Goal: Task Accomplishment & Management: Use online tool/utility

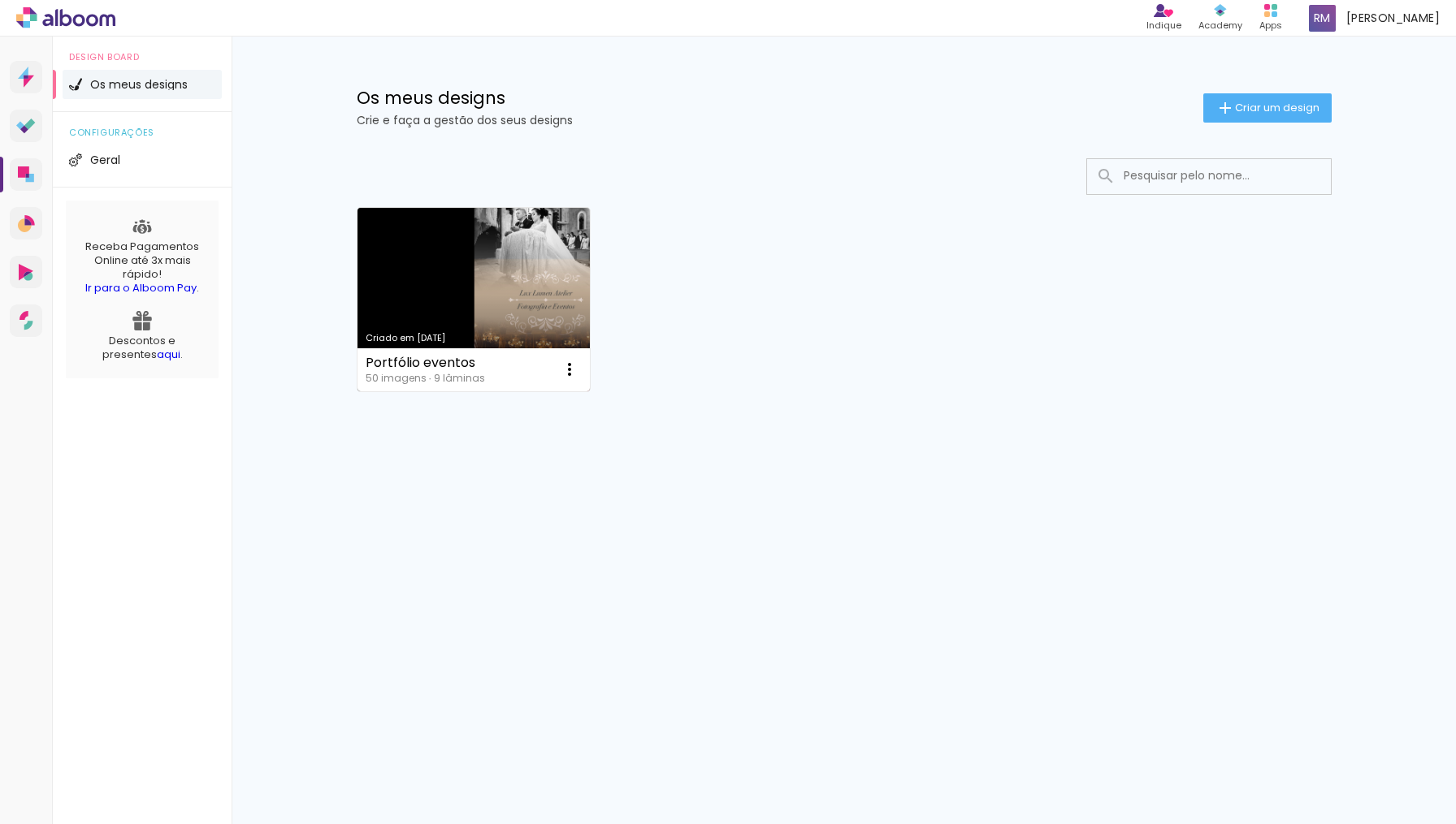
click at [424, 287] on link "Criado em [DATE]" at bounding box center [474, 300] width 234 height 183
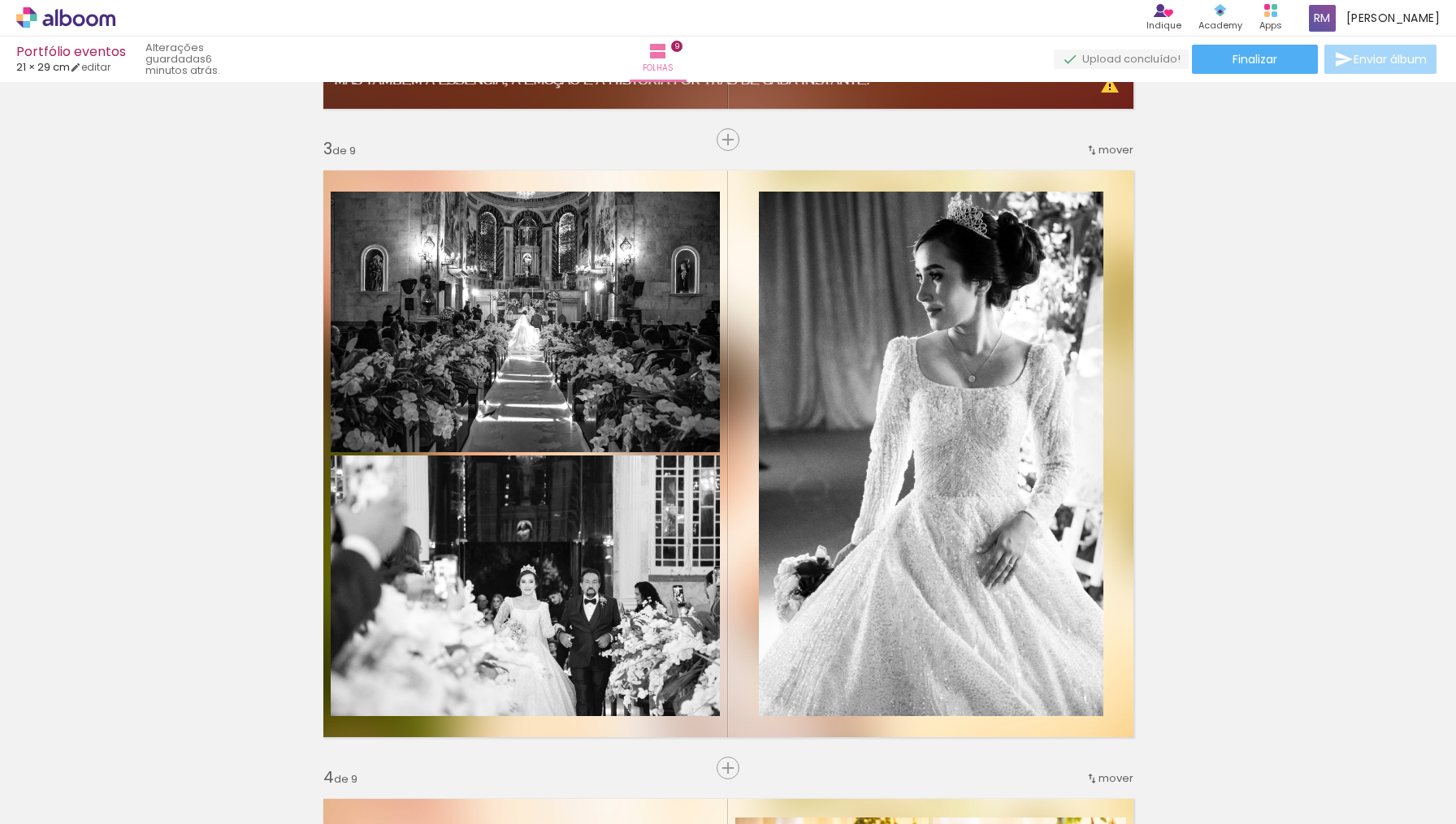
scroll to position [1227, 0]
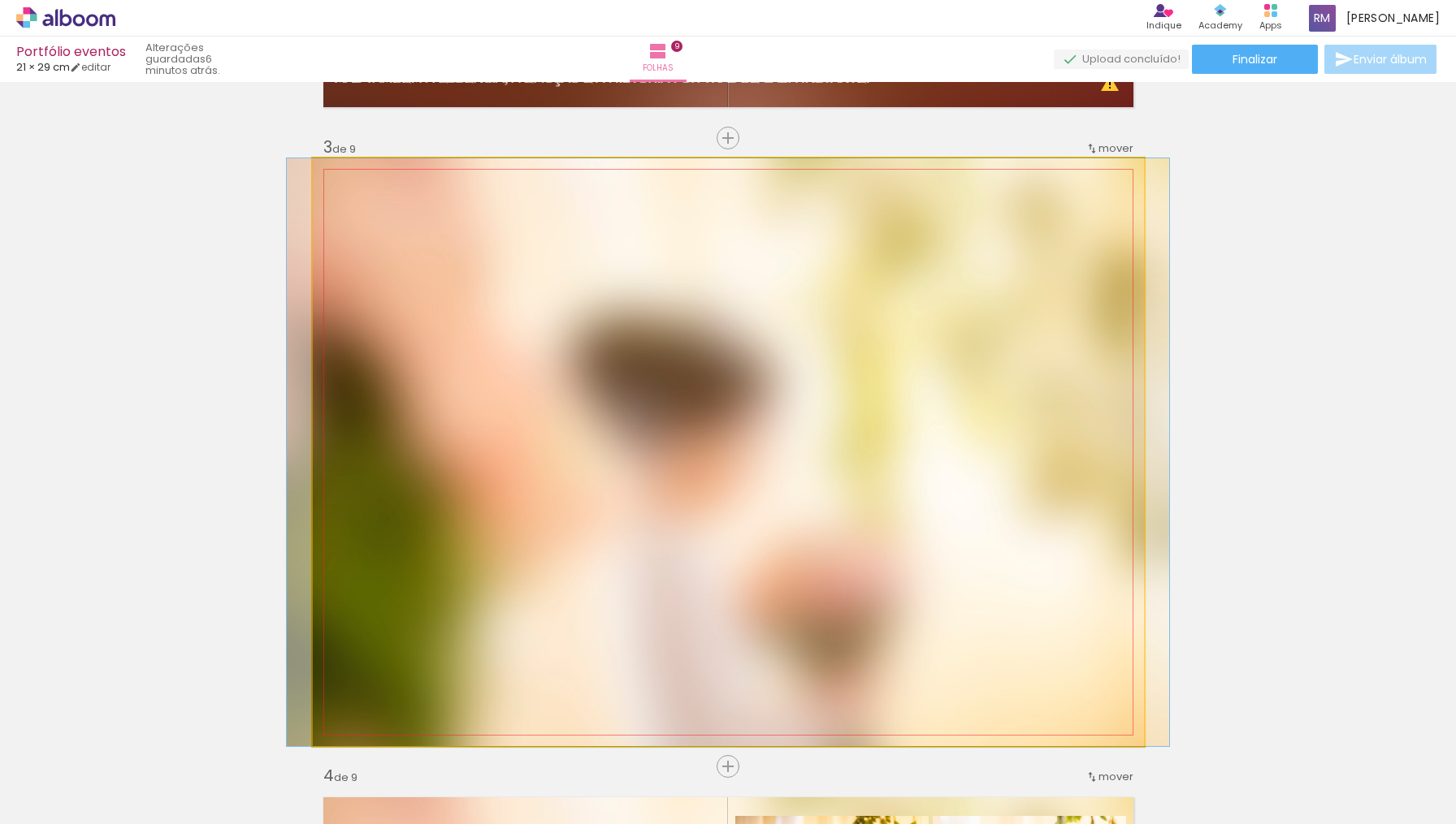
click at [749, 481] on quentale-photo at bounding box center [728, 453] width 831 height 588
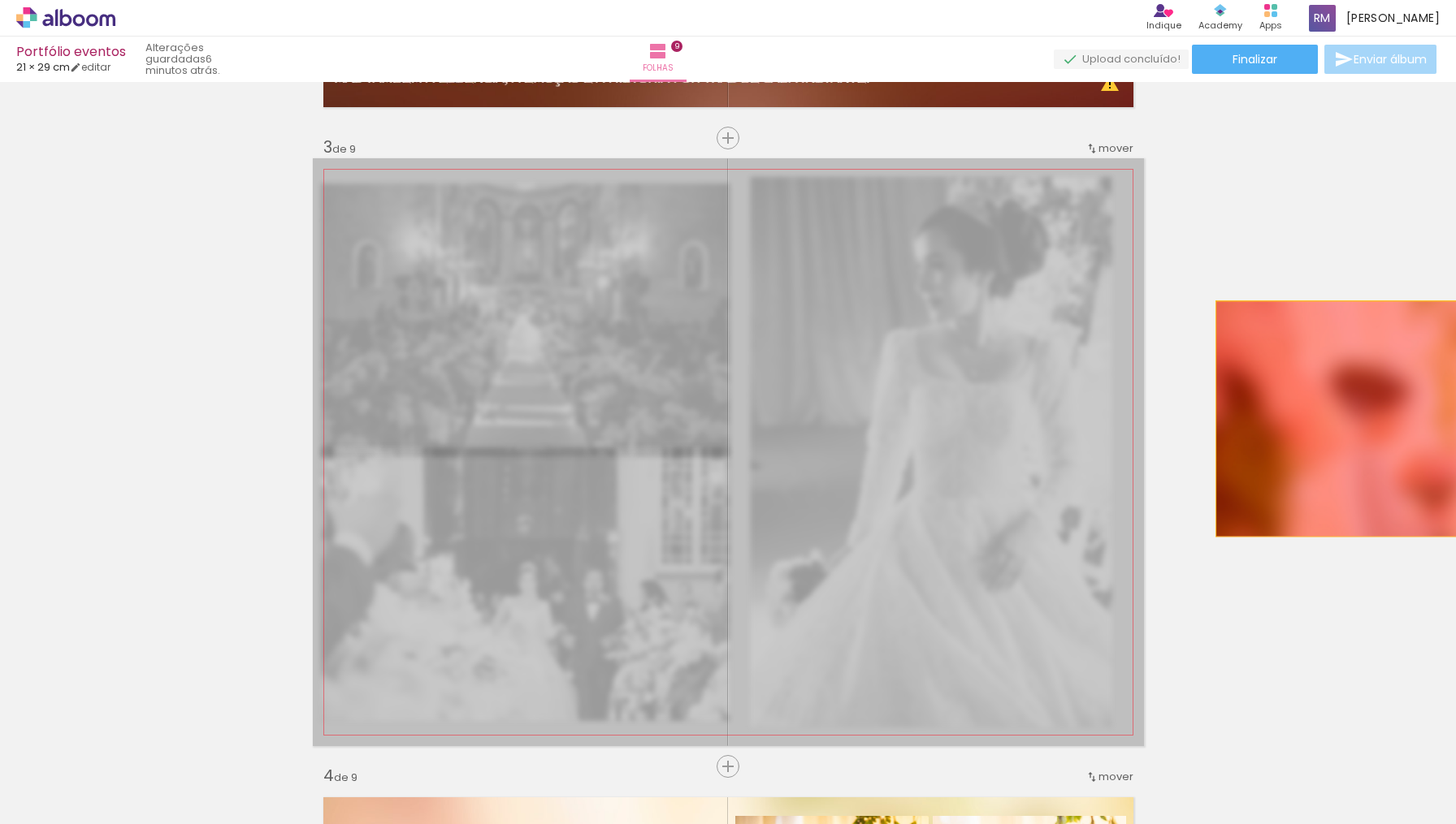
drag, startPoint x: 749, startPoint y: 479, endPoint x: 1381, endPoint y: 418, distance: 634.9
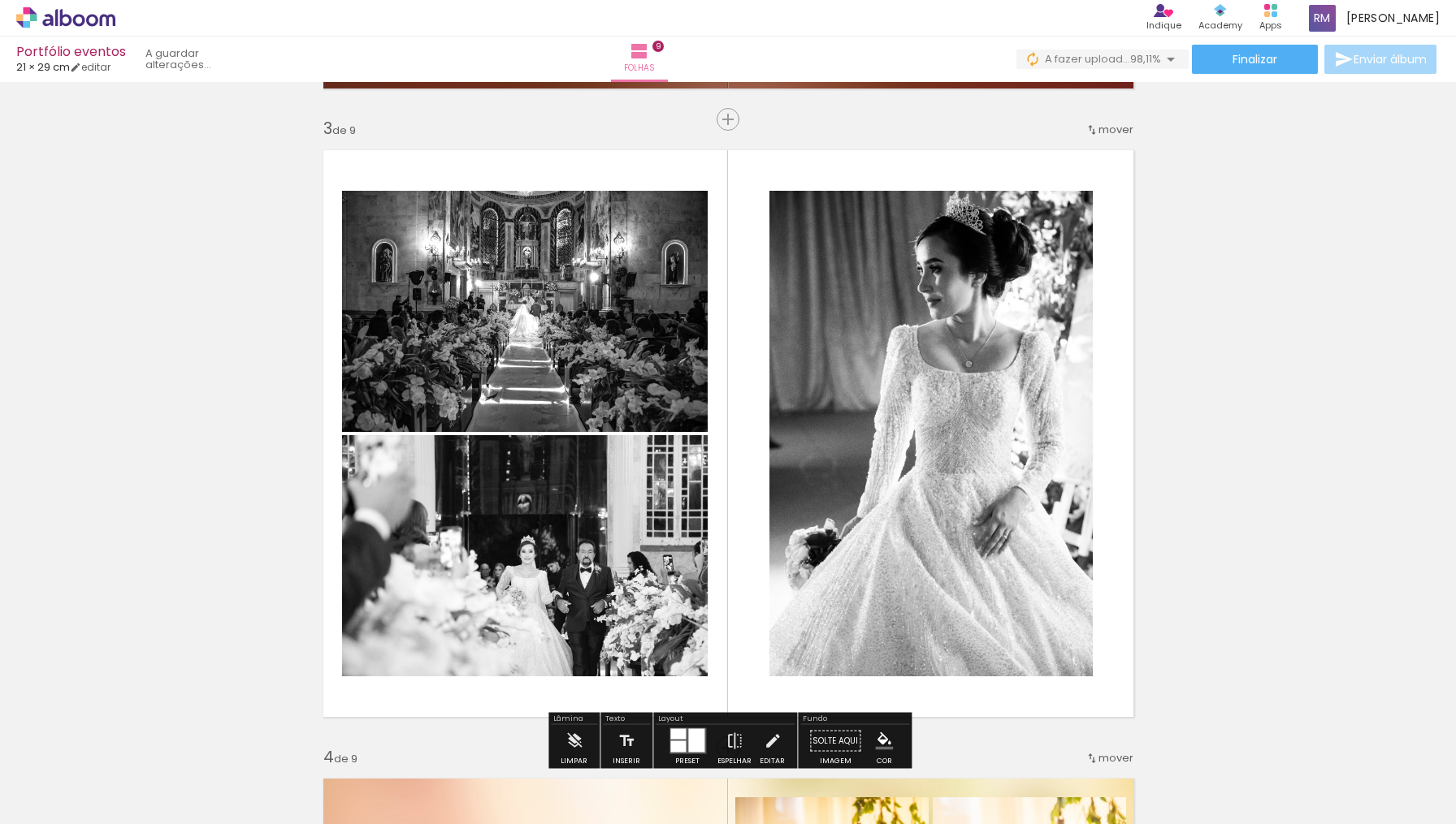
scroll to position [0, 3488]
drag, startPoint x: 1422, startPoint y: 764, endPoint x: 1371, endPoint y: 650, distance: 124.9
click at [1371, 650] on quentale-workspace at bounding box center [728, 412] width 1456 height 824
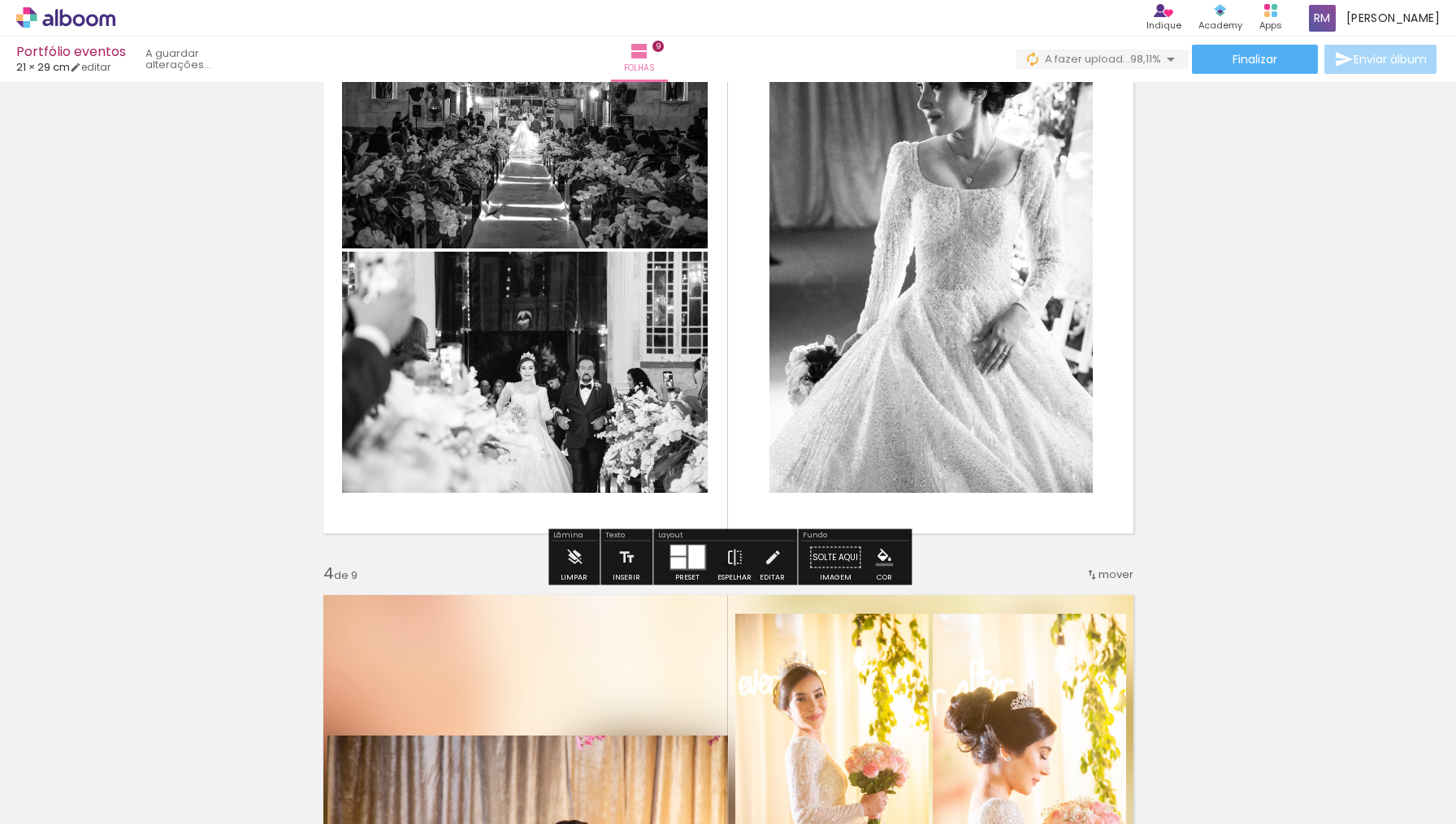
scroll to position [1448, 0]
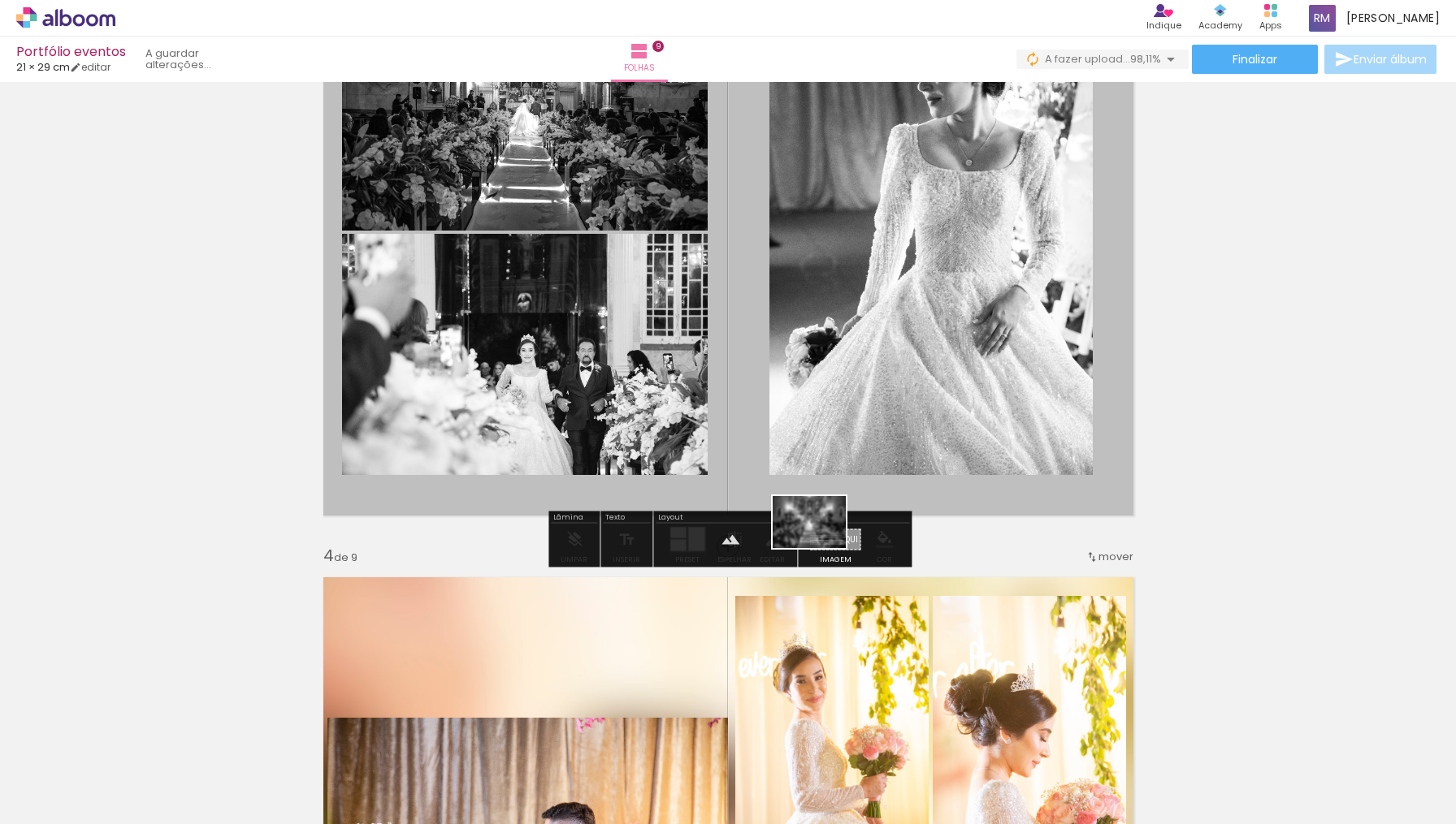
drag, startPoint x: 1400, startPoint y: 764, endPoint x: 822, endPoint y: 545, distance: 618.1
click at [822, 545] on quentale-workspace at bounding box center [728, 412] width 1456 height 824
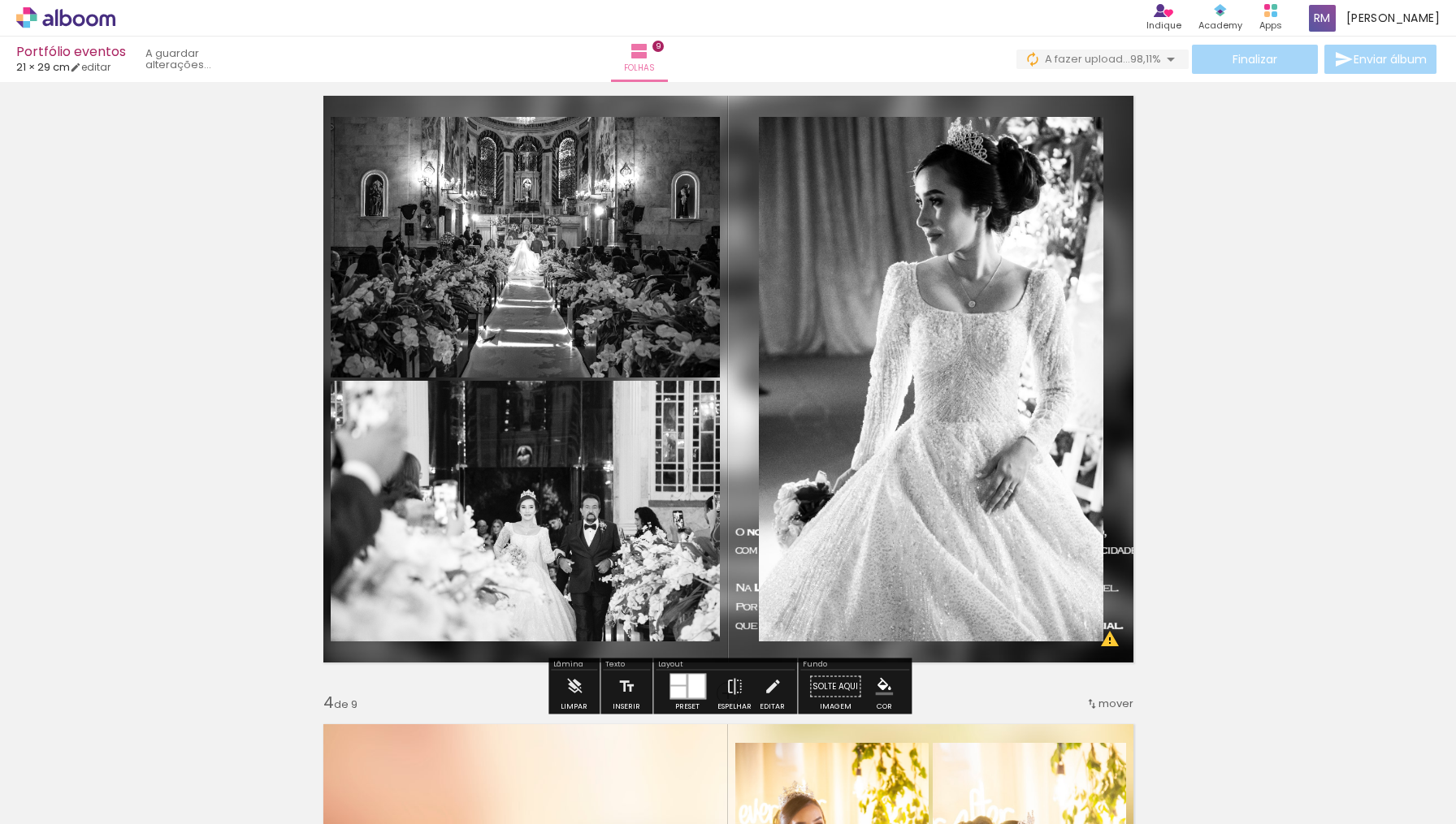
click at [972, 299] on quentale-photo at bounding box center [930, 379] width 344 height 524
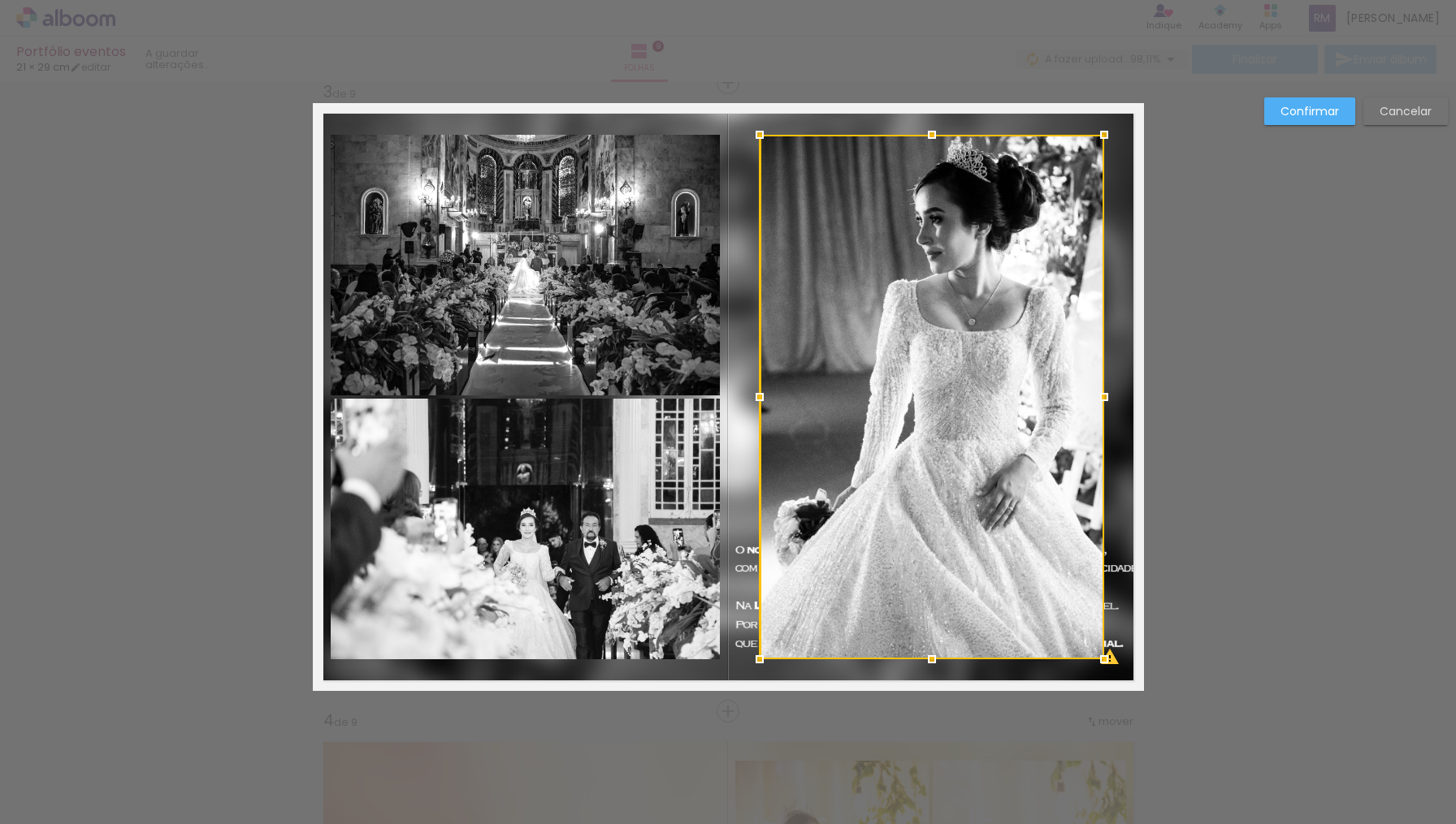
scroll to position [1277, 0]
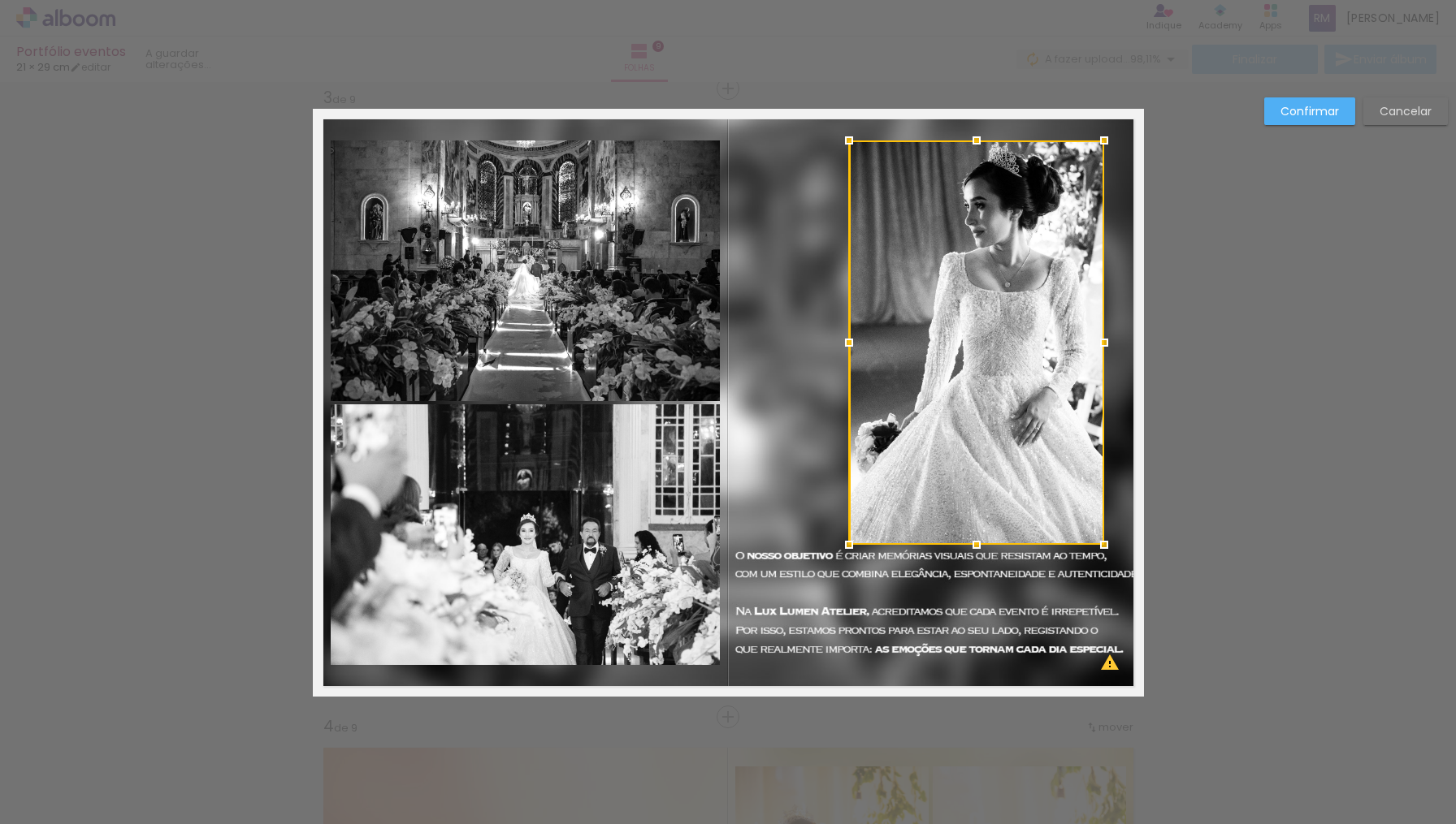
drag, startPoint x: 758, startPoint y: 661, endPoint x: 848, endPoint y: 541, distance: 150.0
click at [848, 541] on div at bounding box center [849, 544] width 32 height 32
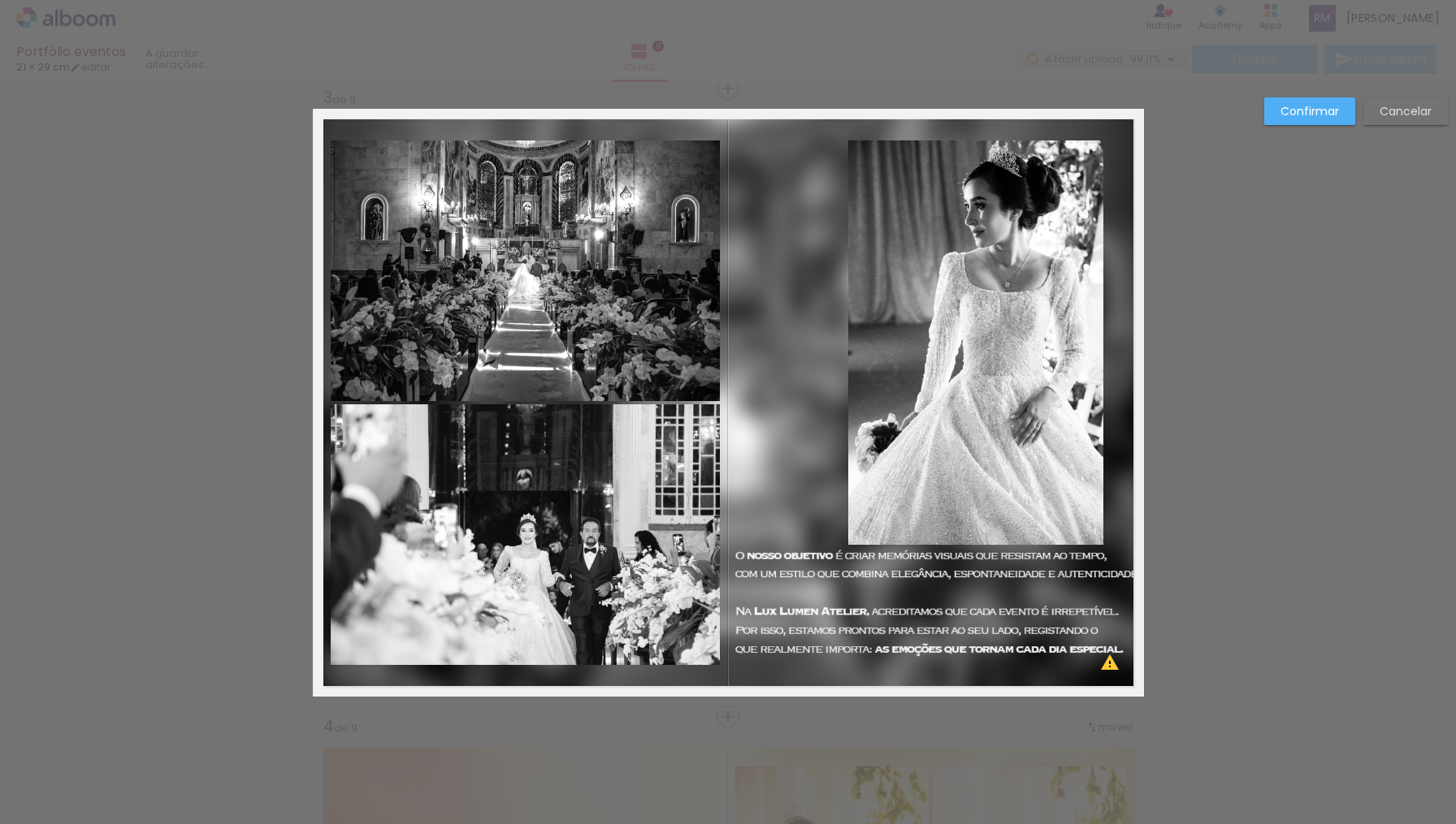
click at [868, 358] on quentale-photo at bounding box center [976, 343] width 255 height 404
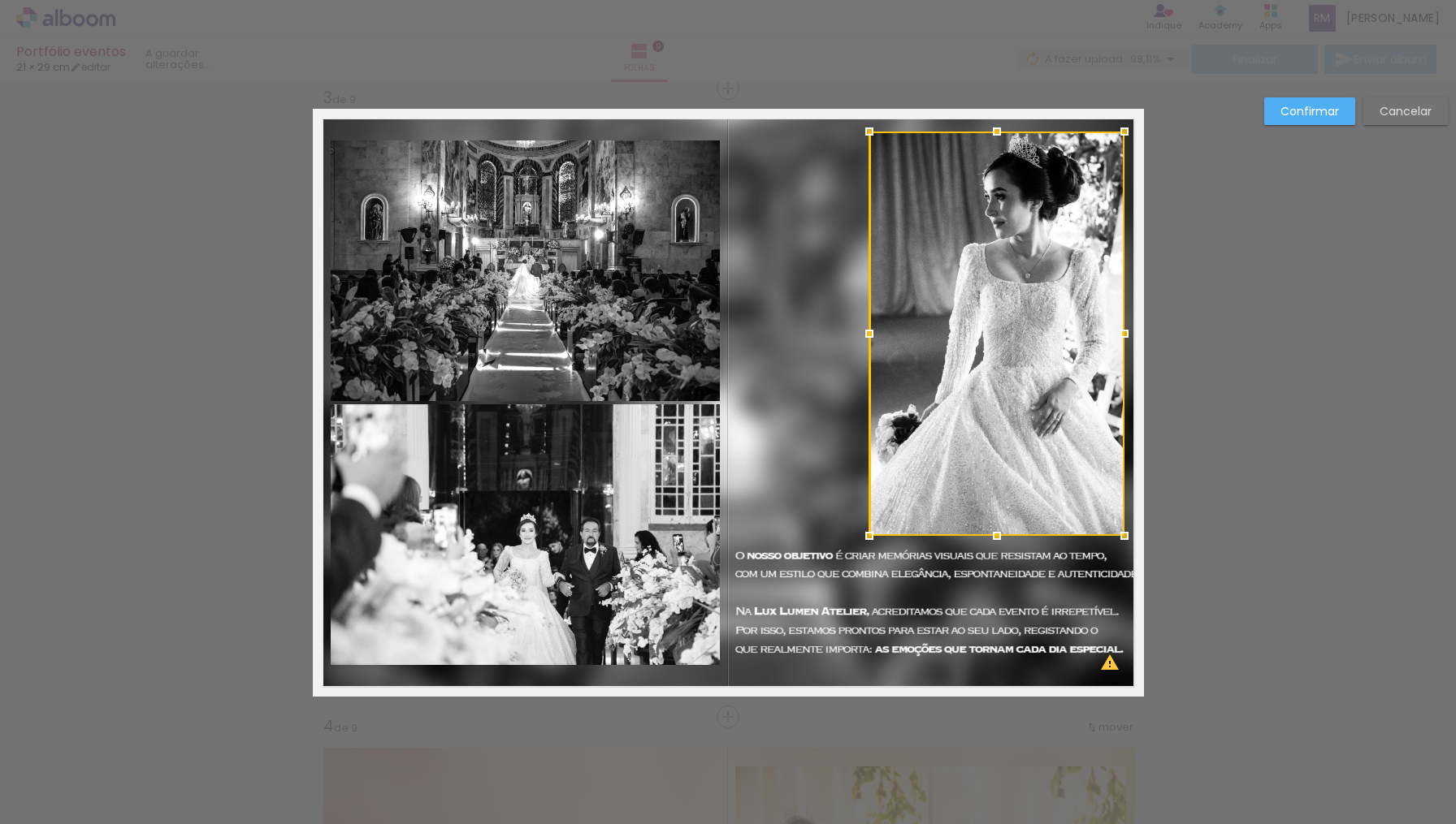
drag, startPoint x: 868, startPoint y: 358, endPoint x: 889, endPoint y: 349, distance: 22.8
click at [889, 349] on div at bounding box center [997, 334] width 255 height 404
click at [497, 324] on quentale-photo at bounding box center [526, 271] width 390 height 261
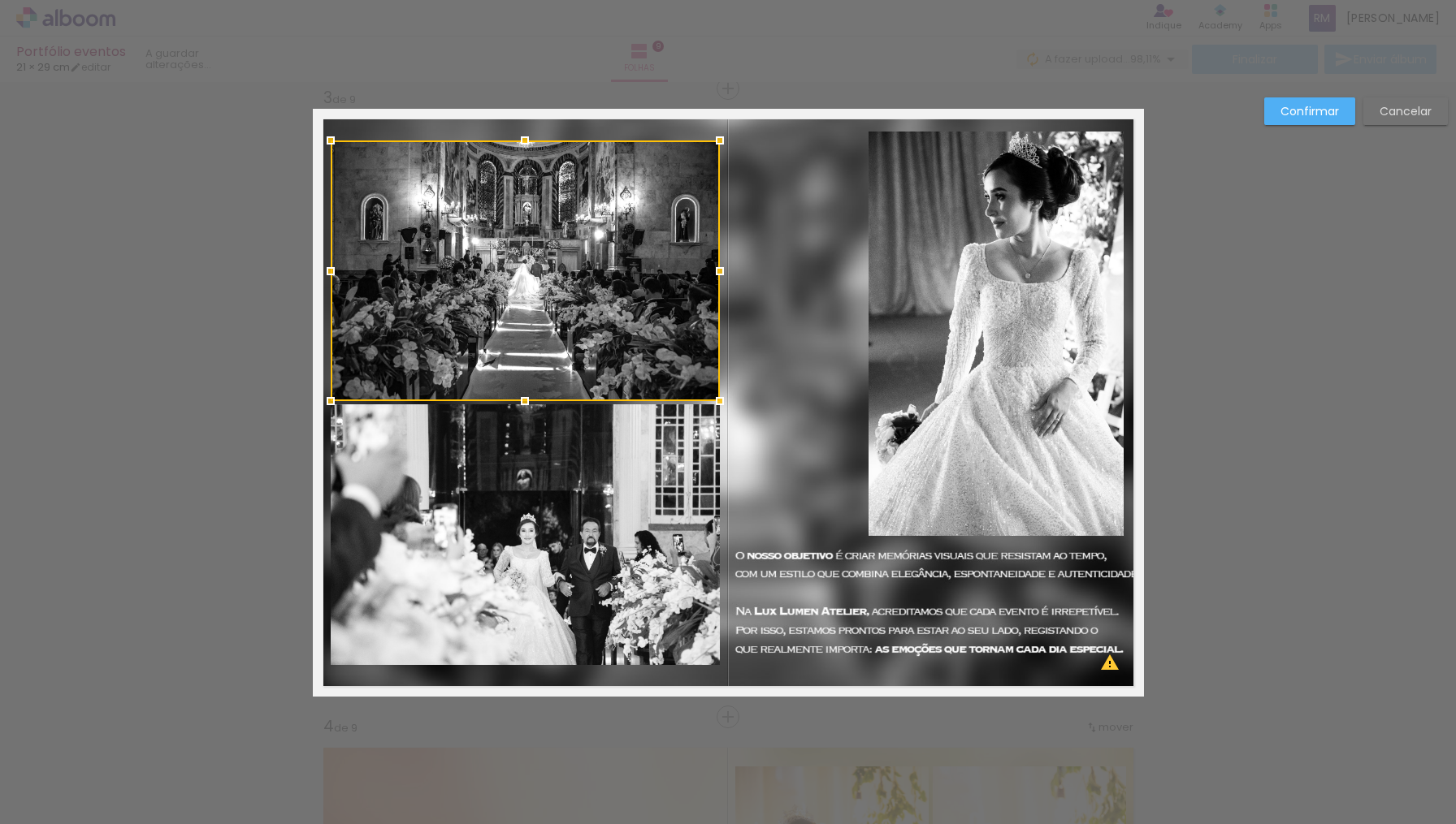
click at [497, 324] on div at bounding box center [526, 271] width 390 height 261
click at [801, 322] on quentale-layouter at bounding box center [728, 403] width 831 height 588
click at [640, 294] on quentale-photo at bounding box center [526, 271] width 390 height 261
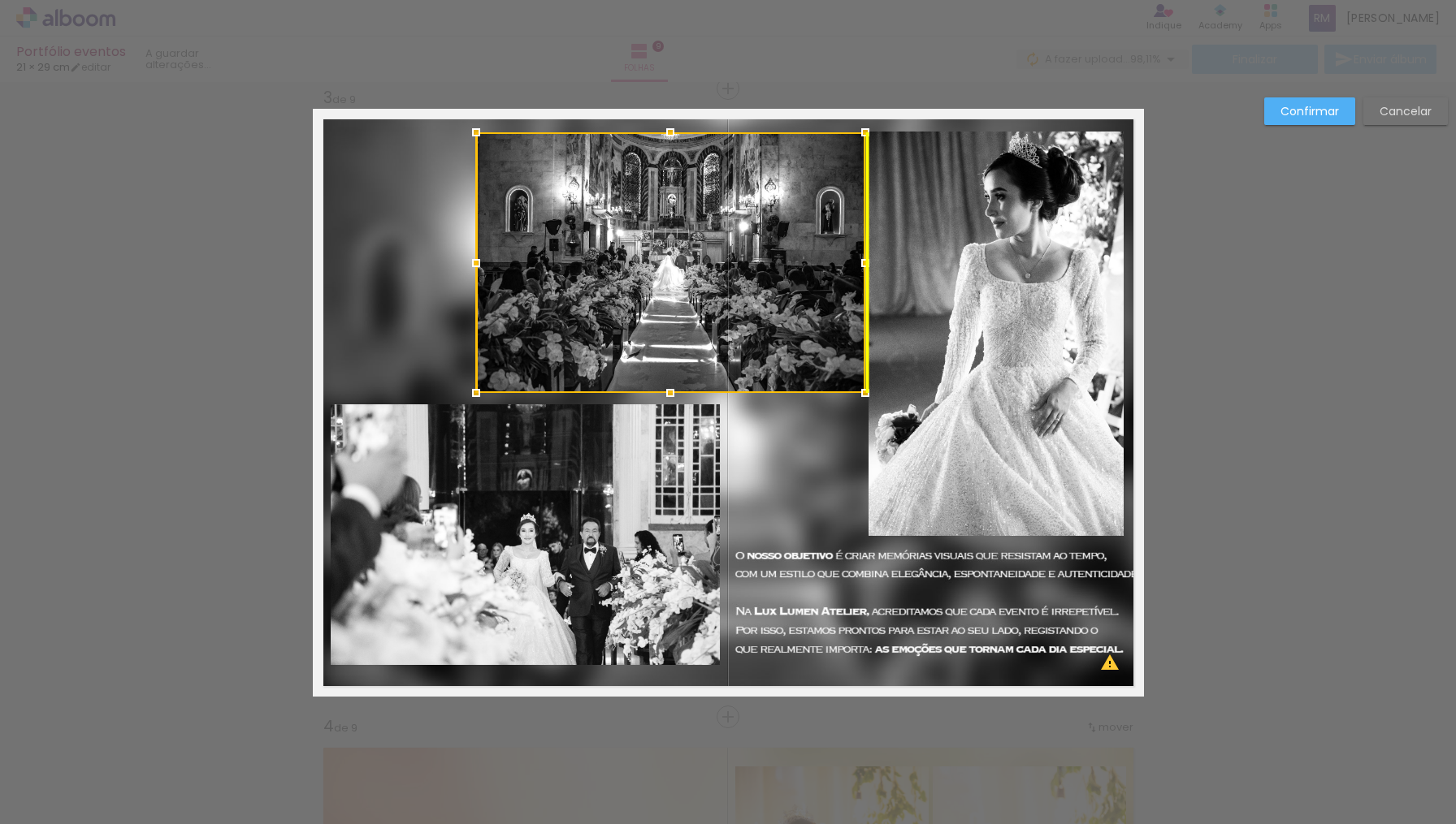
drag, startPoint x: 640, startPoint y: 294, endPoint x: 780, endPoint y: 285, distance: 140.3
click at [780, 285] on div at bounding box center [670, 263] width 390 height 261
click at [610, 470] on quentale-photo at bounding box center [526, 535] width 390 height 261
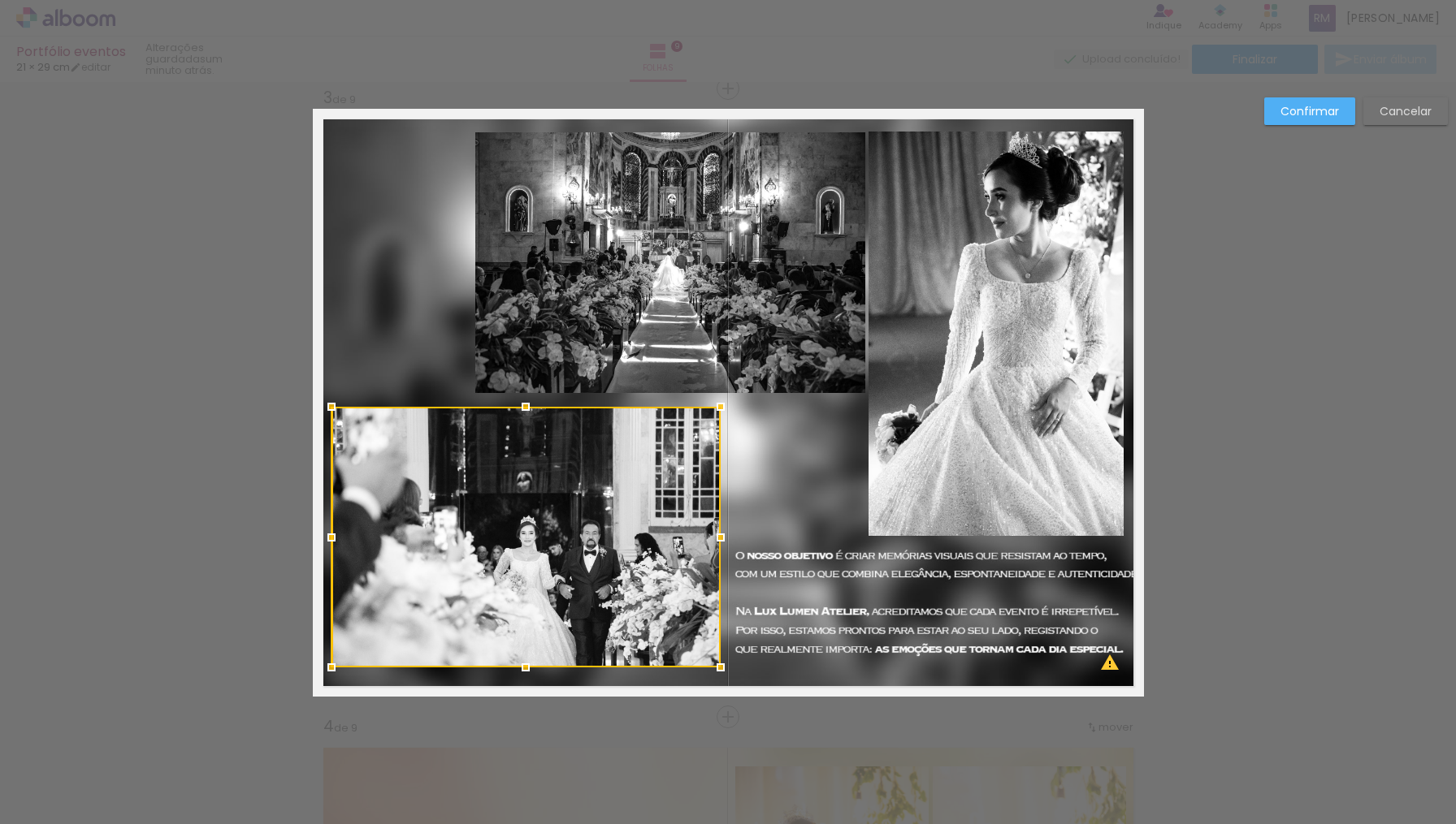
drag, startPoint x: 610, startPoint y: 470, endPoint x: 621, endPoint y: 470, distance: 11.0
click at [622, 471] on div at bounding box center [527, 537] width 390 height 261
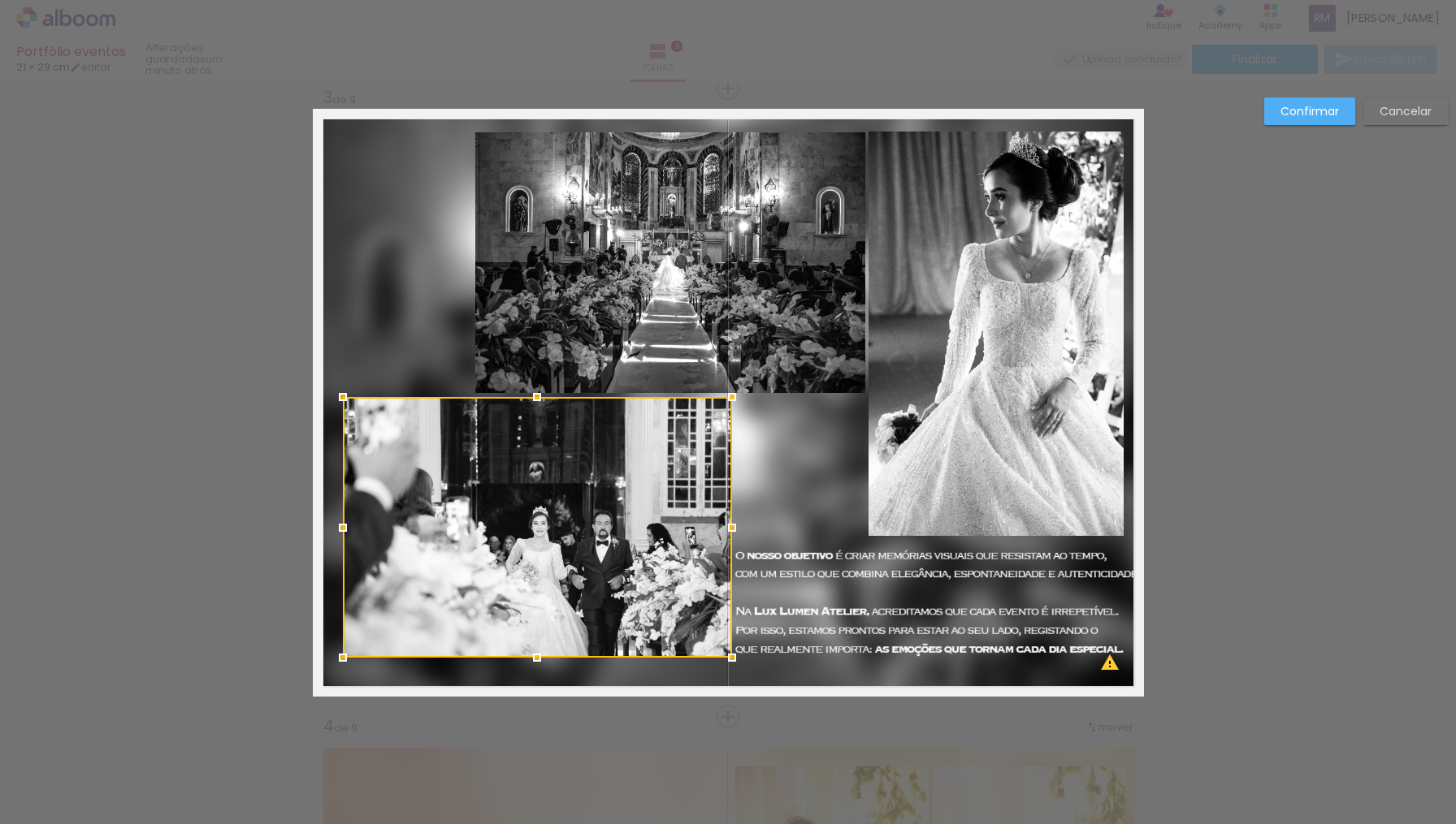
click at [595, 502] on div at bounding box center [538, 527] width 390 height 261
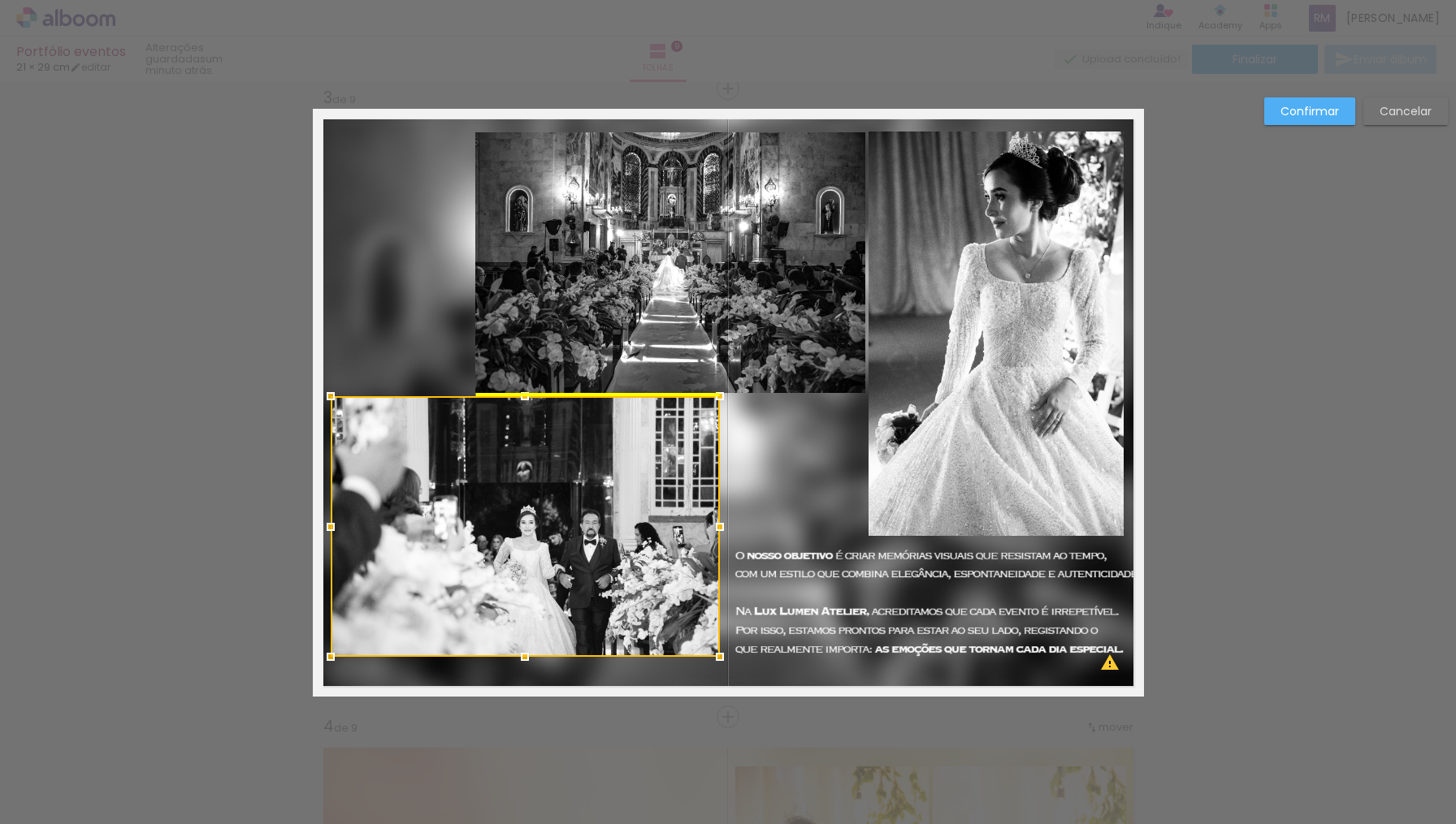
drag, startPoint x: 595, startPoint y: 502, endPoint x: 582, endPoint y: 501, distance: 13.0
click at [582, 501] on div at bounding box center [526, 526] width 390 height 261
click at [400, 328] on quentale-layouter at bounding box center [728, 403] width 831 height 588
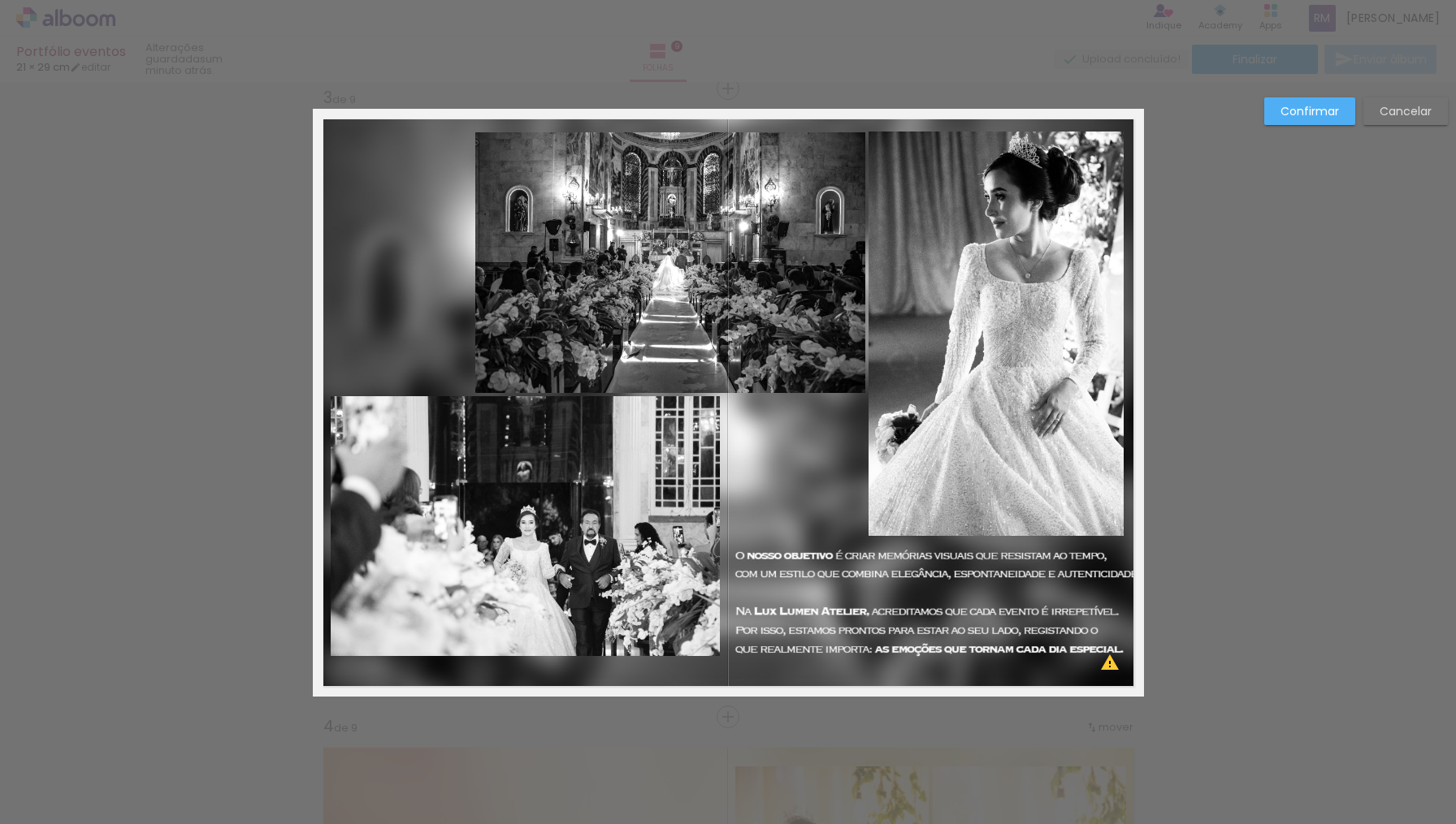
click at [811, 484] on quentale-layouter at bounding box center [728, 403] width 831 height 588
click at [810, 467] on quentale-layouter at bounding box center [728, 403] width 831 height 588
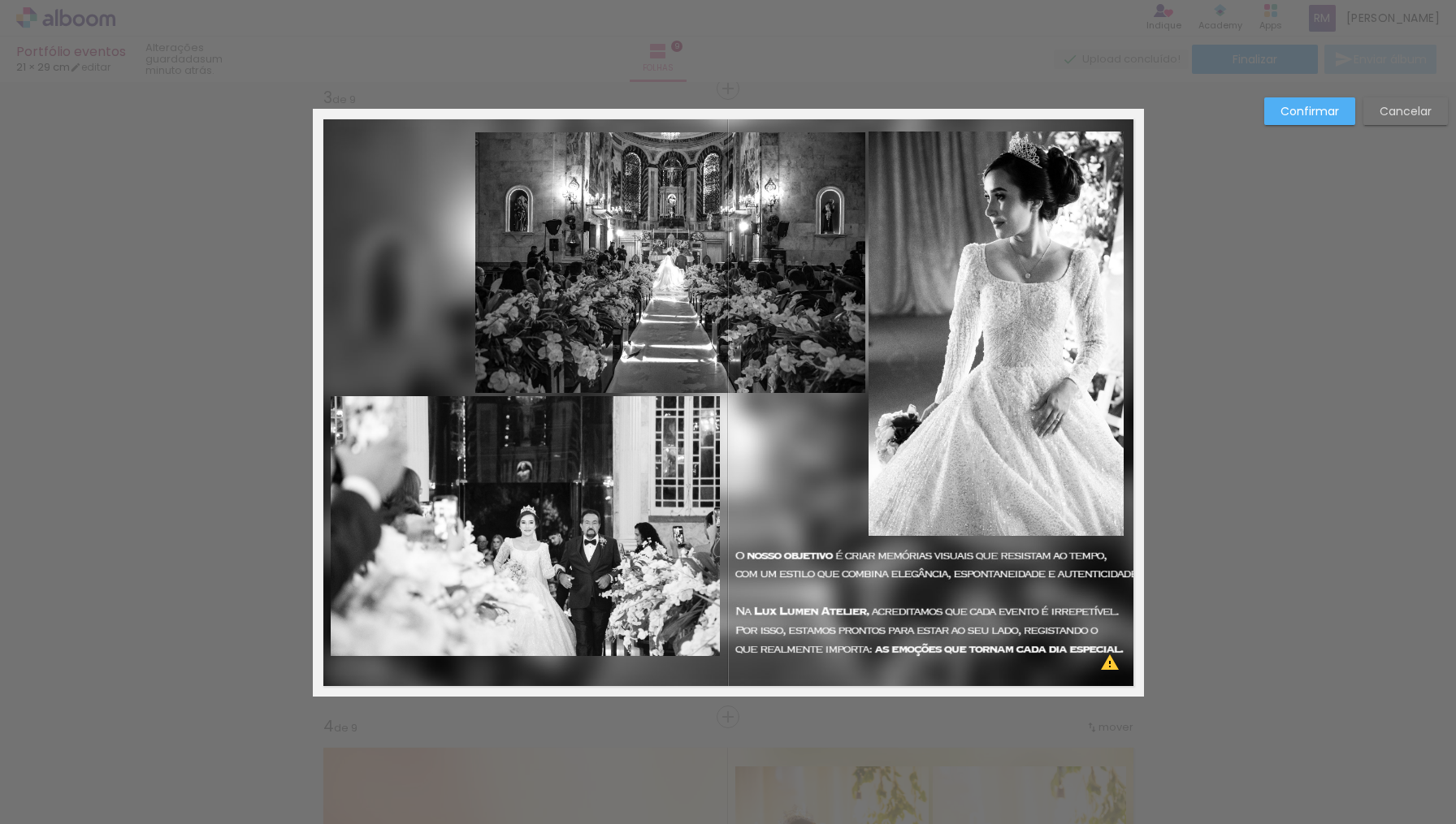
click at [810, 467] on quentale-layouter at bounding box center [728, 403] width 831 height 588
click at [0, 0] on slot "Confirmar" at bounding box center [0, 0] width 0 height 0
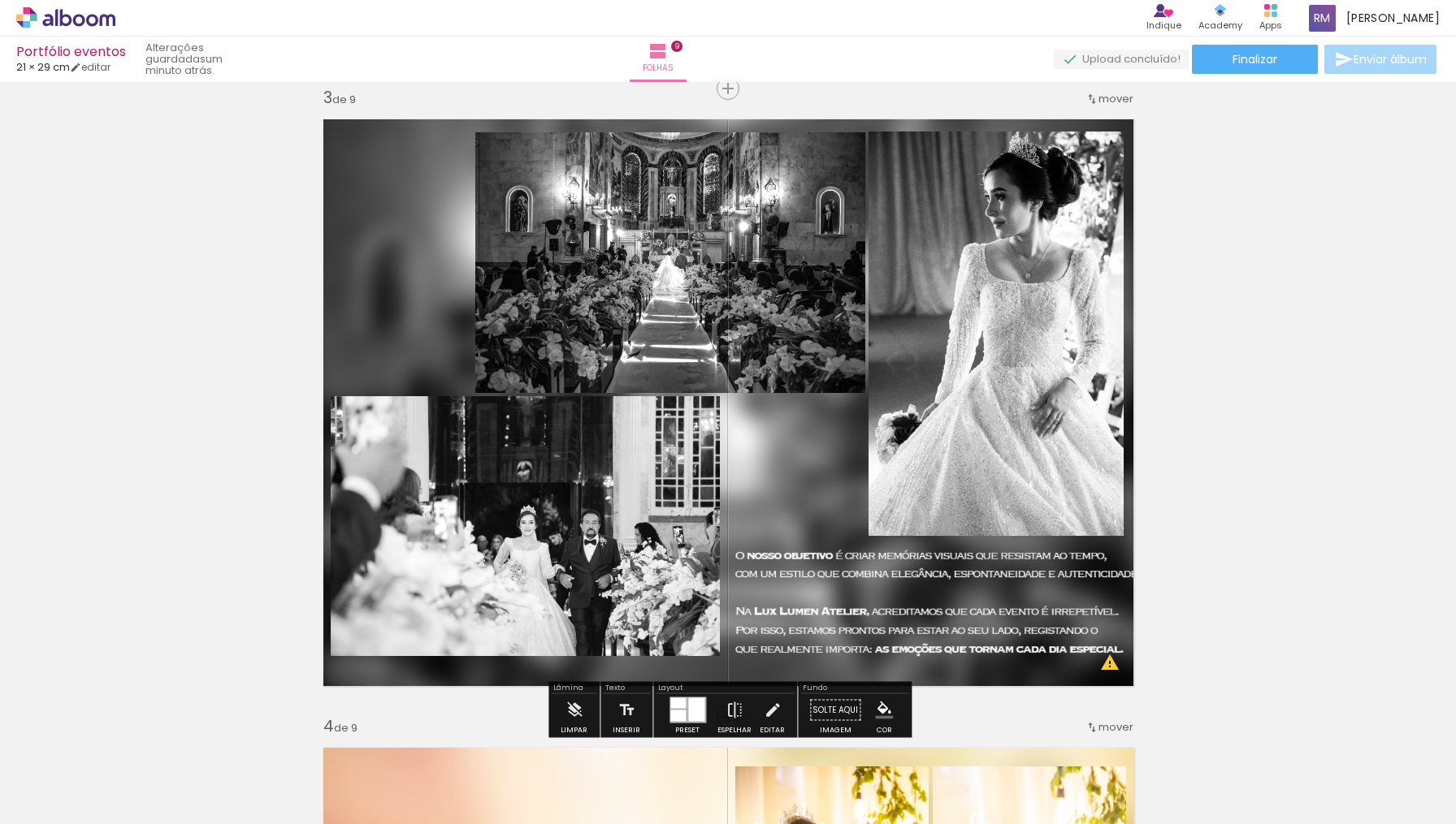
click at [793, 498] on quentale-layouter at bounding box center [728, 403] width 831 height 588
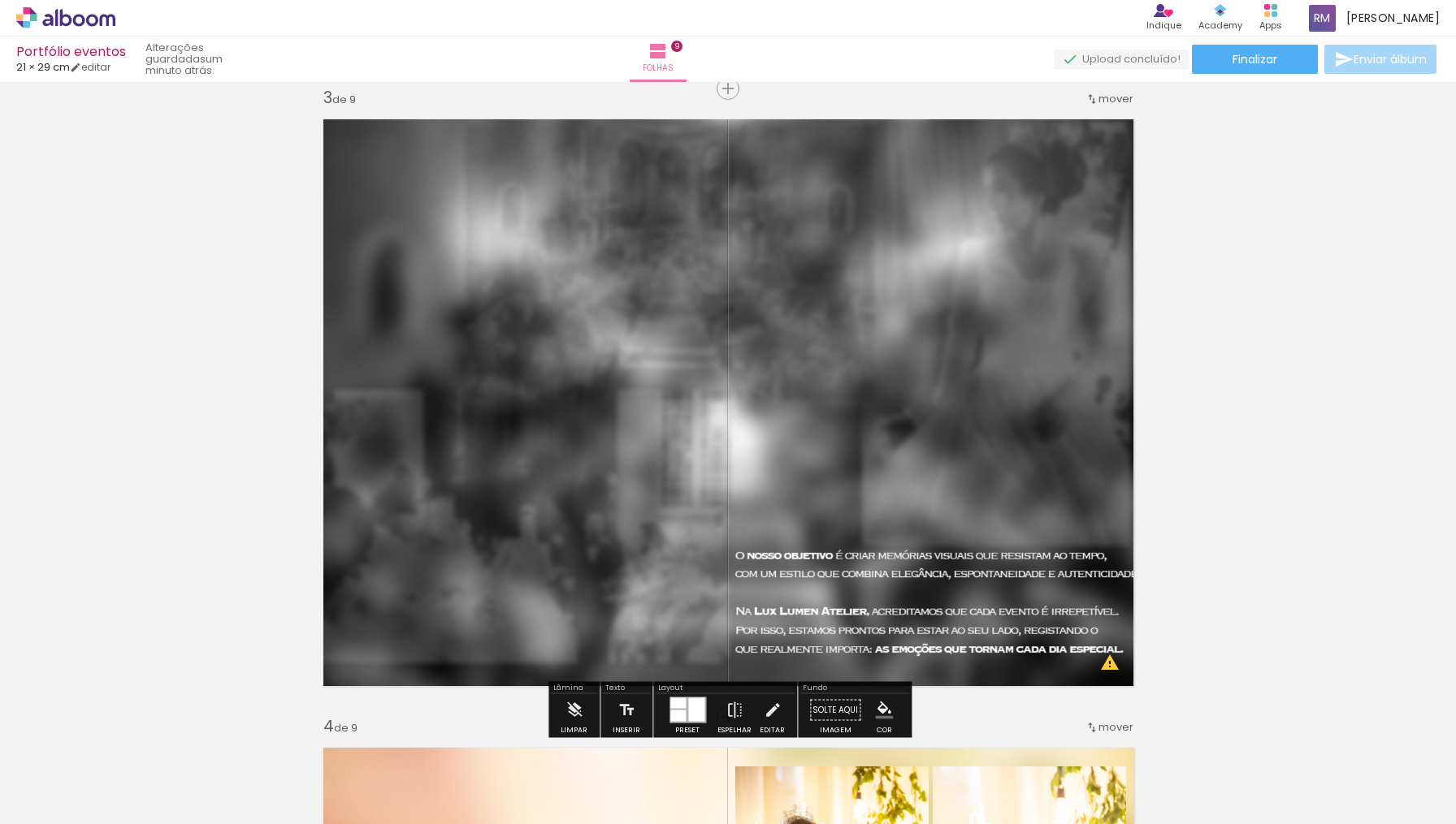
click at [793, 498] on quentale-photo at bounding box center [728, 403] width 831 height 588
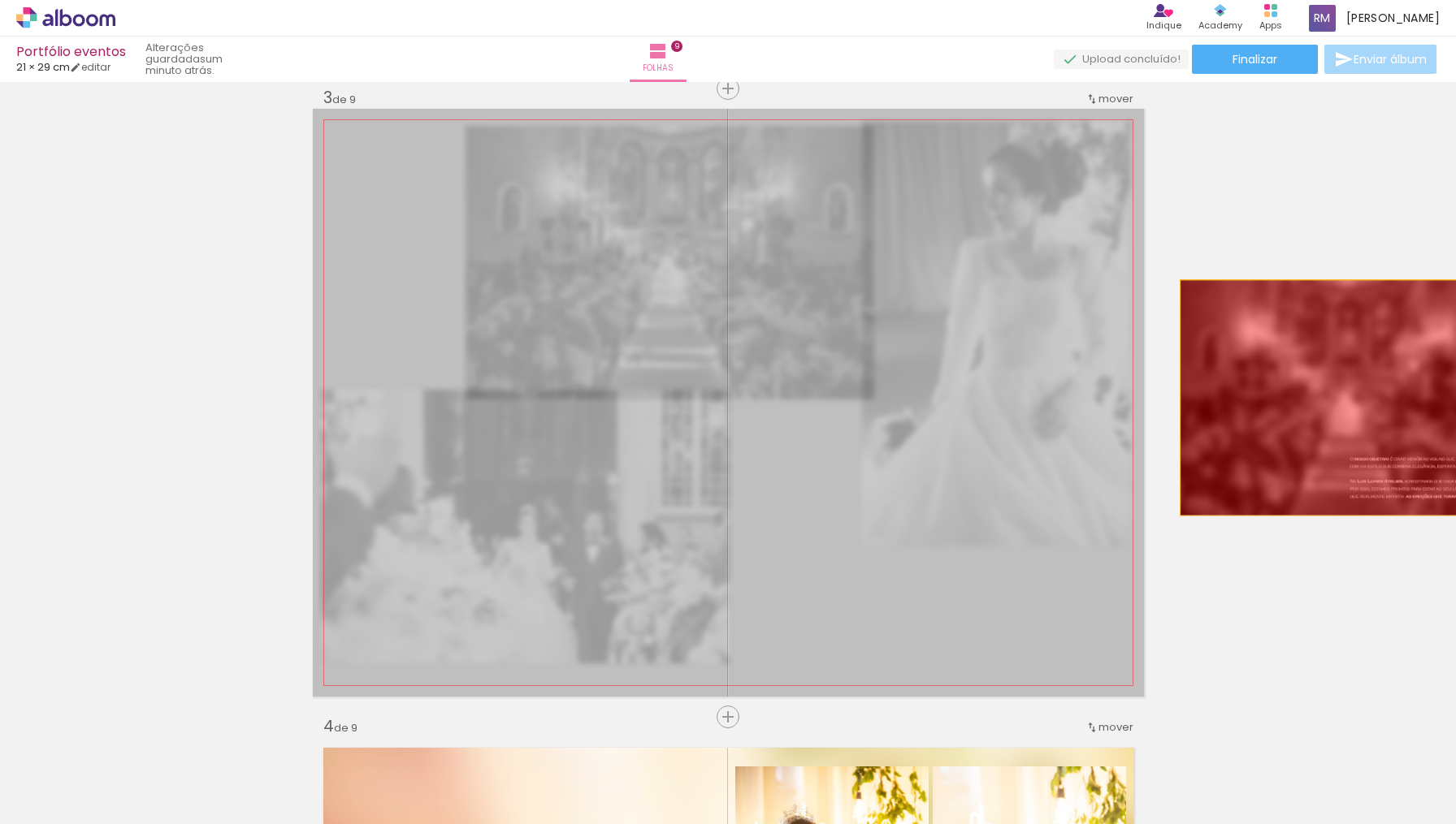
drag, startPoint x: 793, startPoint y: 498, endPoint x: 1346, endPoint y: 396, distance: 562.3
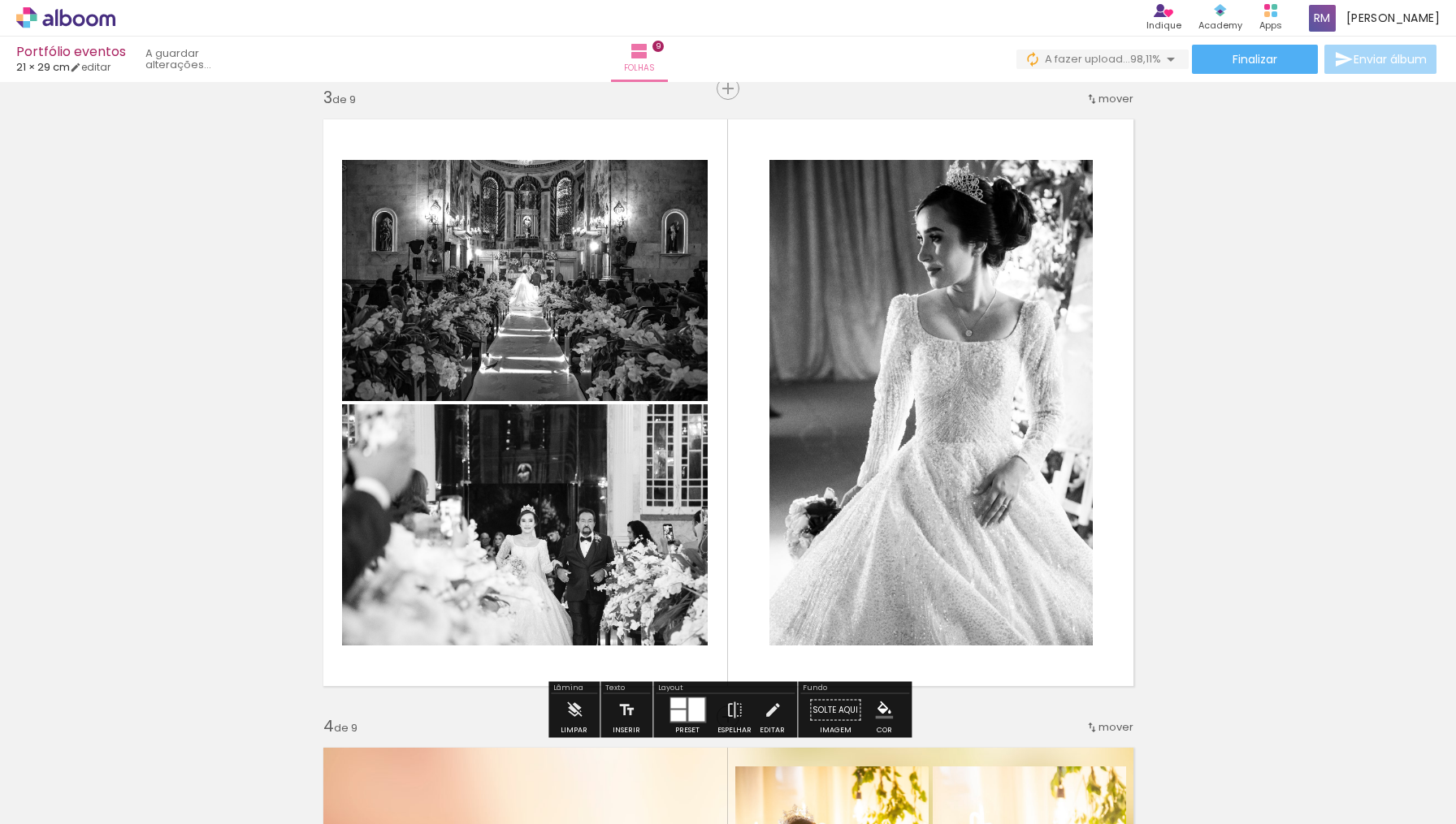
scroll to position [0, 0]
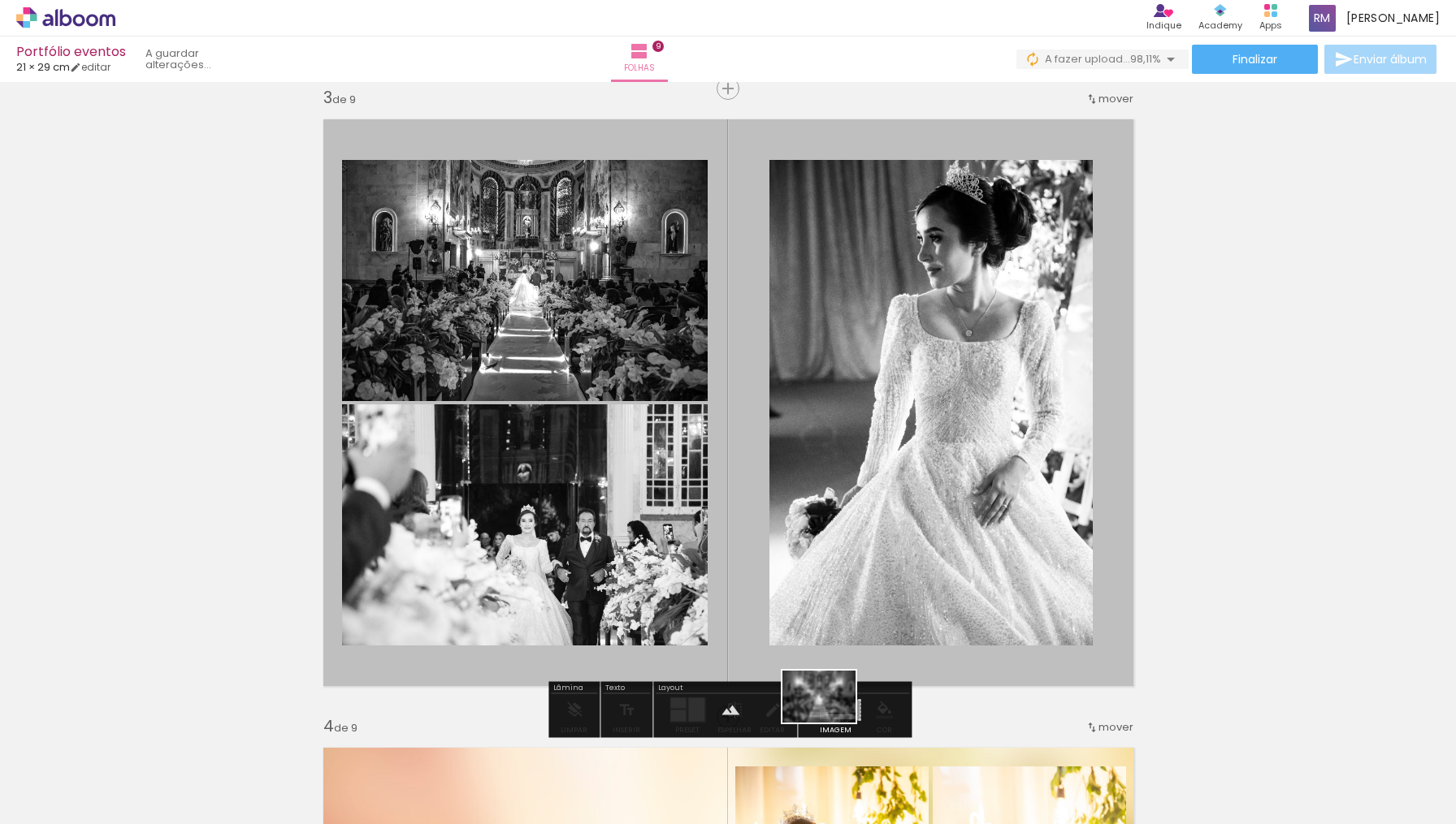
drag, startPoint x: 1427, startPoint y: 767, endPoint x: 831, endPoint y: 719, distance: 597.9
click at [831, 719] on quentale-workspace at bounding box center [728, 412] width 1456 height 824
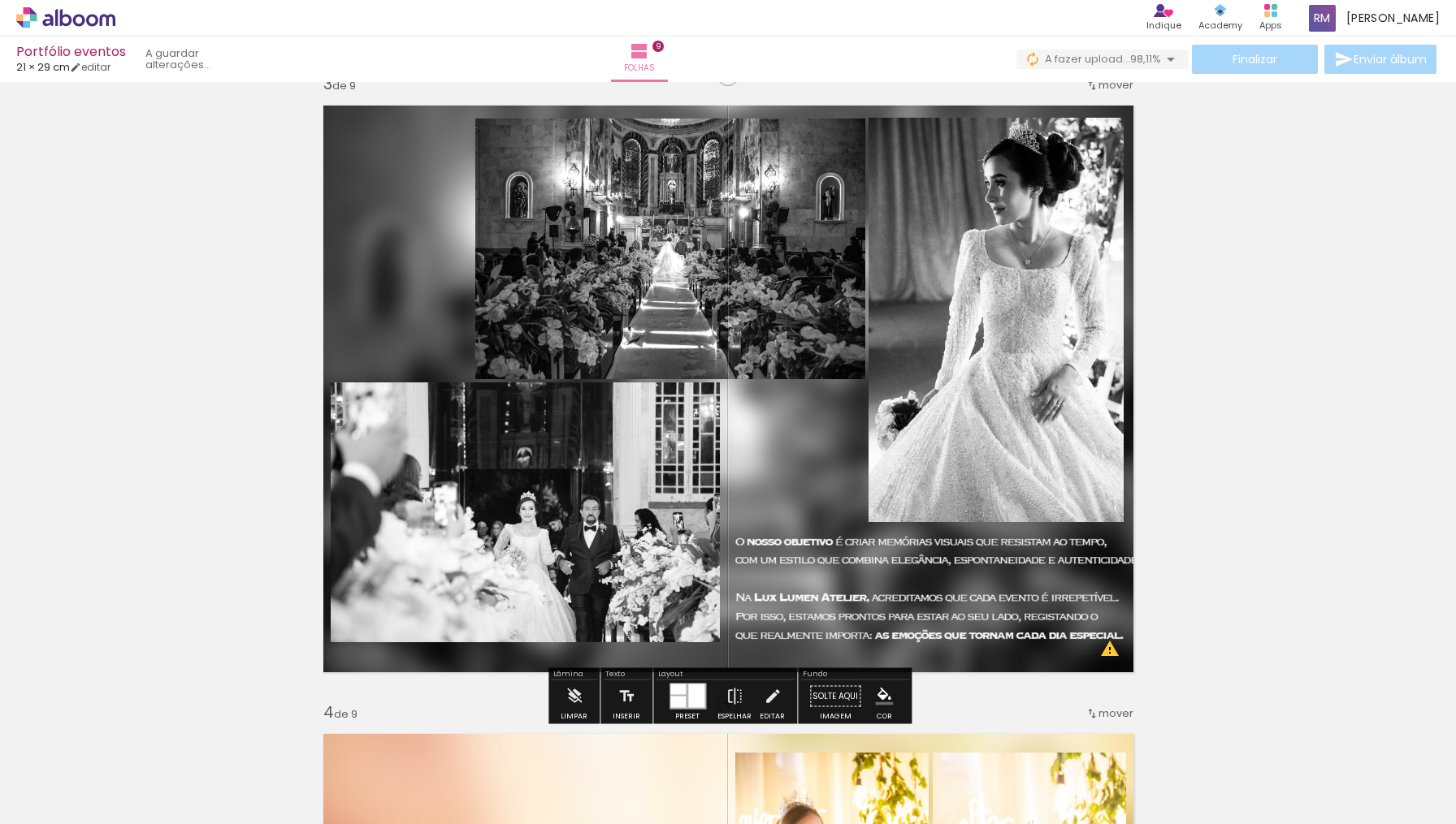
click at [691, 203] on quentale-photo at bounding box center [670, 249] width 390 height 261
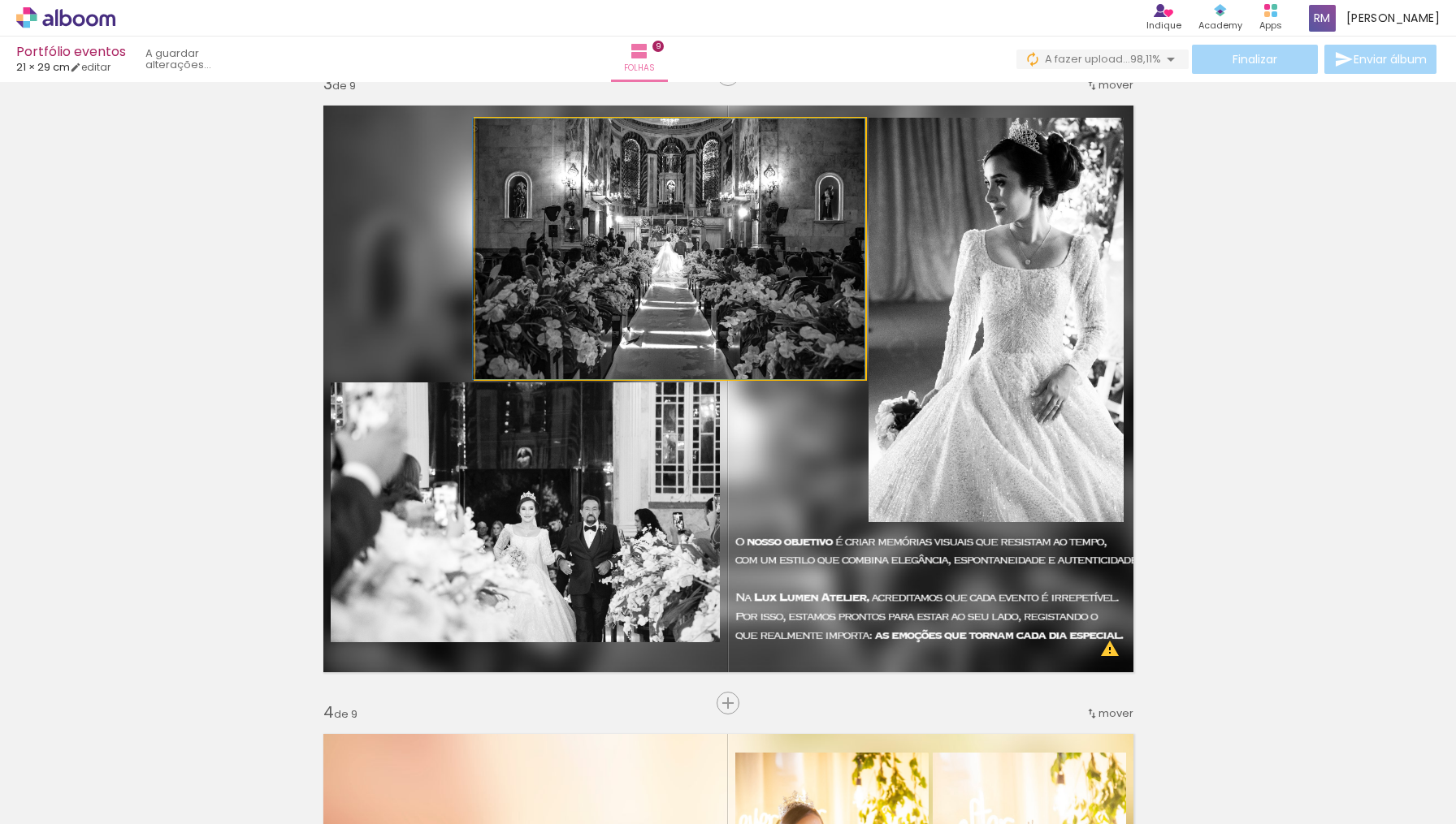
drag, startPoint x: 691, startPoint y: 203, endPoint x: 542, endPoint y: 211, distance: 149.2
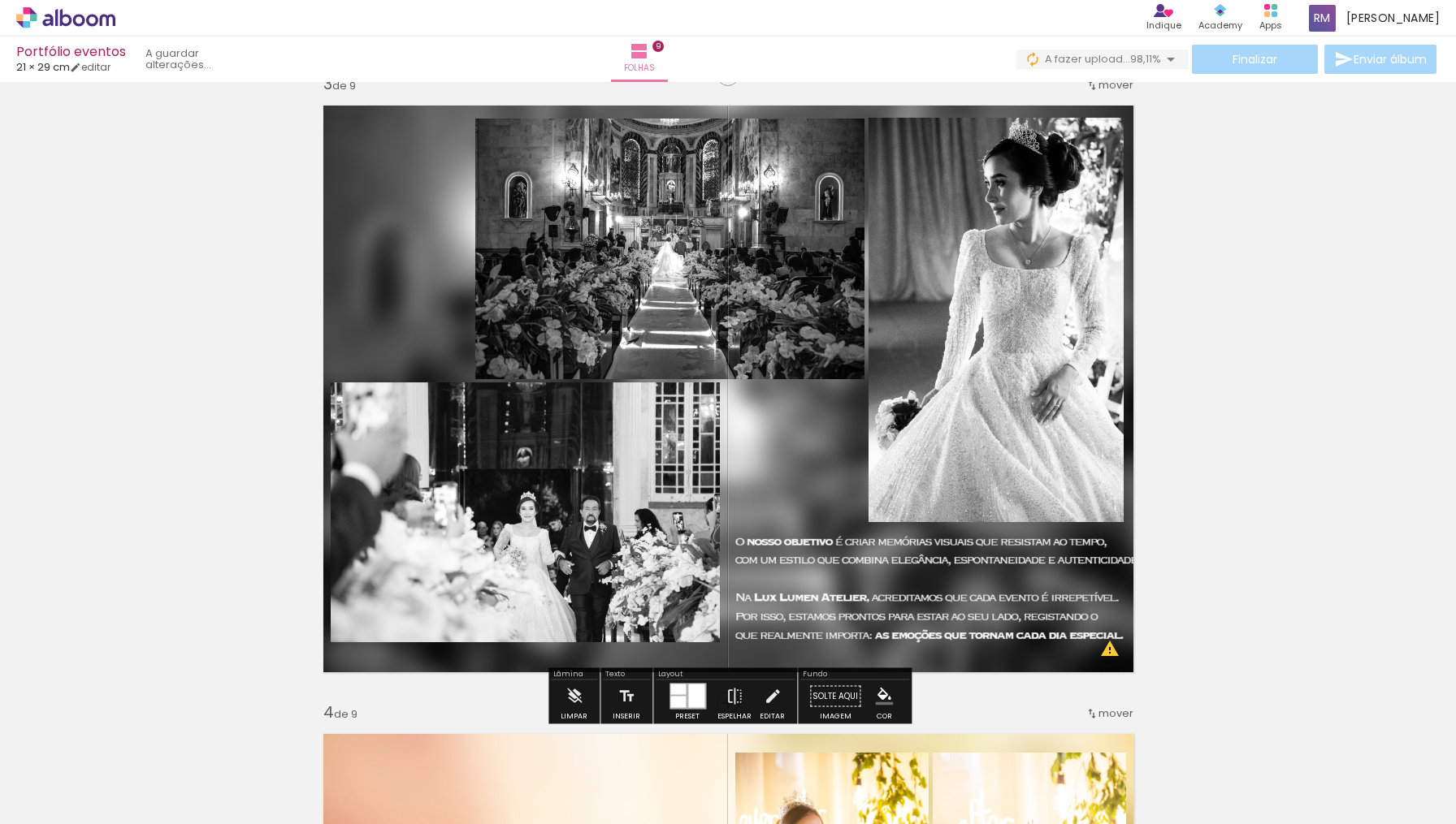
click at [542, 211] on quentale-photo at bounding box center [670, 249] width 390 height 261
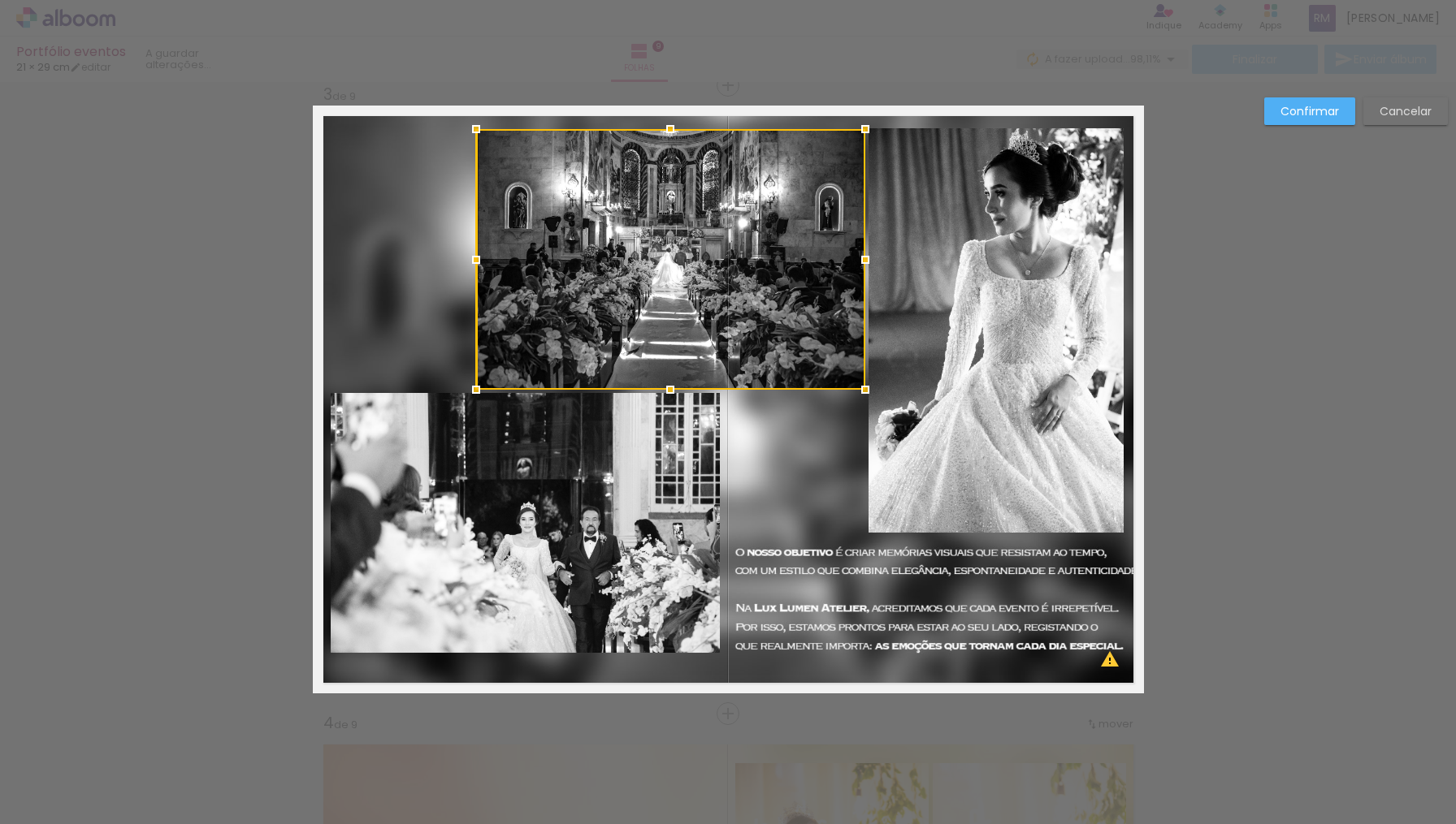
scroll to position [1277, 0]
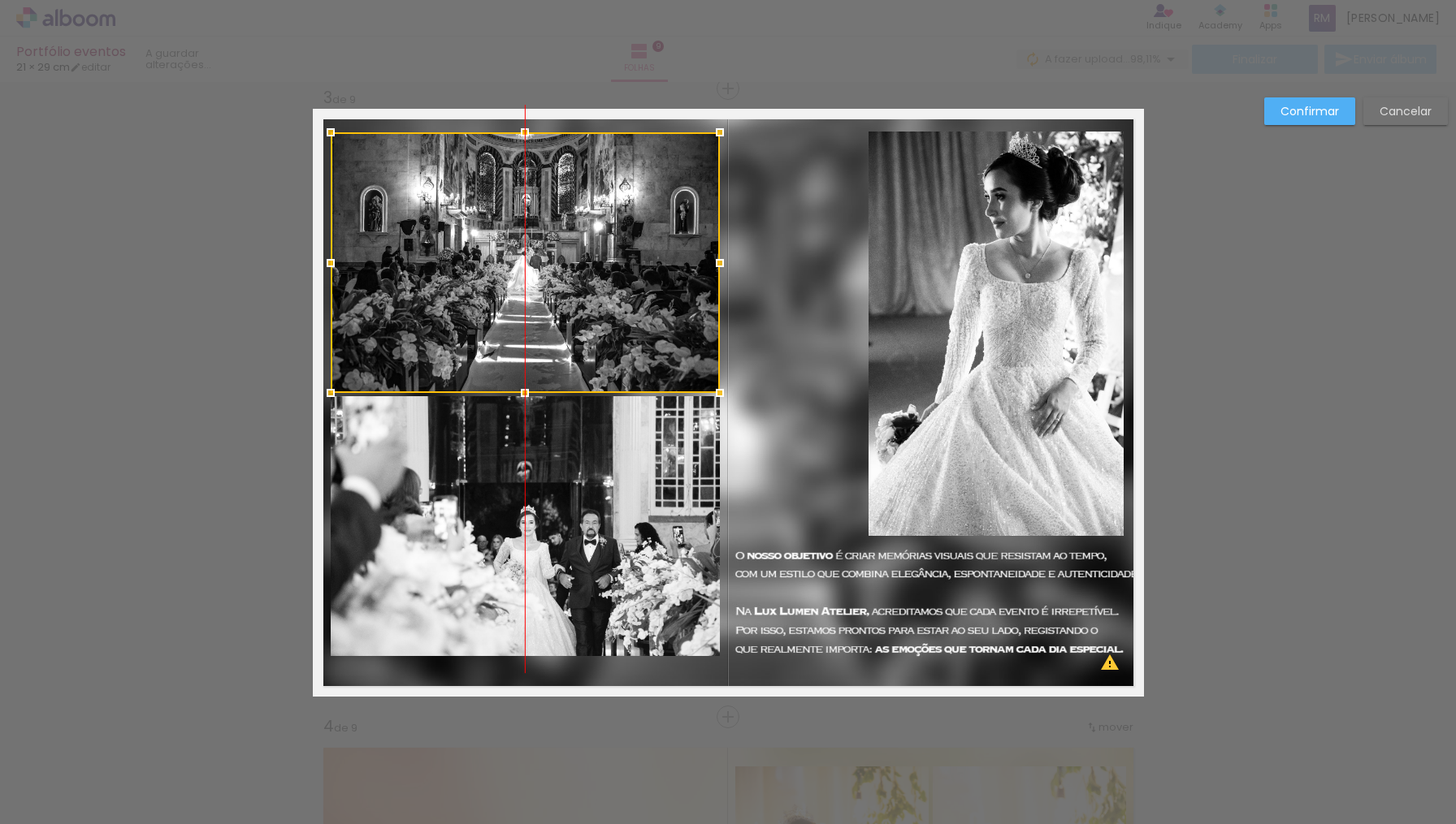
drag, startPoint x: 542, startPoint y: 211, endPoint x: 395, endPoint y: 208, distance: 147.0
click at [395, 208] on div at bounding box center [526, 263] width 390 height 261
click at [811, 263] on quentale-layouter at bounding box center [728, 403] width 831 height 588
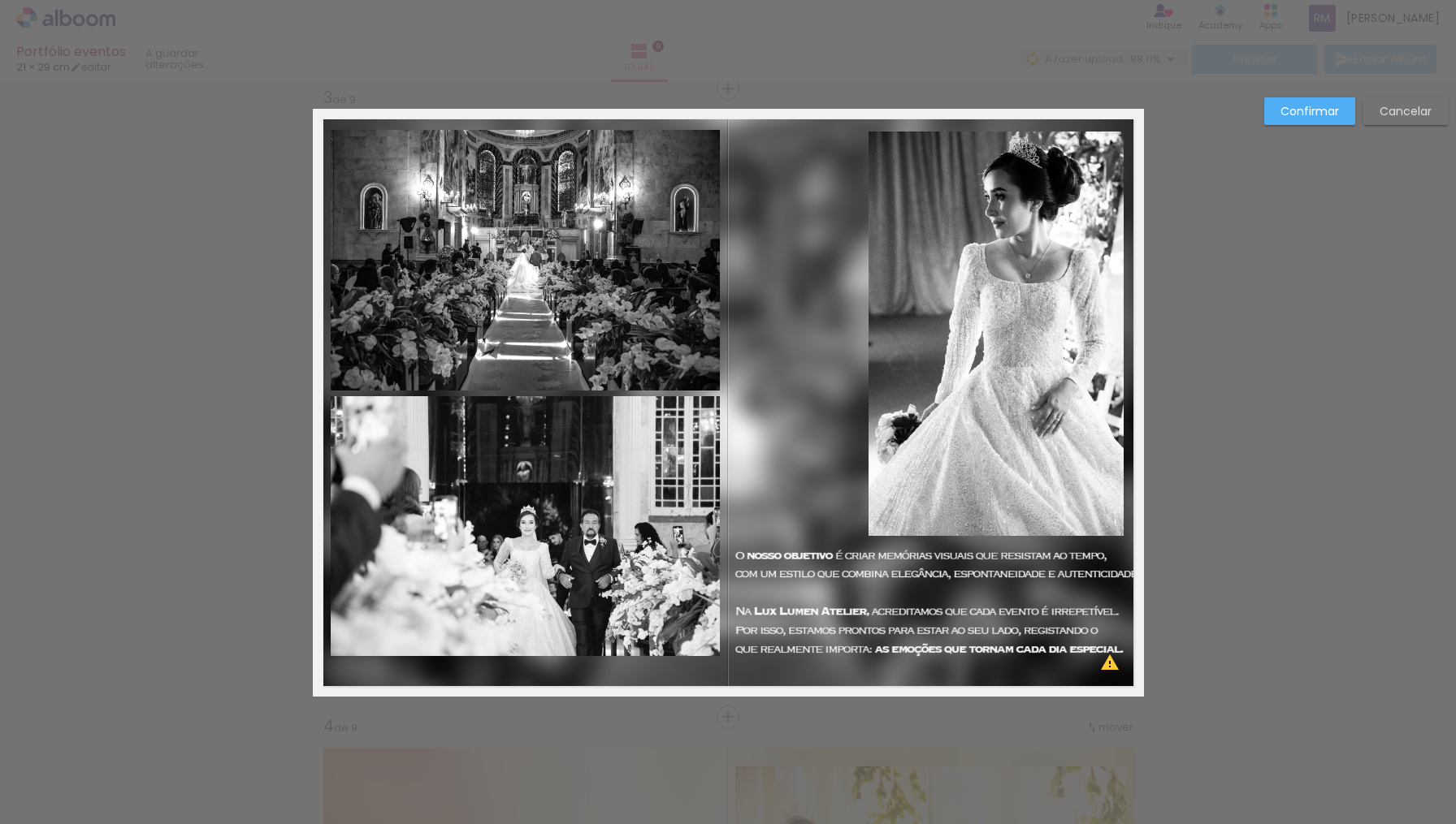
click at [713, 295] on quentale-photo at bounding box center [526, 260] width 390 height 261
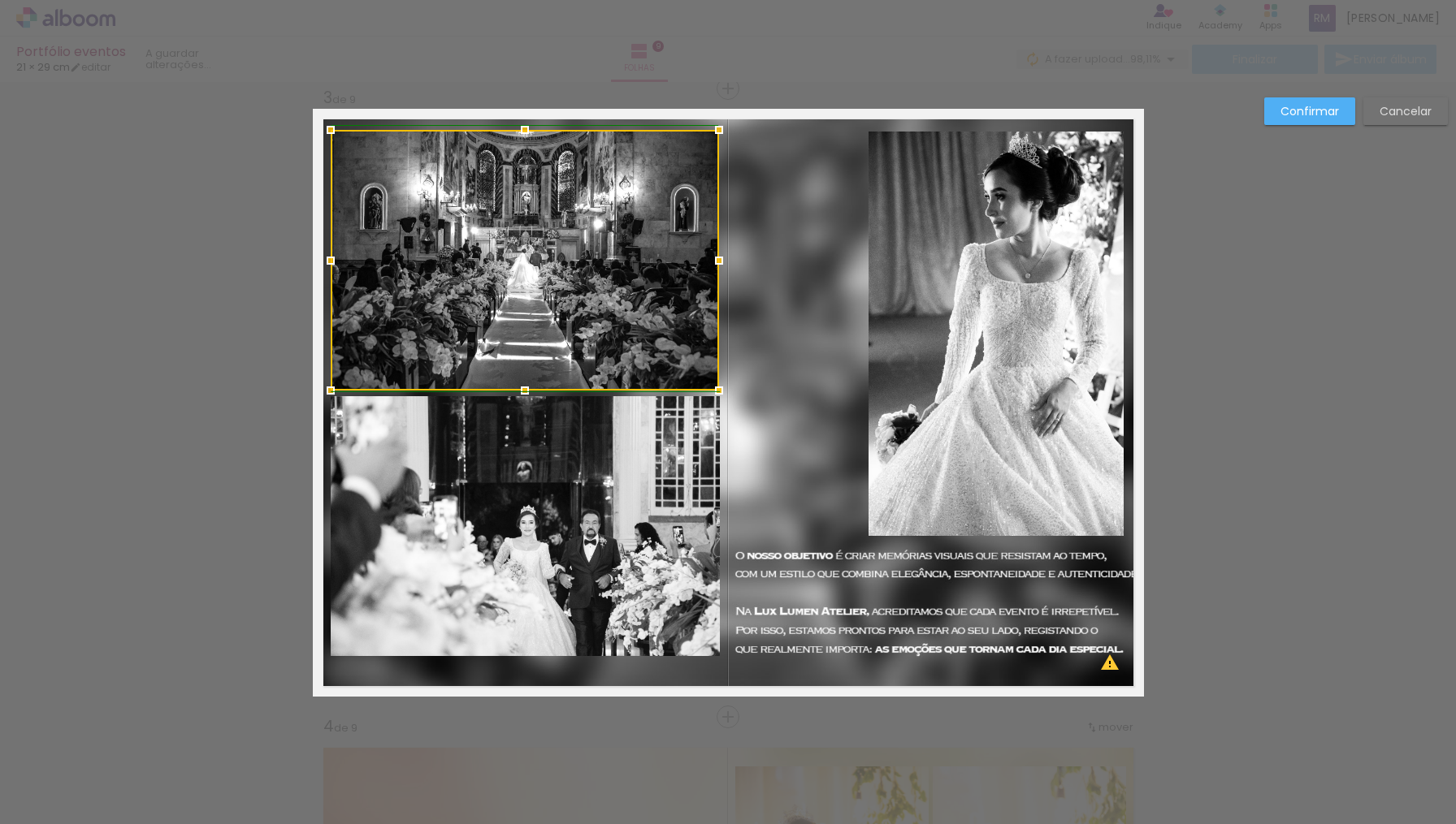
click at [727, 263] on div at bounding box center [719, 261] width 32 height 32
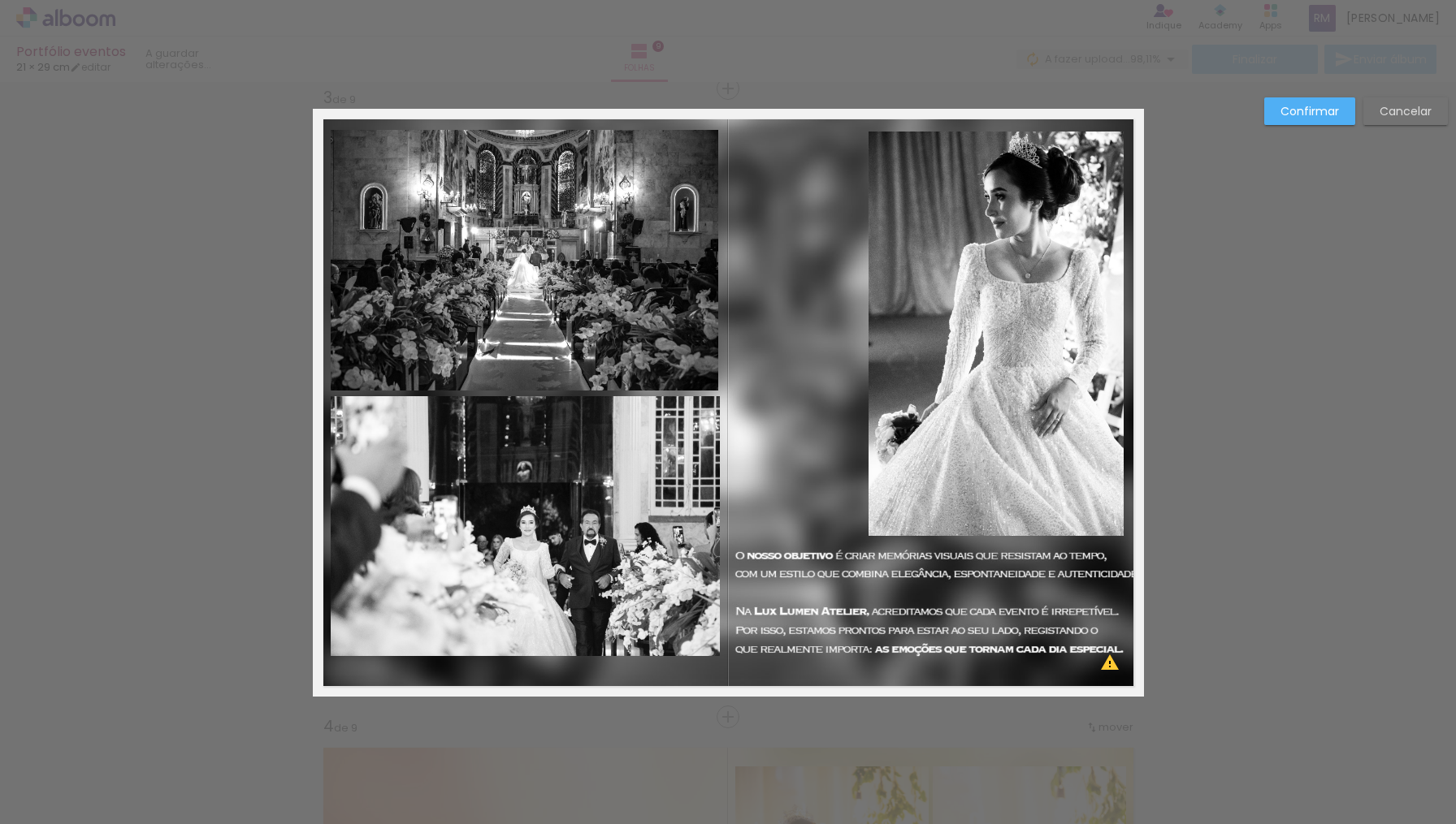
click at [654, 452] on quentale-photo at bounding box center [526, 526] width 390 height 261
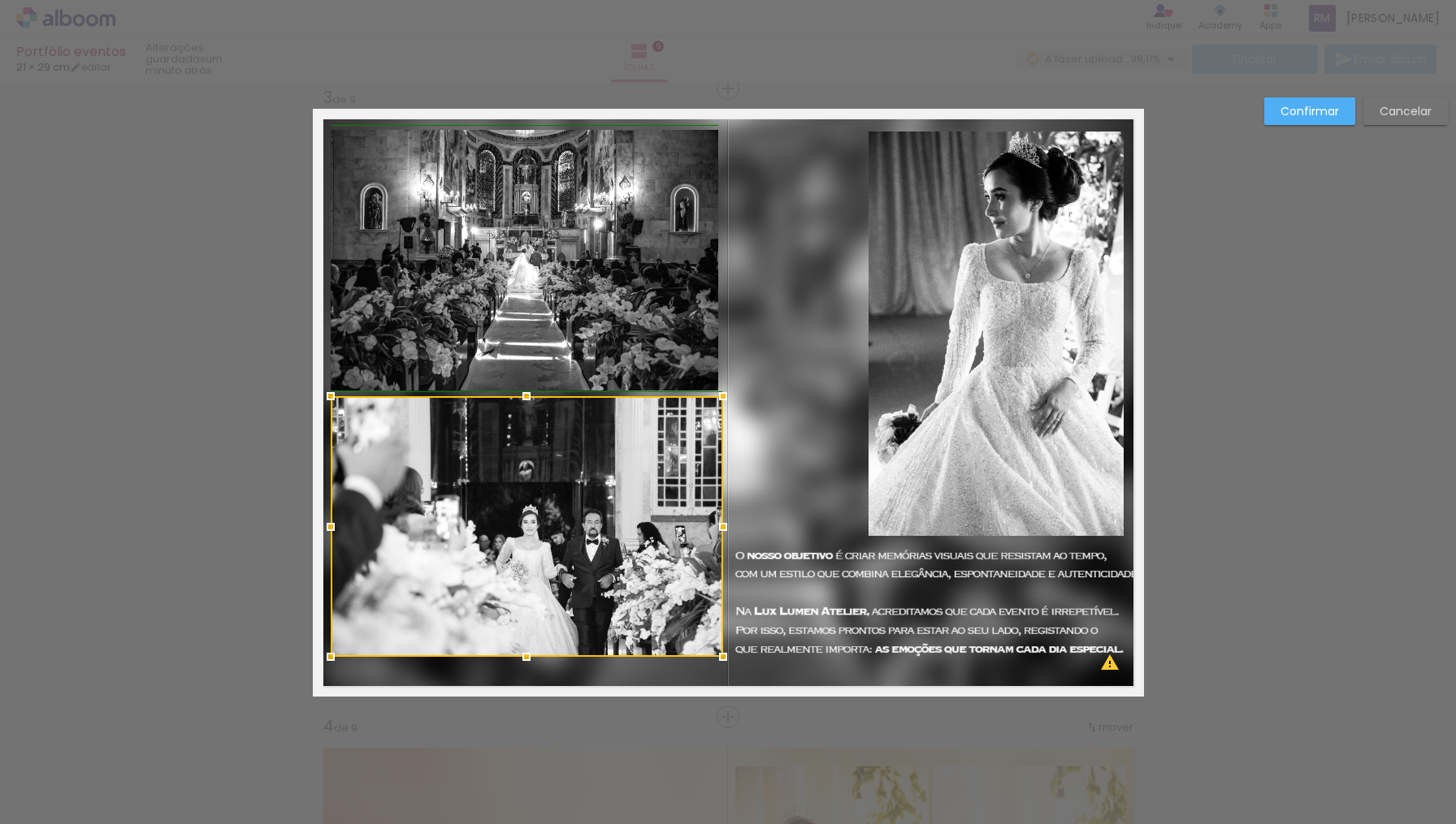
click at [708, 522] on div at bounding box center [722, 526] width 32 height 32
click at [550, 239] on quentale-photo at bounding box center [525, 260] width 389 height 261
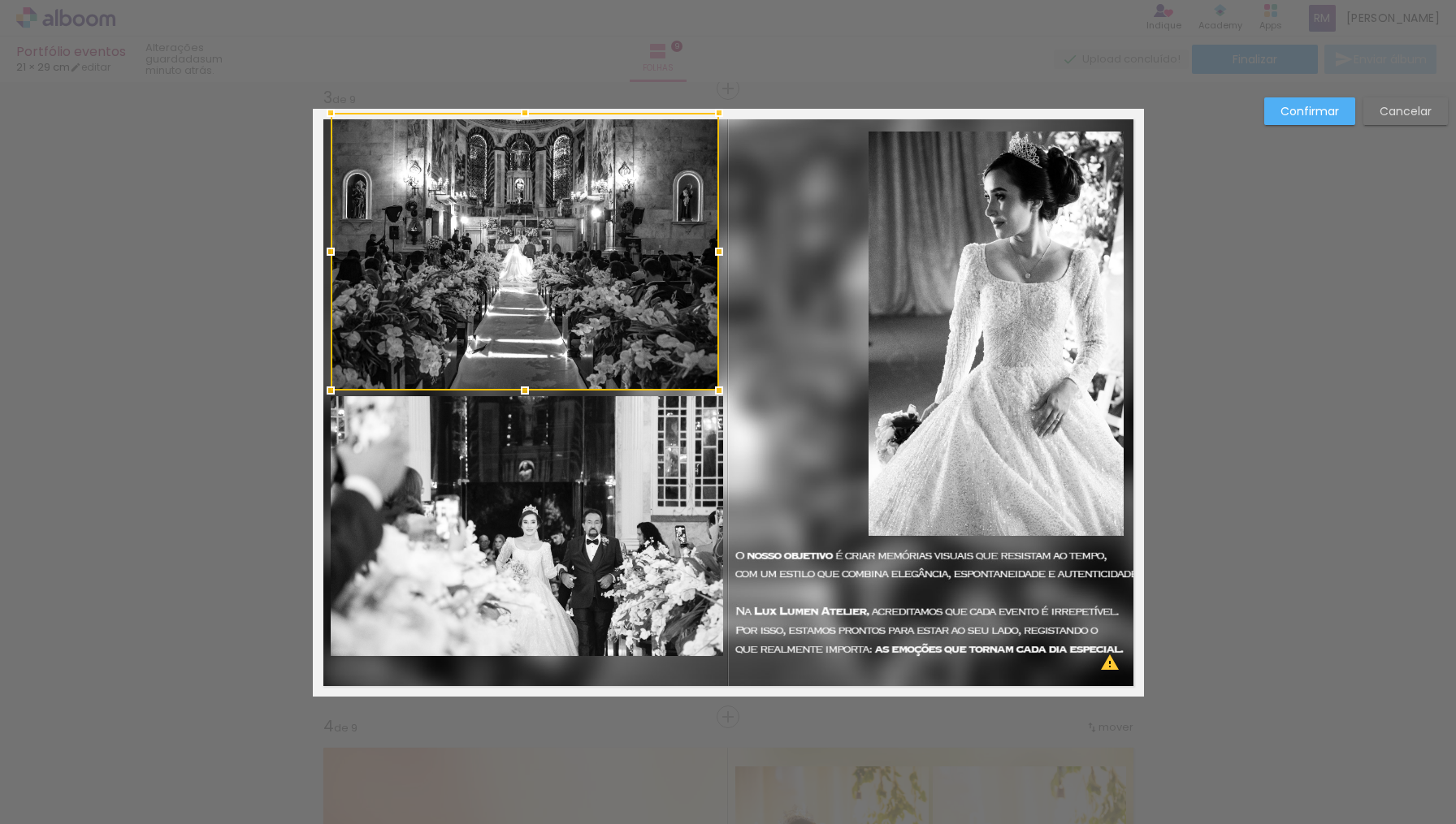
drag, startPoint x: 522, startPoint y: 126, endPoint x: 520, endPoint y: 114, distance: 12.2
click at [520, 114] on div at bounding box center [525, 112] width 32 height 32
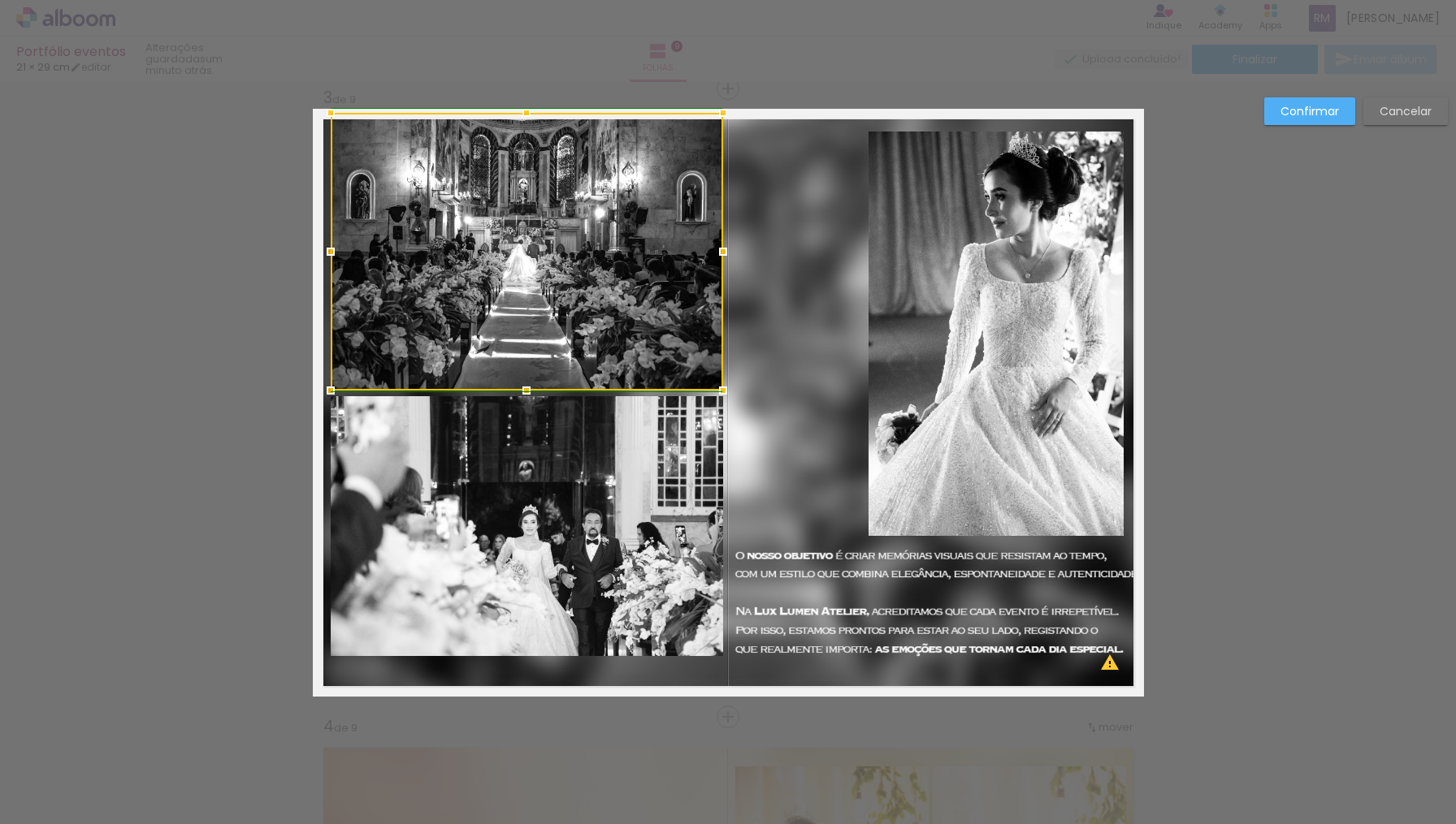
click at [722, 252] on div at bounding box center [722, 251] width 32 height 32
click at [778, 247] on quentale-layouter at bounding box center [728, 403] width 831 height 588
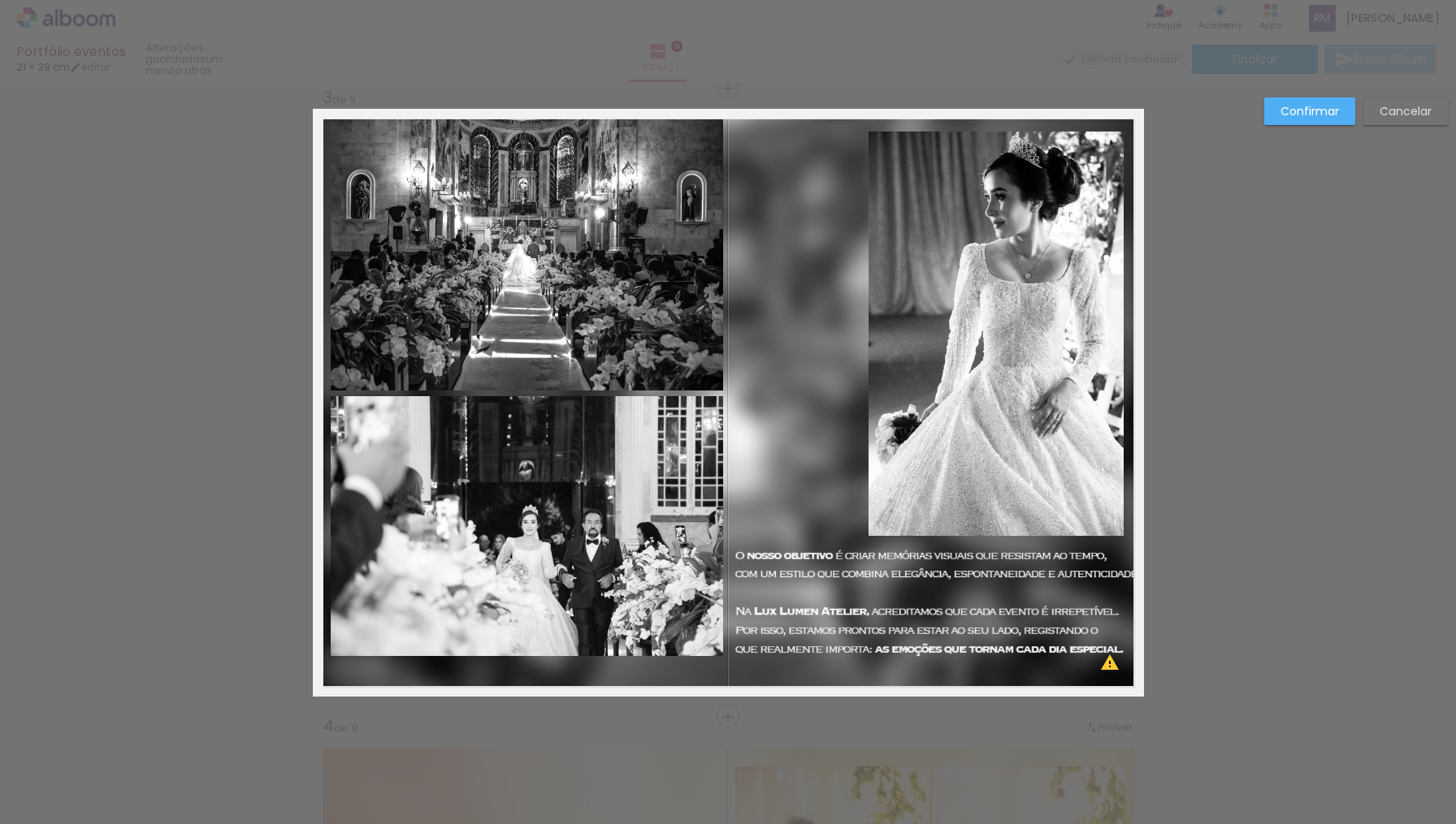
click at [586, 527] on quentale-photo at bounding box center [527, 526] width 392 height 261
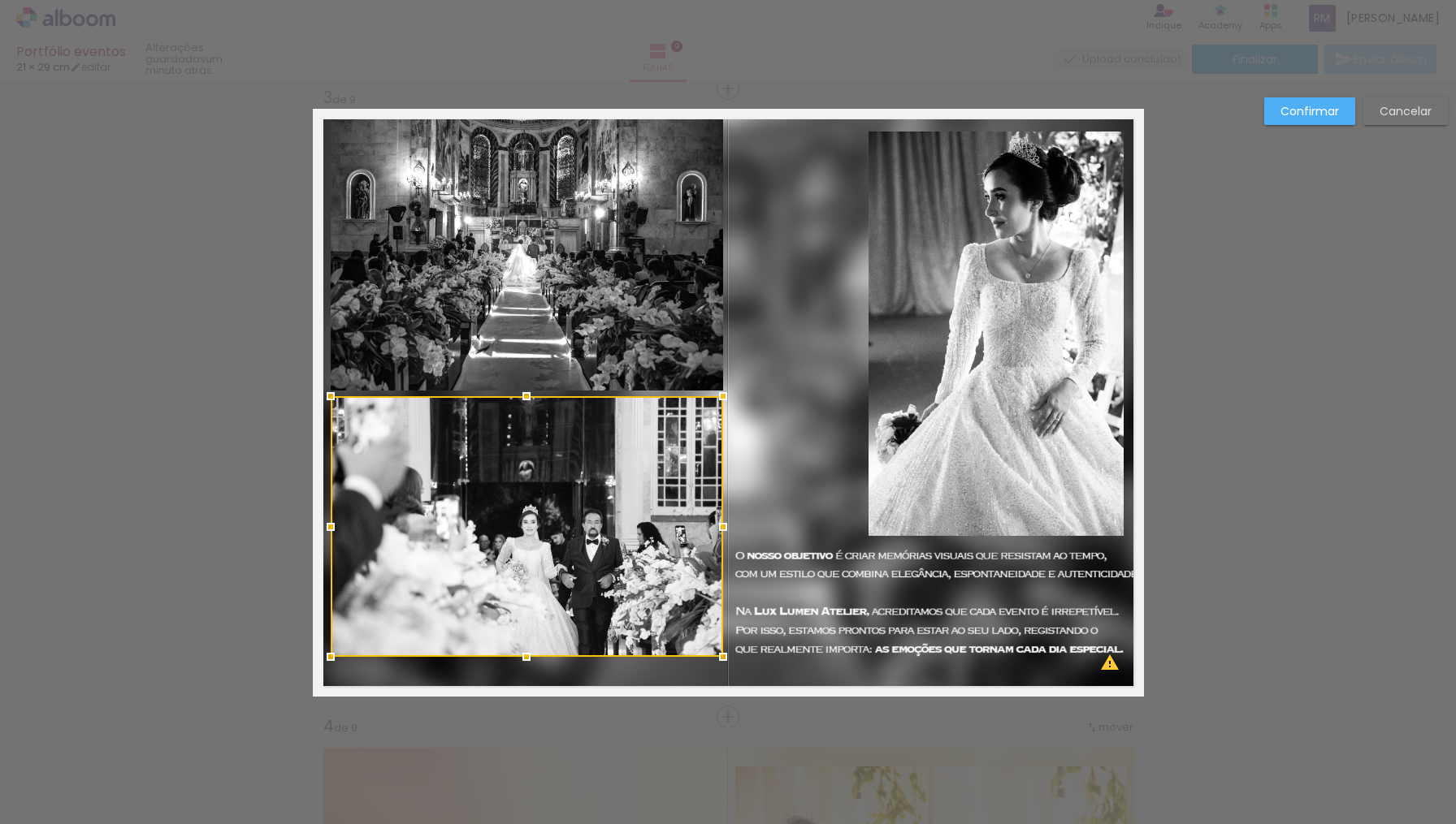
click at [586, 527] on div at bounding box center [527, 526] width 392 height 261
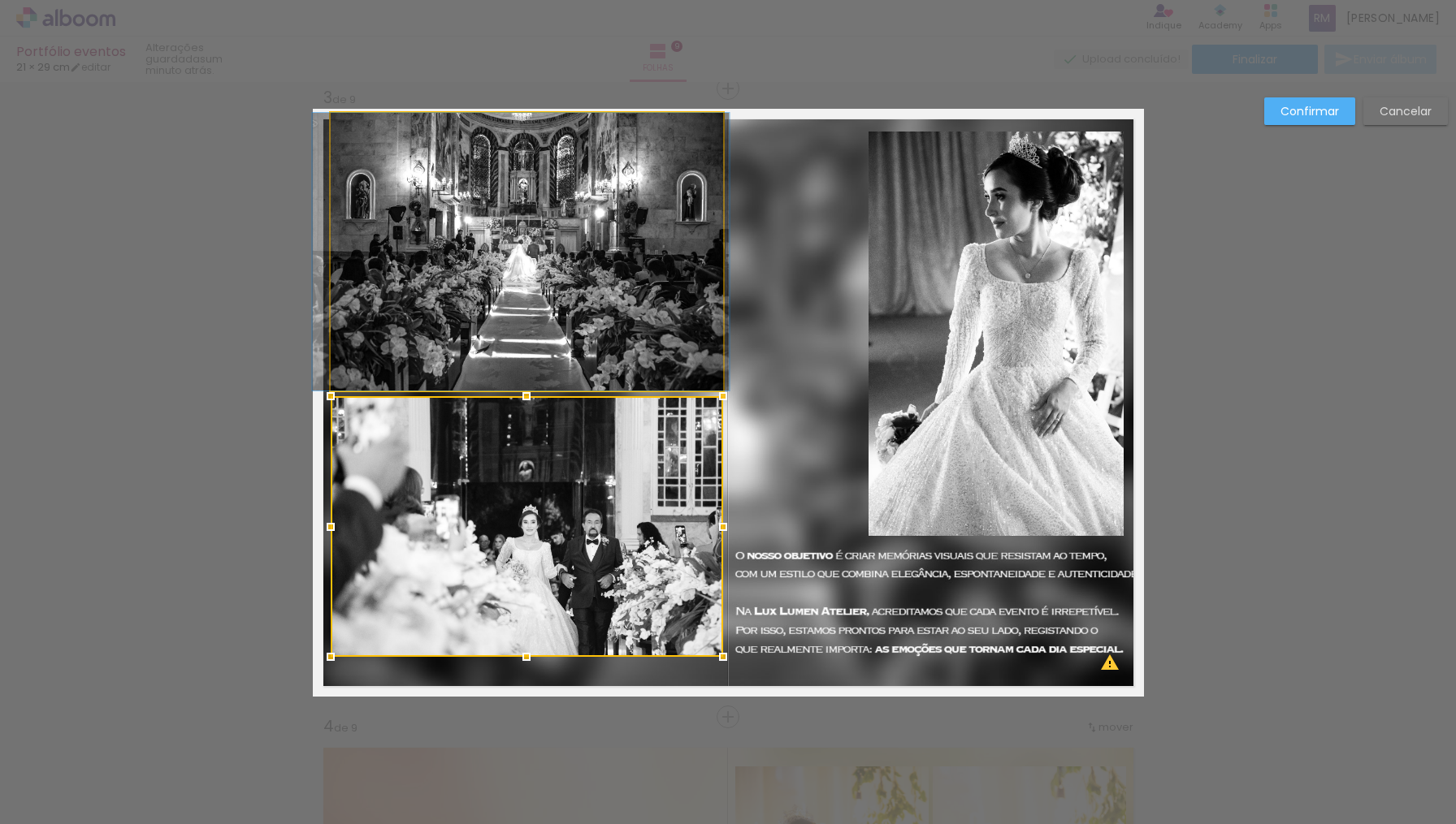
click at [563, 357] on quentale-photo at bounding box center [527, 251] width 392 height 278
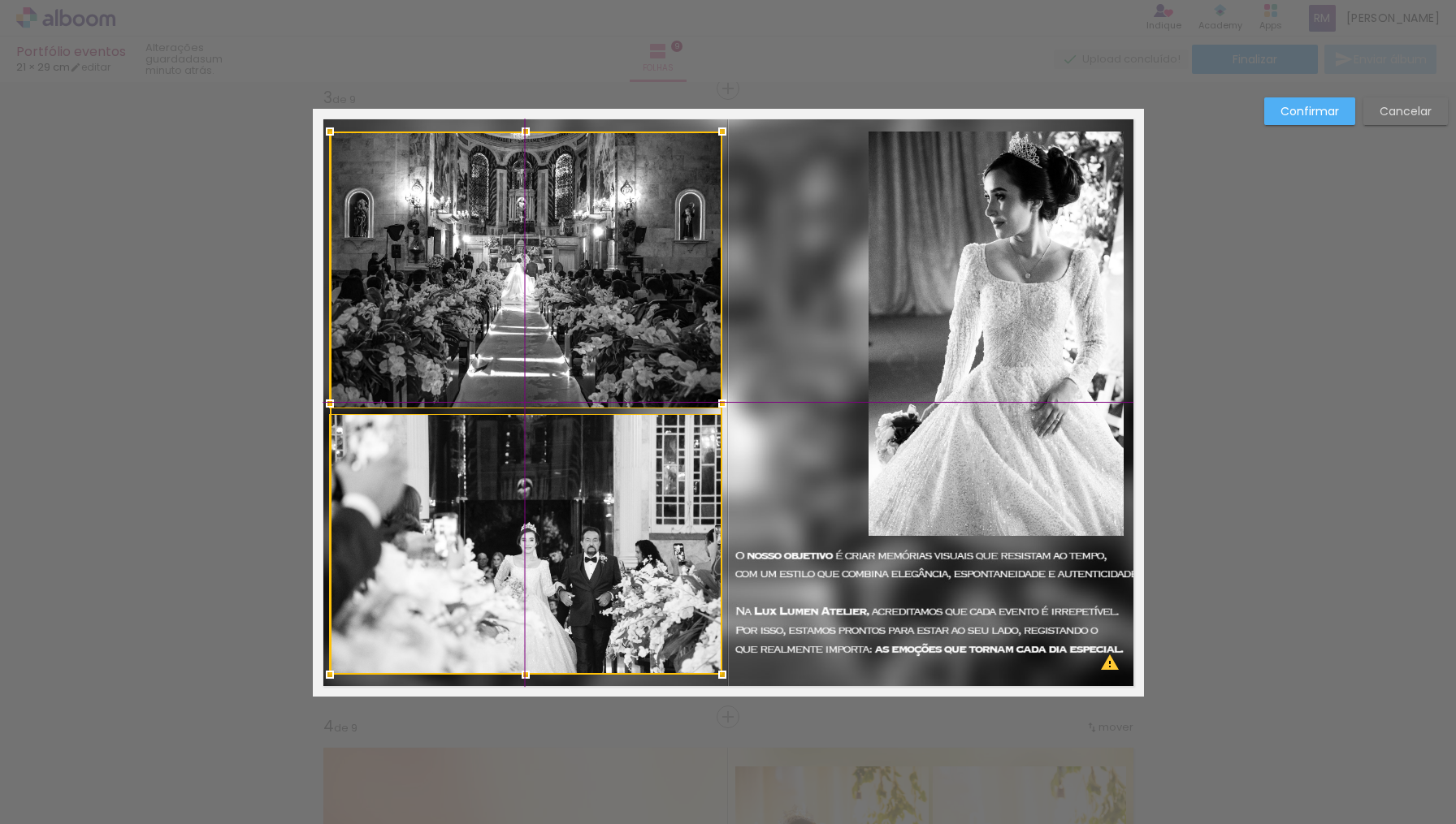
drag, startPoint x: 564, startPoint y: 349, endPoint x: 559, endPoint y: 359, distance: 11.2
click at [559, 359] on div at bounding box center [526, 403] width 392 height 543
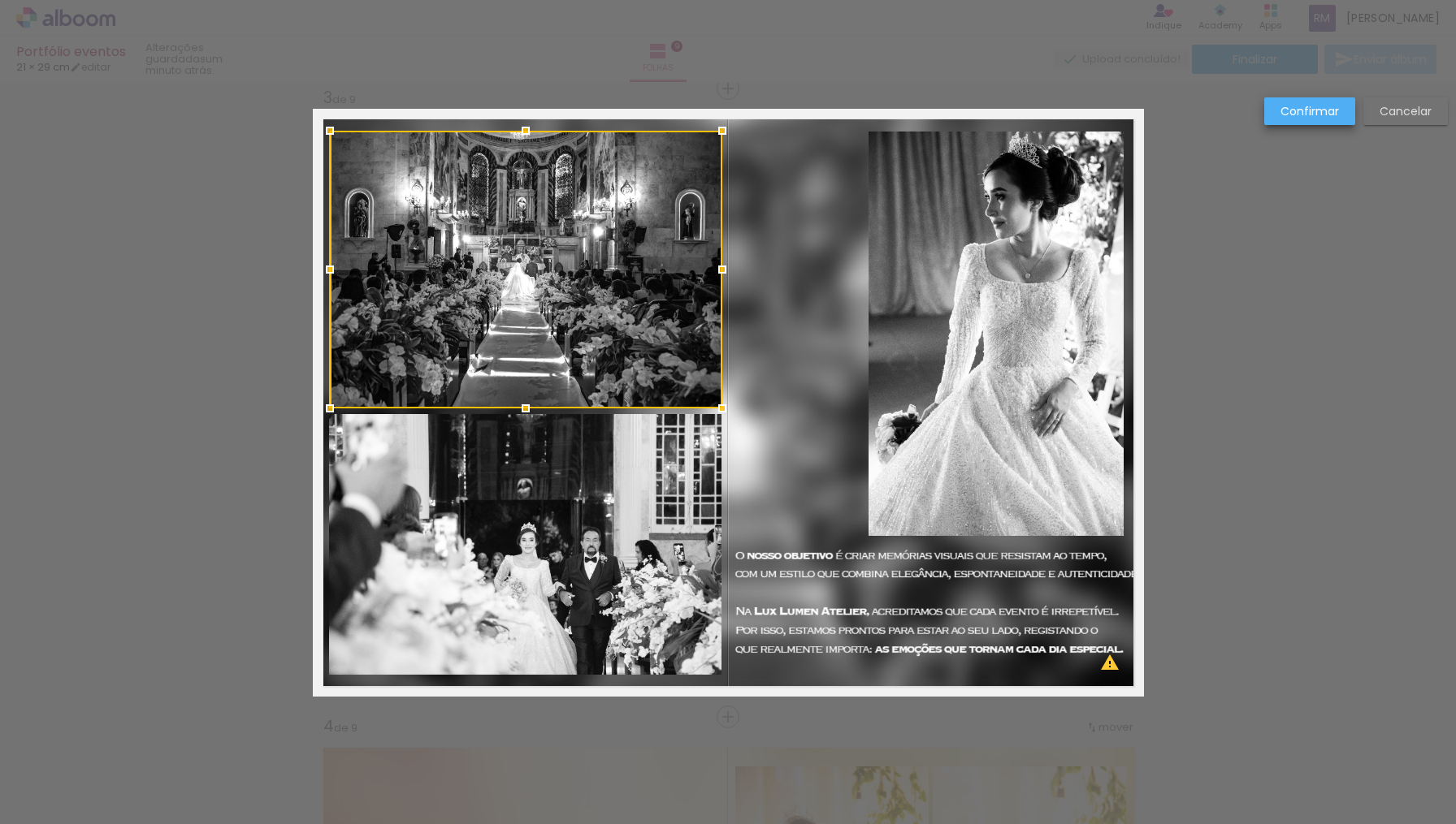
click at [0, 0] on slot "Confirmar" at bounding box center [0, 0] width 0 height 0
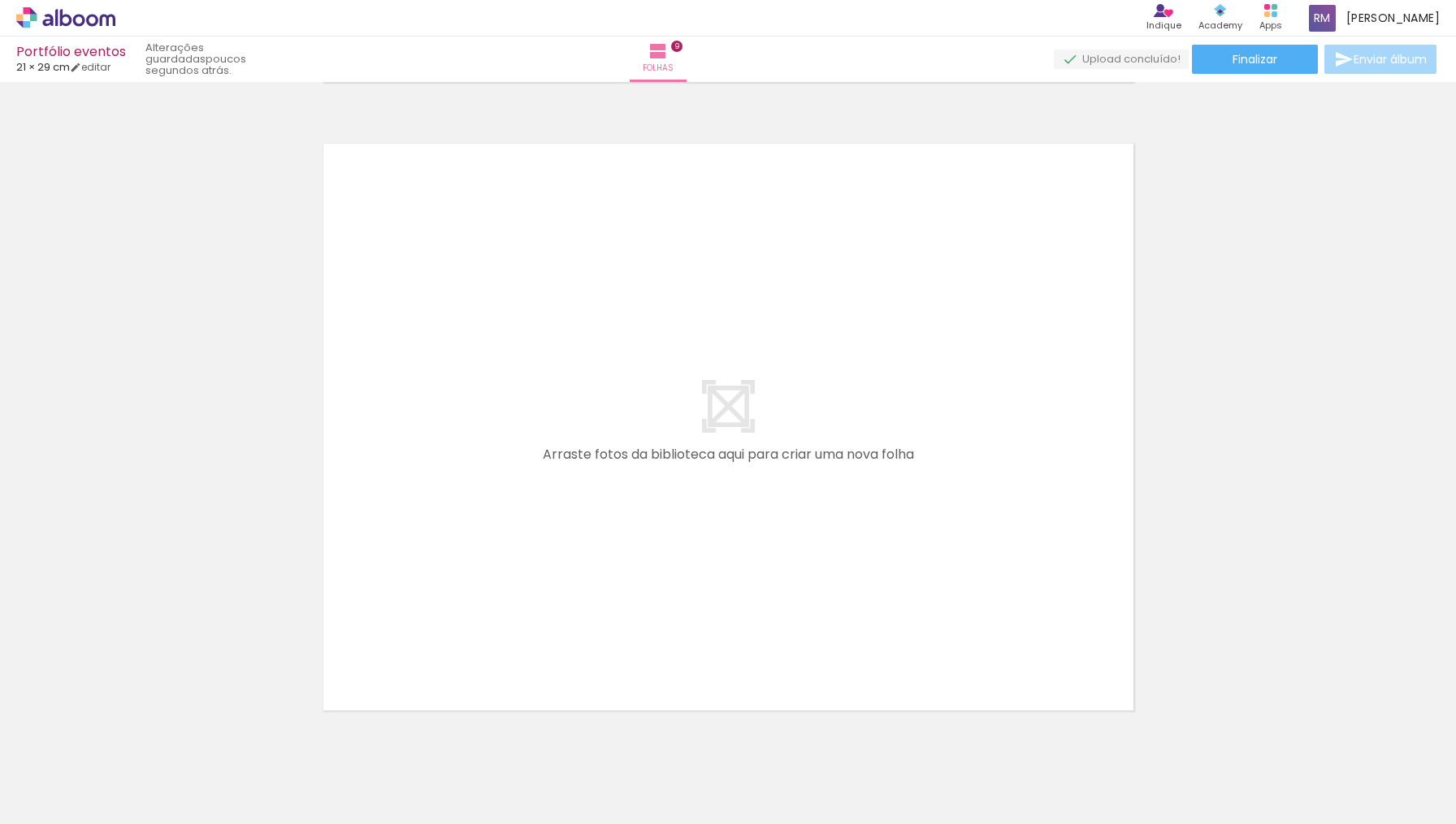
scroll to position [5652, 0]
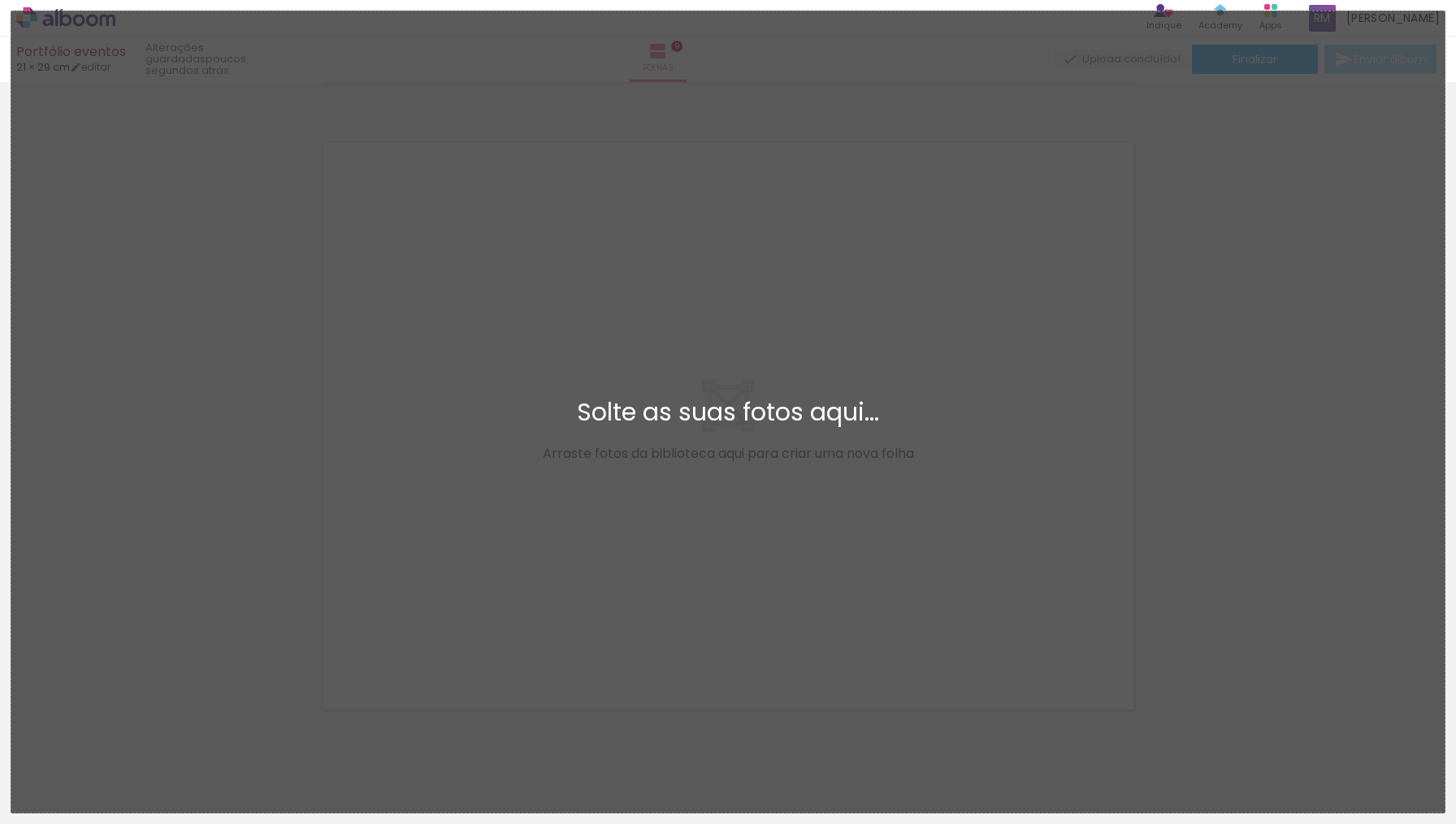
click at [834, 609] on div "Adicionar Fotos Solte as suas fotos aqui..." at bounding box center [728, 412] width 1433 height 801
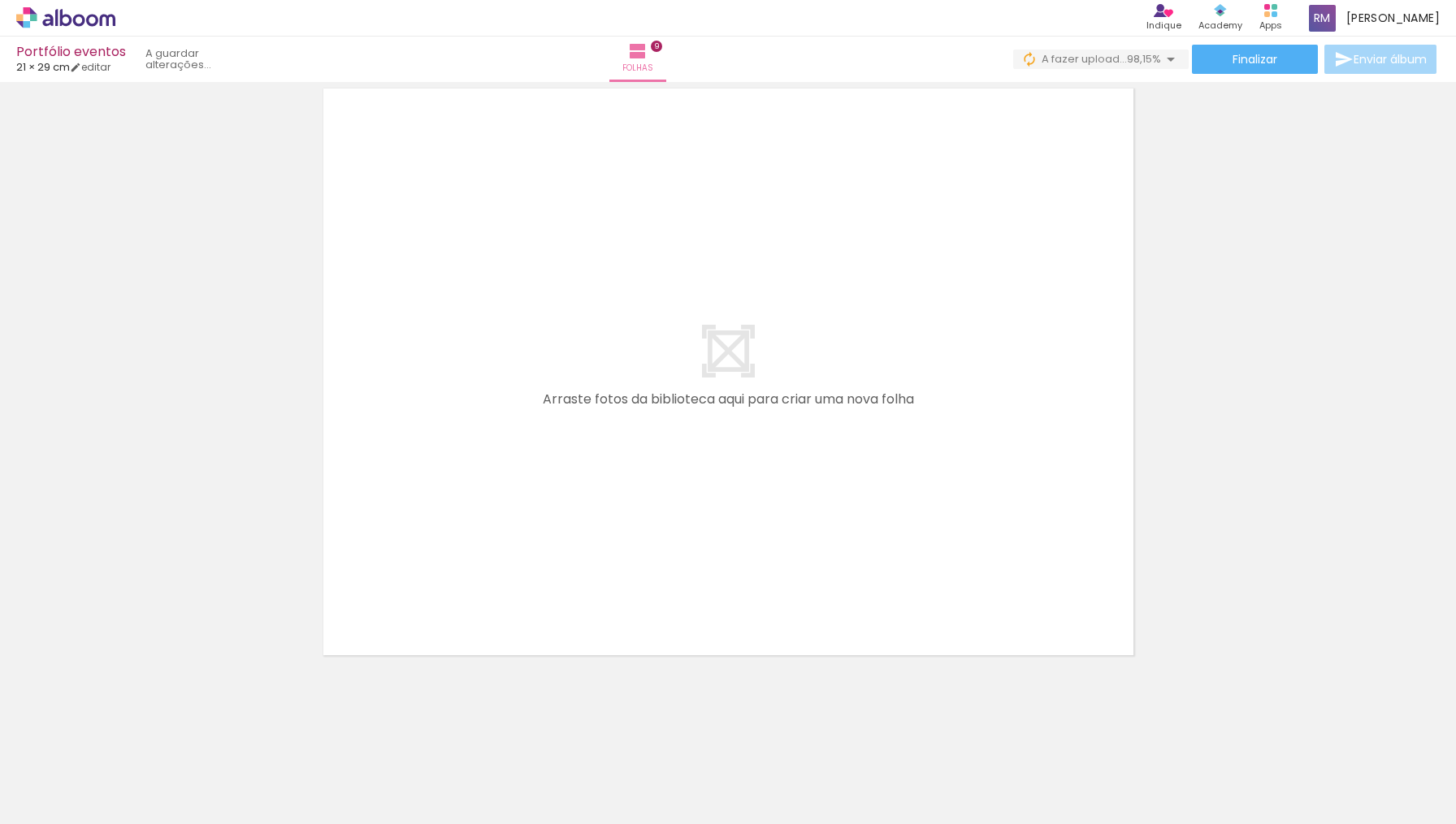
scroll to position [0, 3579]
click at [1420, 775] on div at bounding box center [1405, 769] width 80 height 45
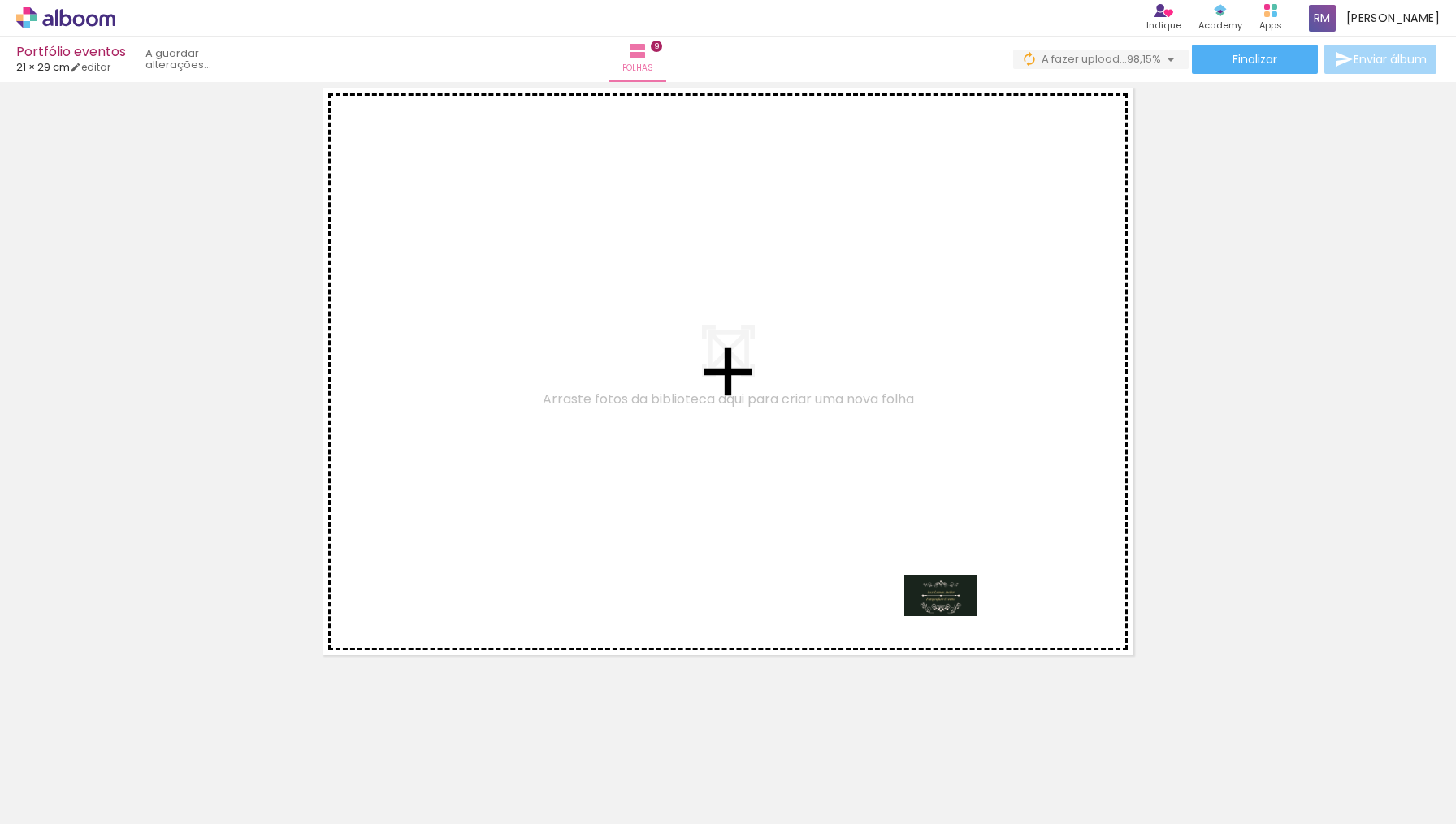
drag, startPoint x: 1414, startPoint y: 764, endPoint x: 951, endPoint y: 623, distance: 484.0
click at [951, 623] on quentale-workspace at bounding box center [728, 412] width 1456 height 824
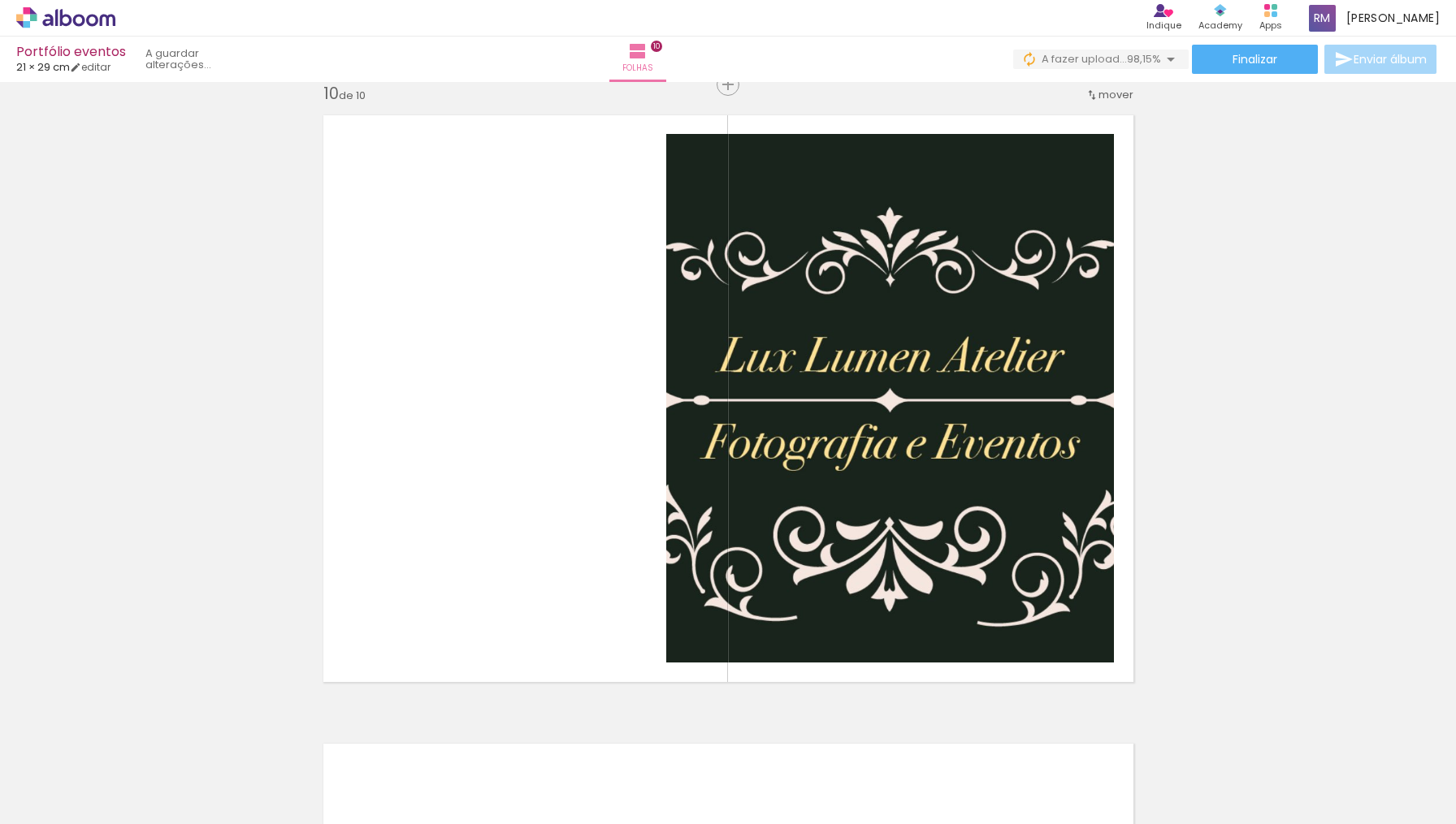
scroll to position [5675, 0]
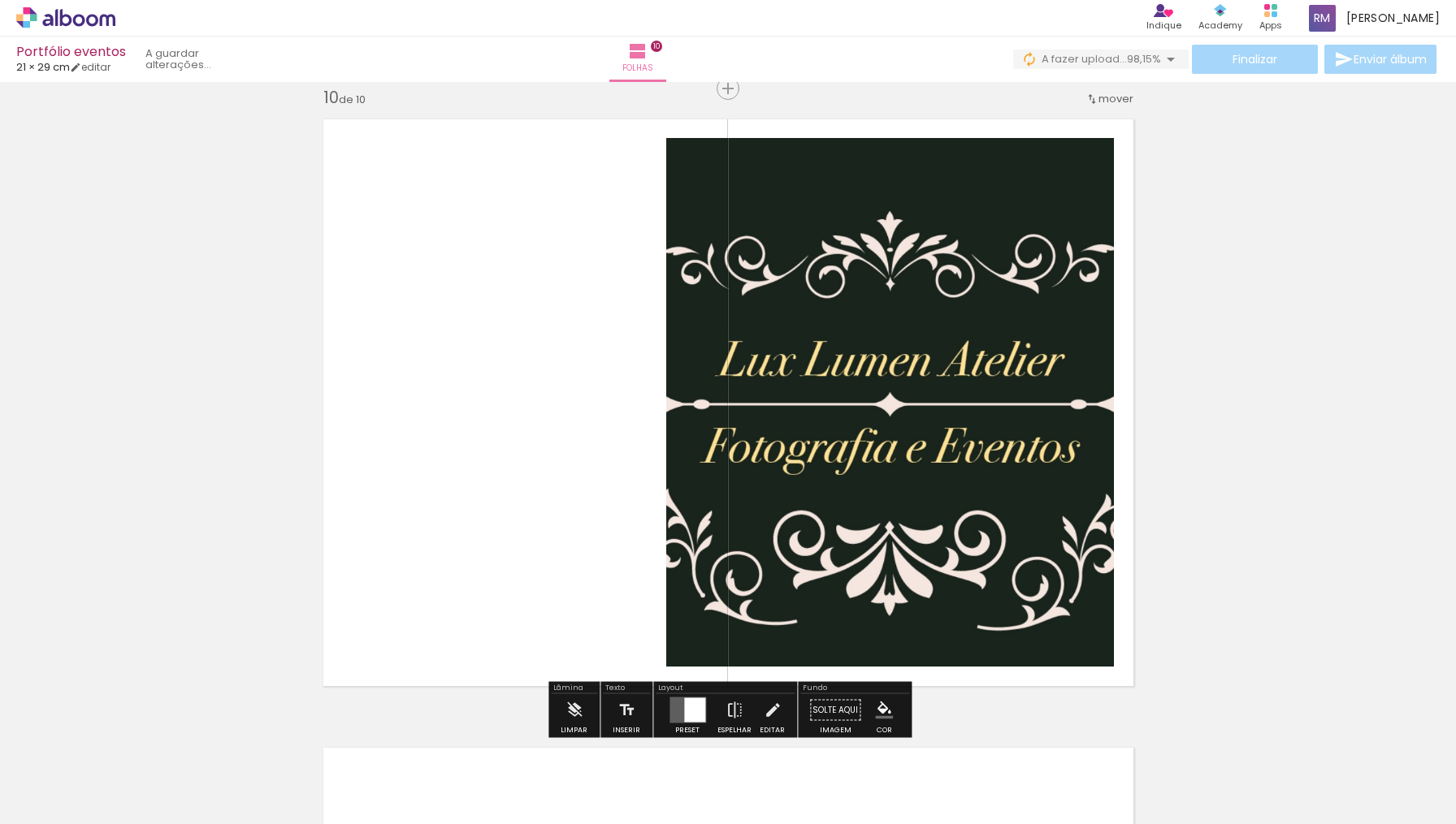
click at [851, 363] on quentale-photo at bounding box center [889, 402] width 447 height 528
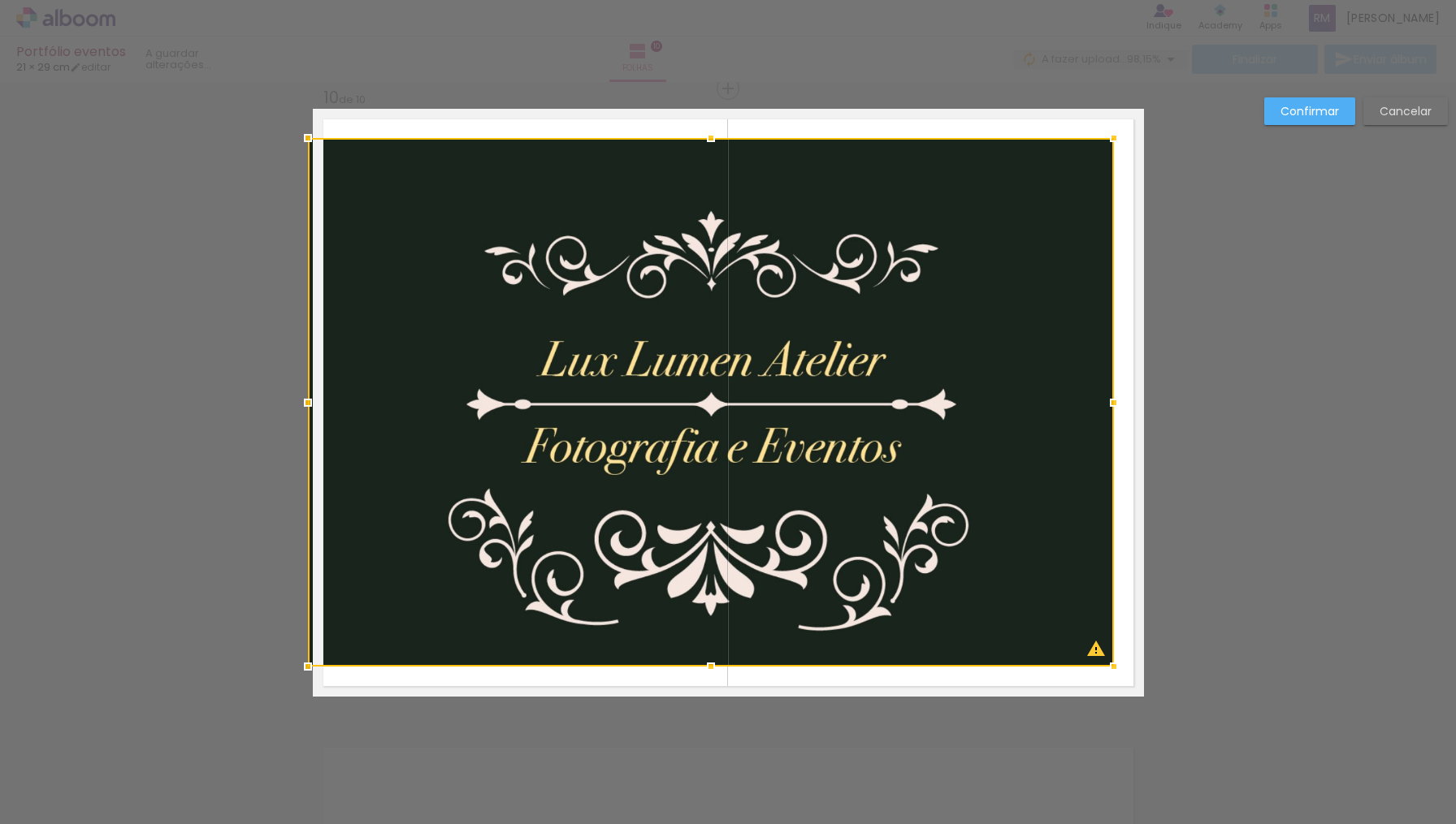
drag, startPoint x: 666, startPoint y: 404, endPoint x: 299, endPoint y: 401, distance: 367.0
click at [299, 401] on div at bounding box center [307, 403] width 32 height 32
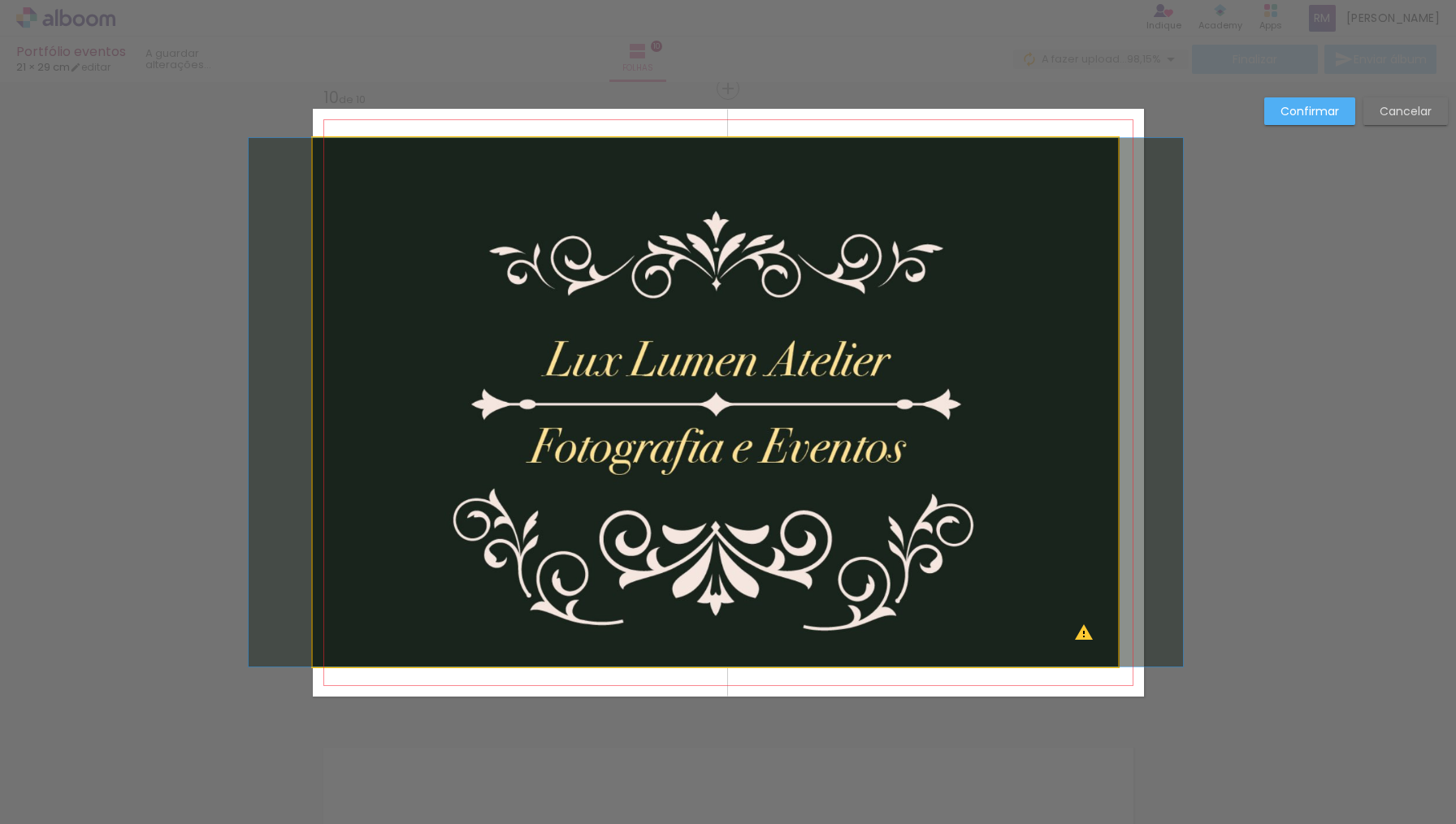
click at [1029, 437] on quentale-photo at bounding box center [716, 402] width 806 height 528
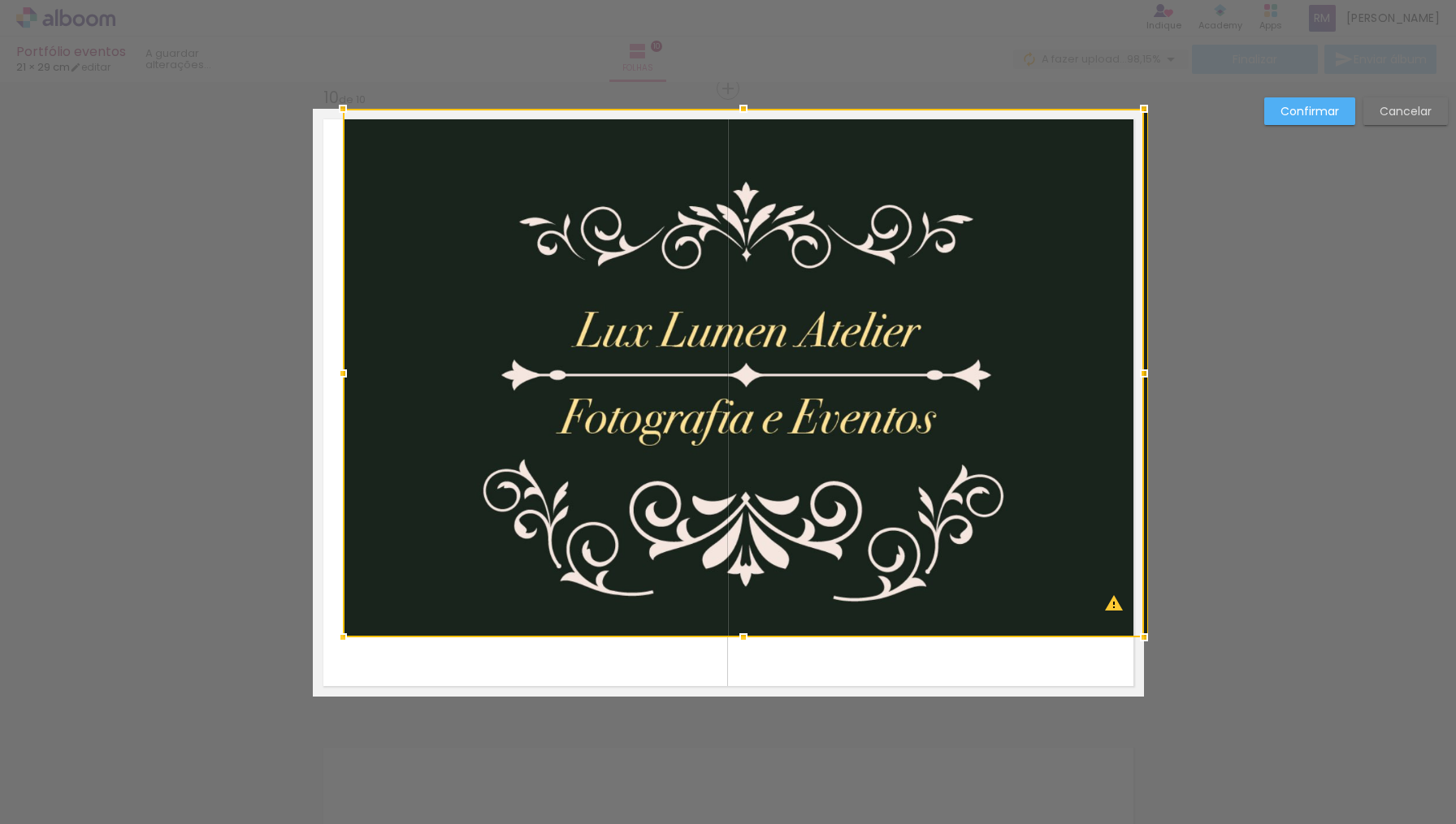
drag, startPoint x: 1029, startPoint y: 437, endPoint x: 1318, endPoint y: 369, distance: 296.9
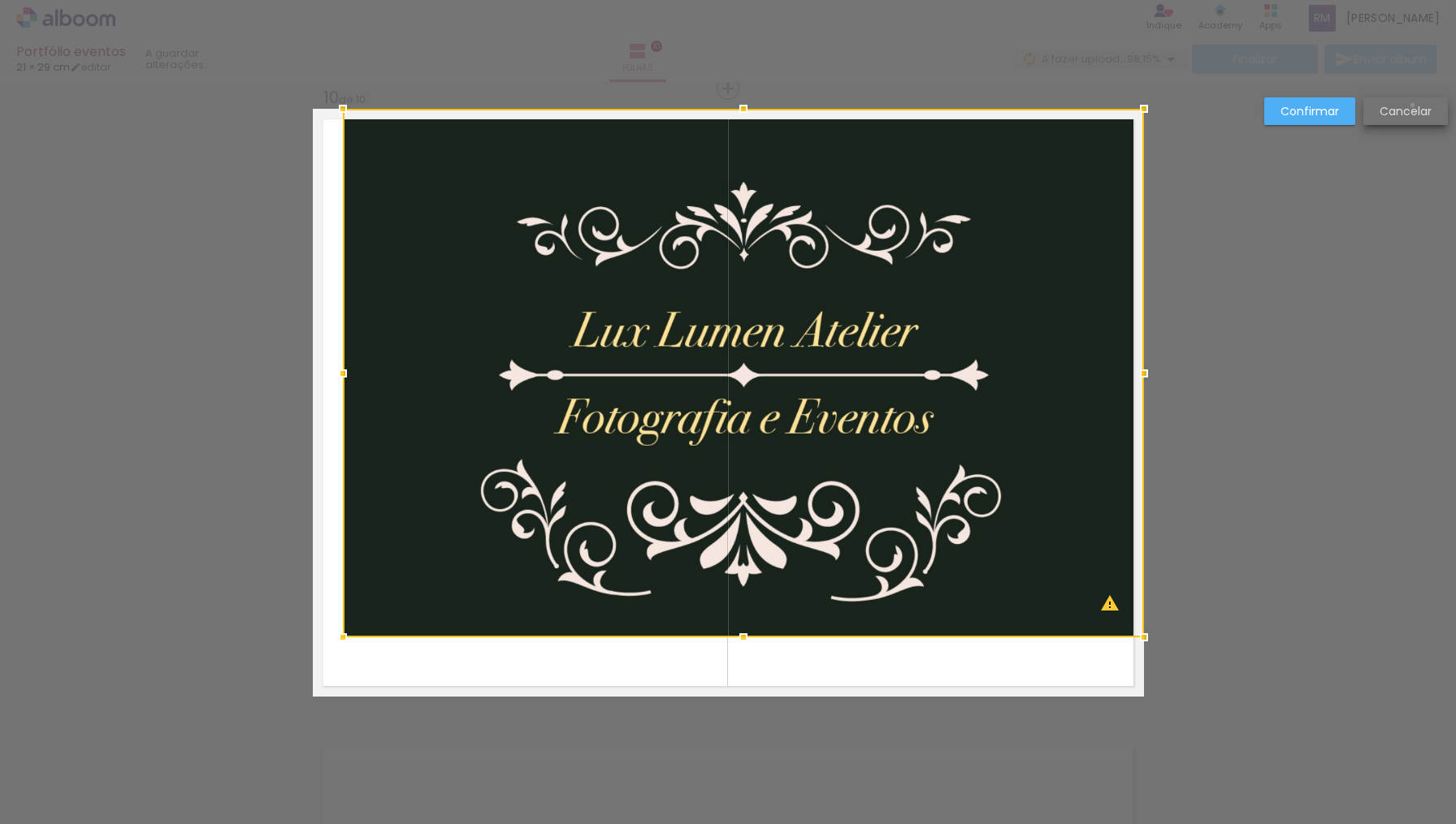
click at [0, 0] on slot "Cancelar" at bounding box center [0, 0] width 0 height 0
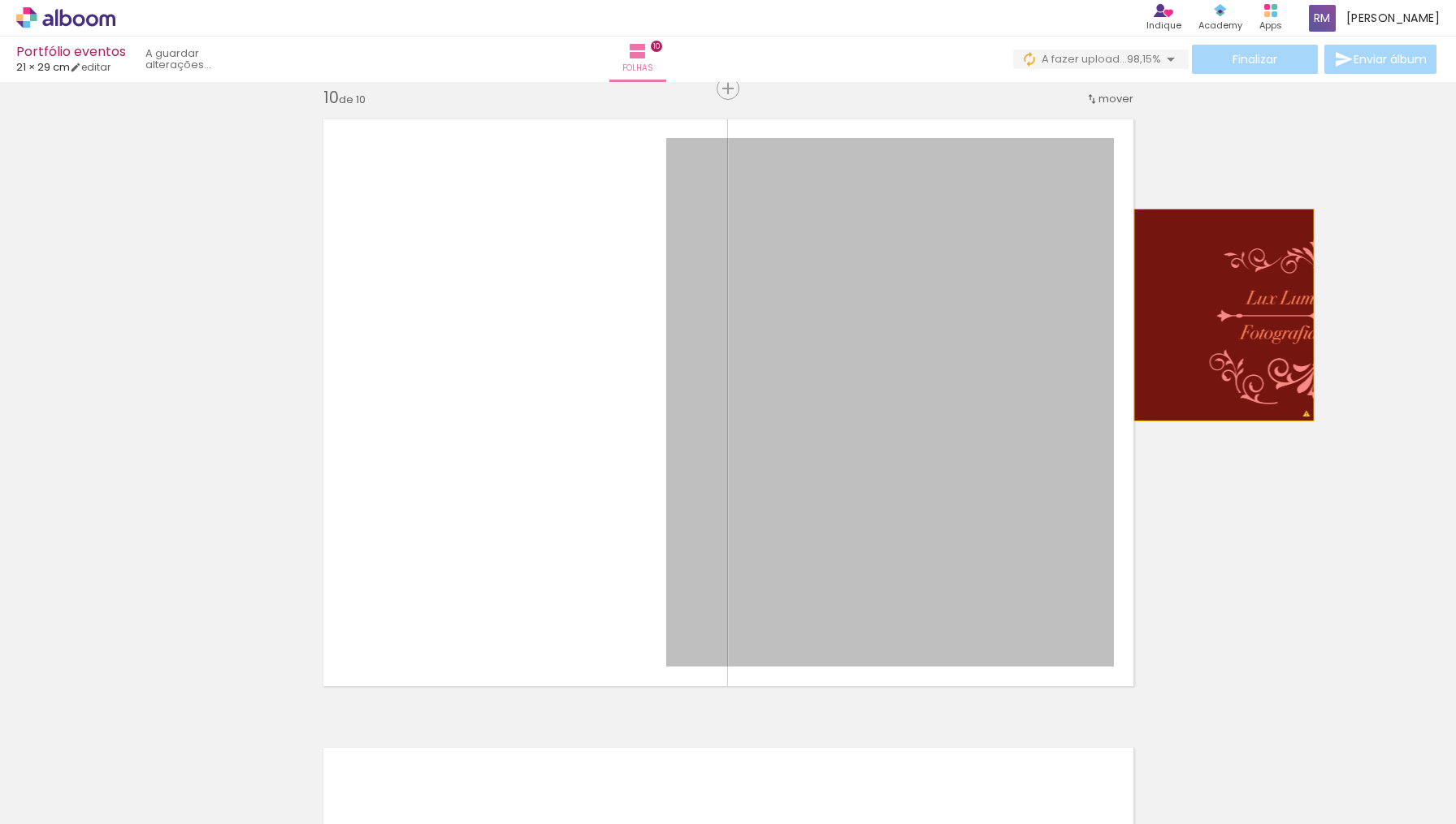
drag, startPoint x: 865, startPoint y: 315, endPoint x: 1223, endPoint y: 315, distance: 358.0
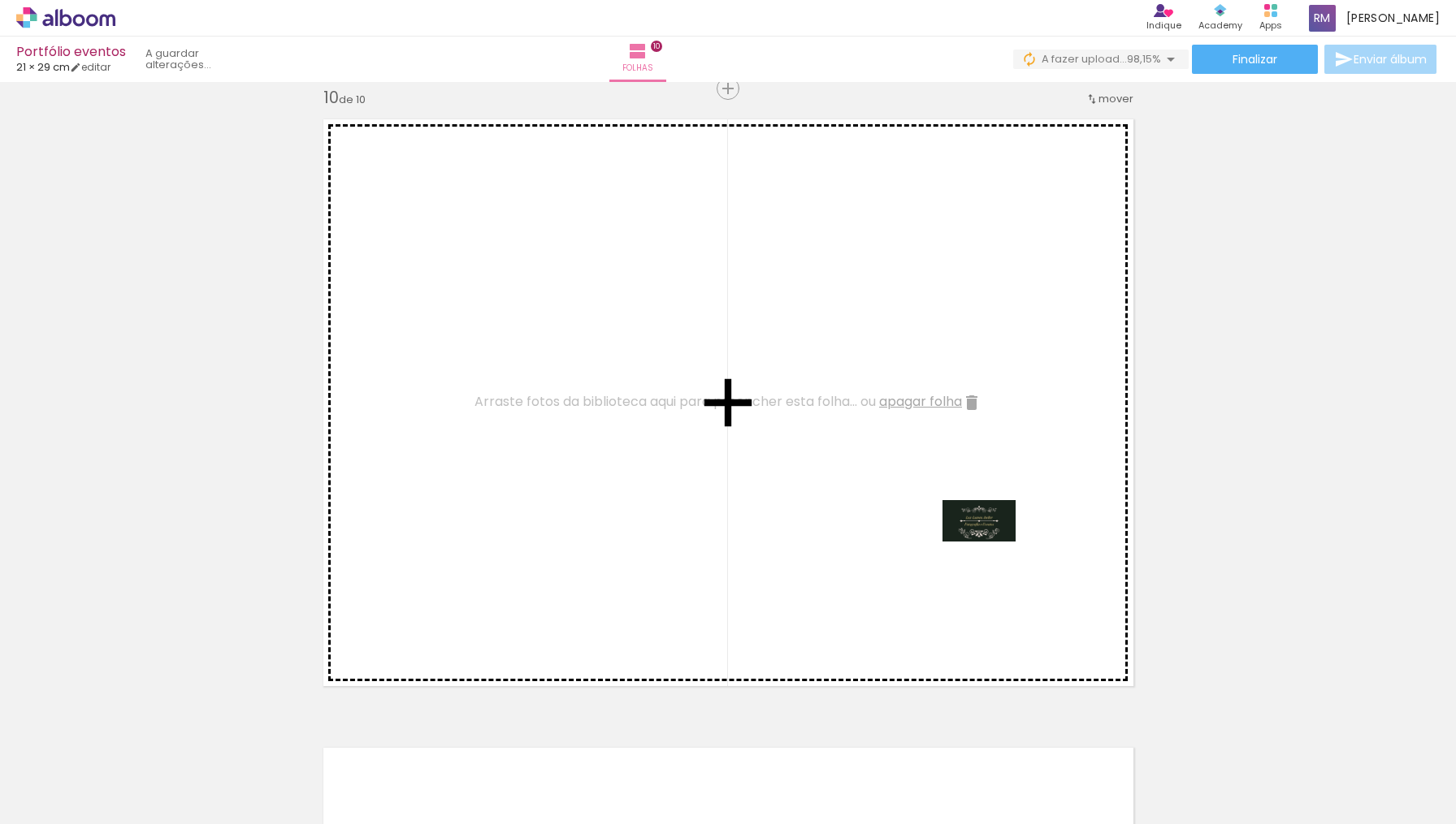
drag, startPoint x: 1404, startPoint y: 764, endPoint x: 868, endPoint y: 543, distance: 579.8
click at [868, 543] on quentale-workspace at bounding box center [728, 412] width 1456 height 824
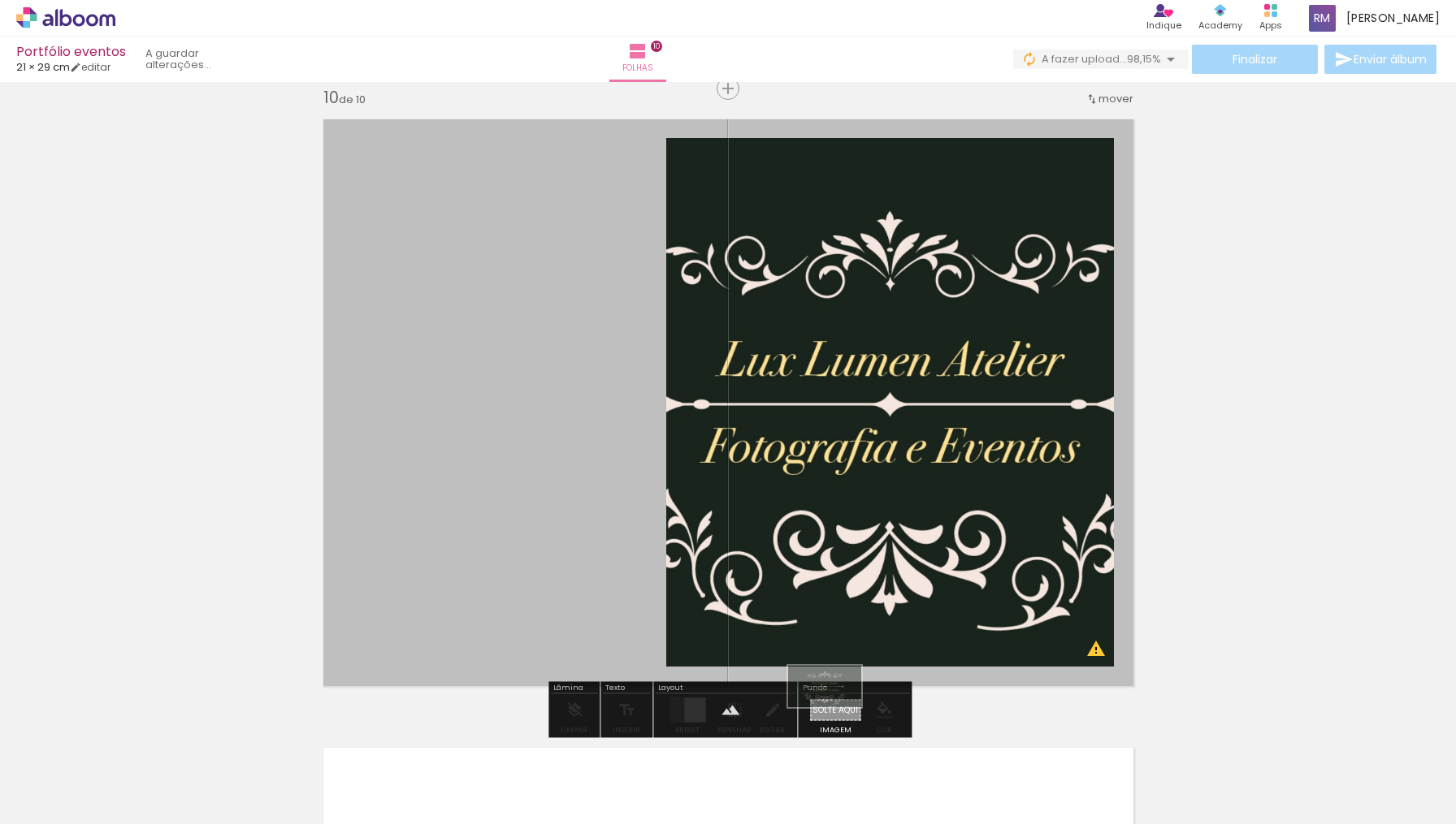
drag, startPoint x: 1415, startPoint y: 755, endPoint x: 837, endPoint y: 714, distance: 579.5
click at [837, 714] on quentale-workspace at bounding box center [728, 412] width 1456 height 824
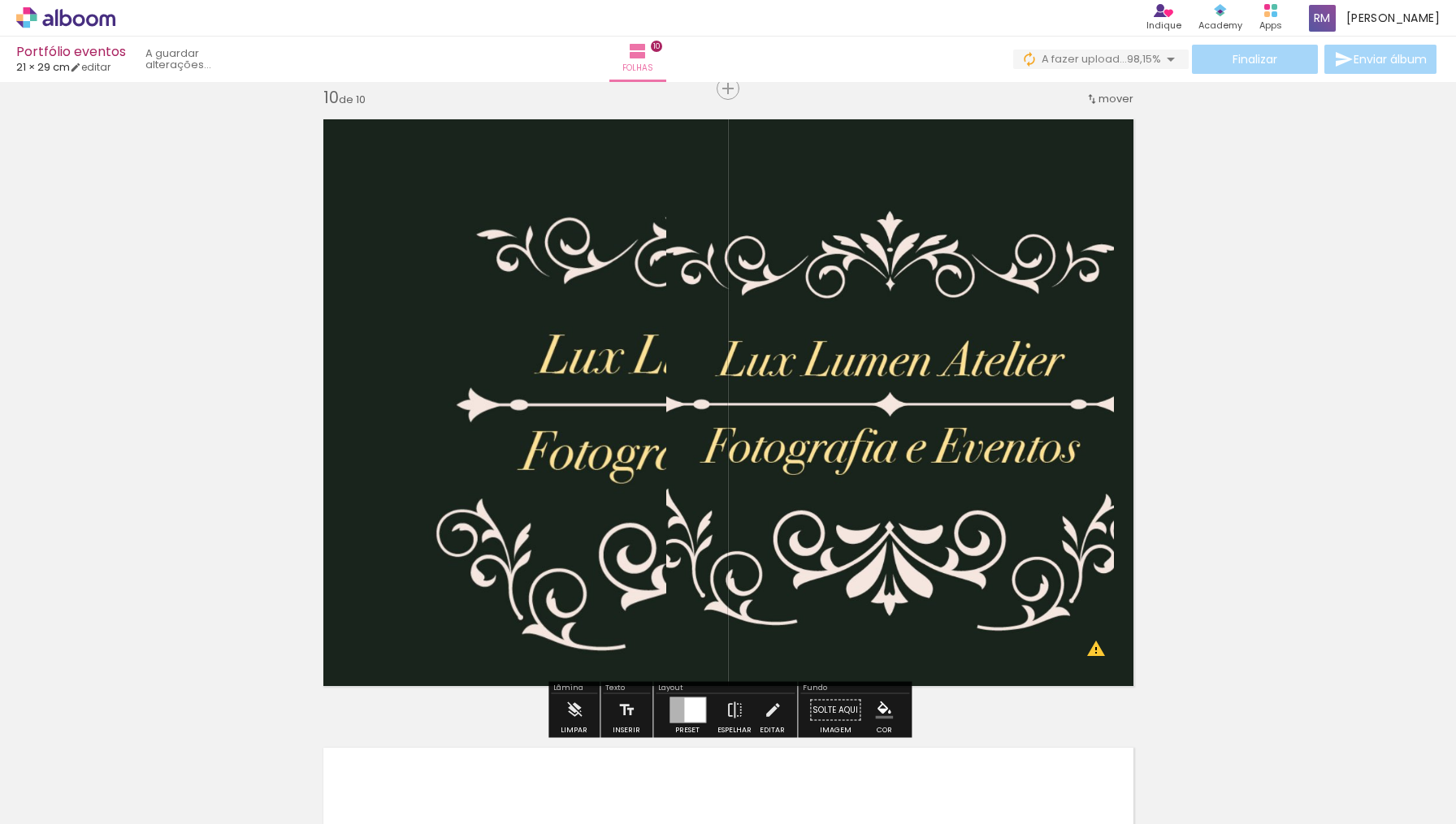
click at [897, 416] on quentale-photo at bounding box center [889, 402] width 447 height 528
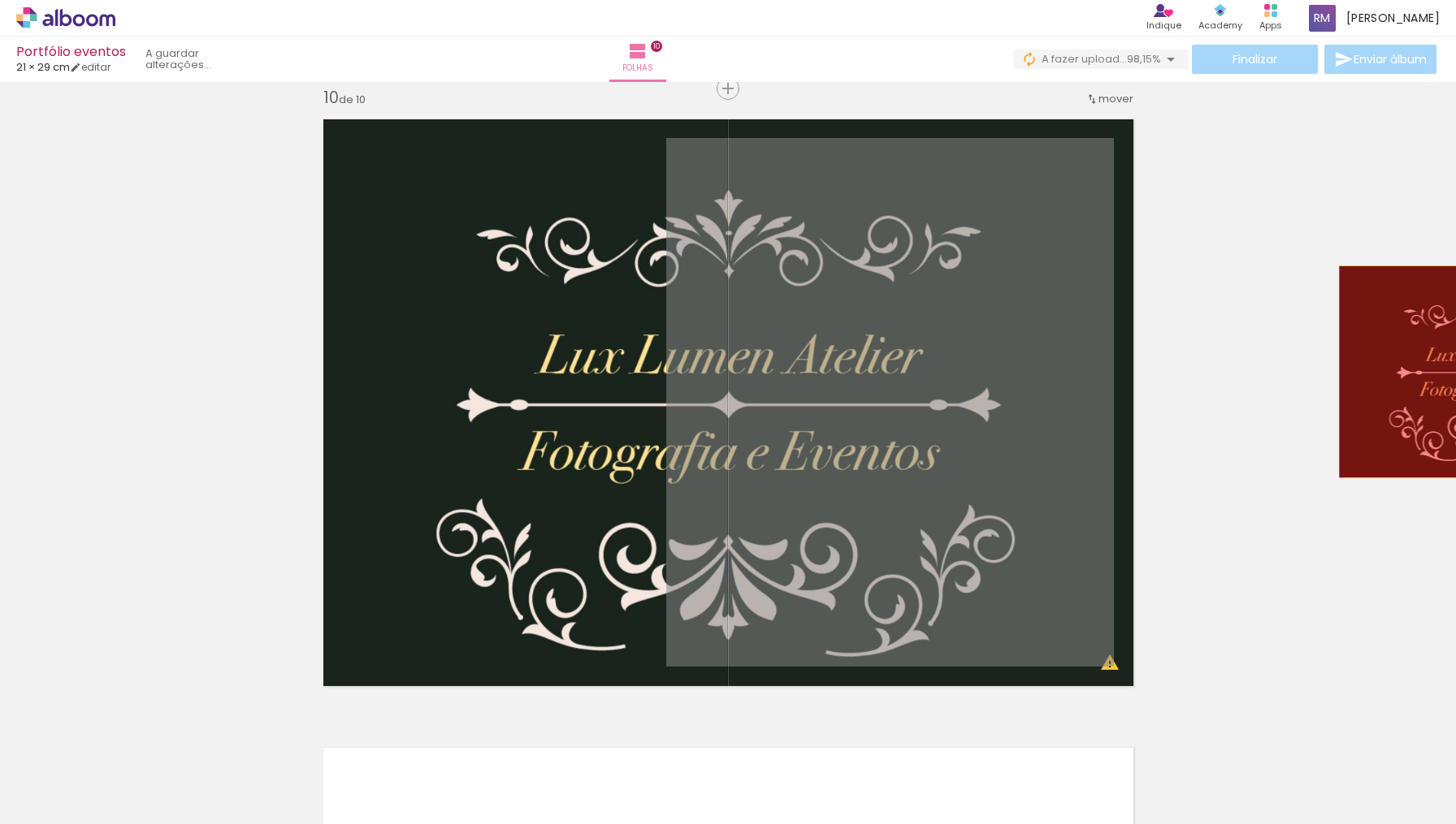
drag, startPoint x: 897, startPoint y: 416, endPoint x: 1428, endPoint y: 371, distance: 532.9
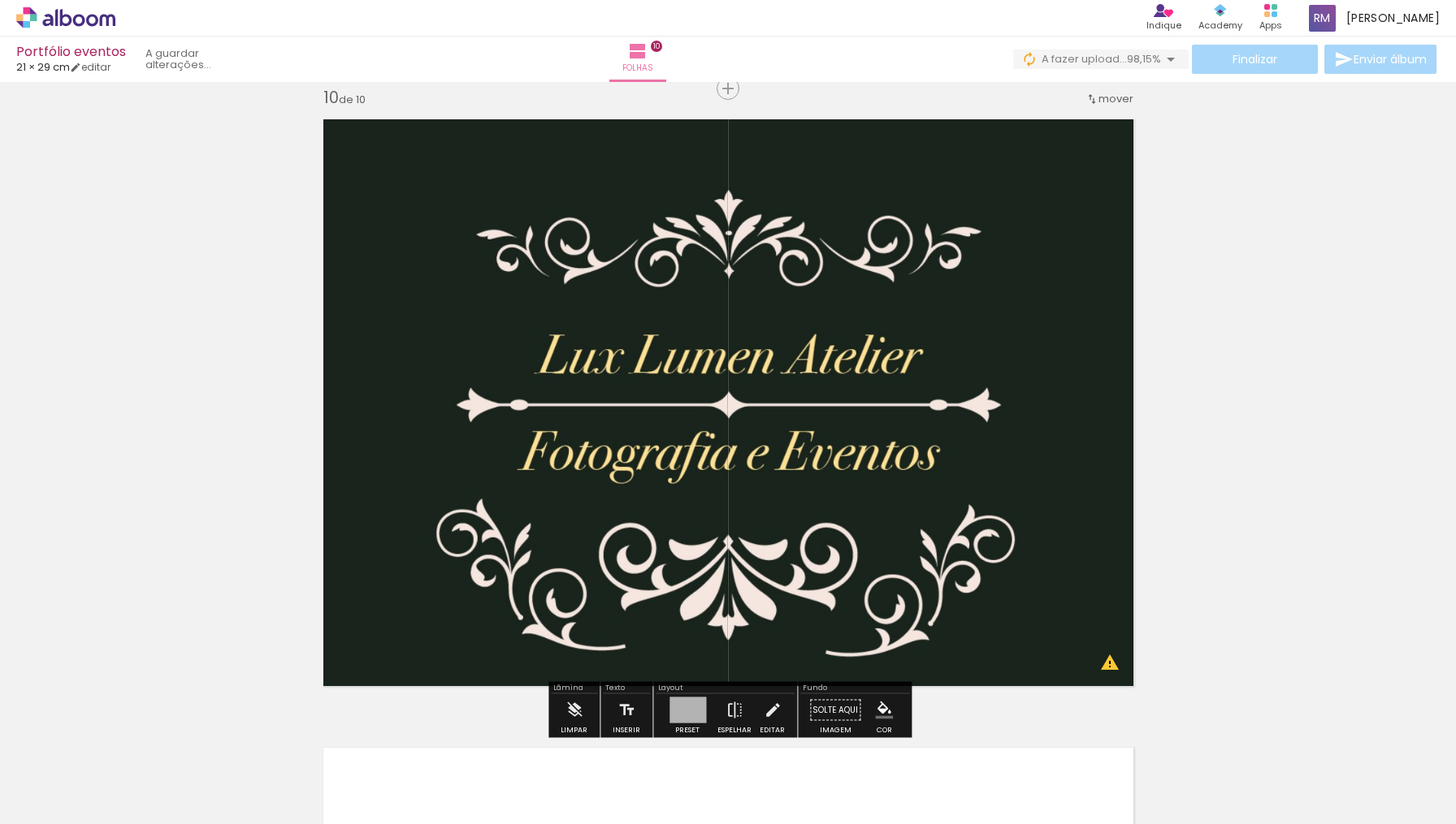
click at [851, 367] on quentale-layouter at bounding box center [728, 403] width 831 height 588
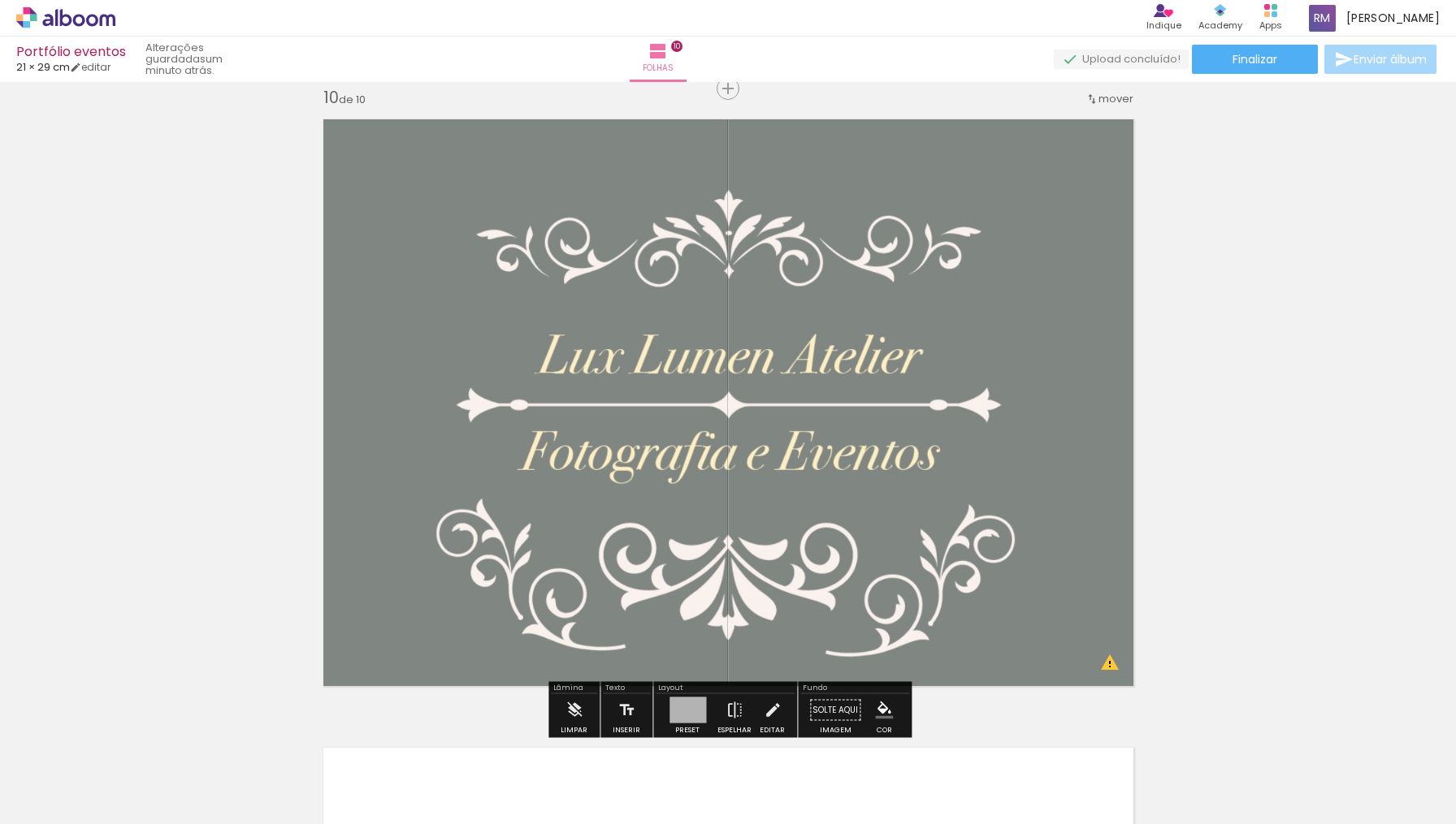
drag, startPoint x: 556, startPoint y: 146, endPoint x: 526, endPoint y: 153, distance: 30.8
type paper-slider "55"
click at [526, 153] on div at bounding box center [523, 150] width 9 height 9
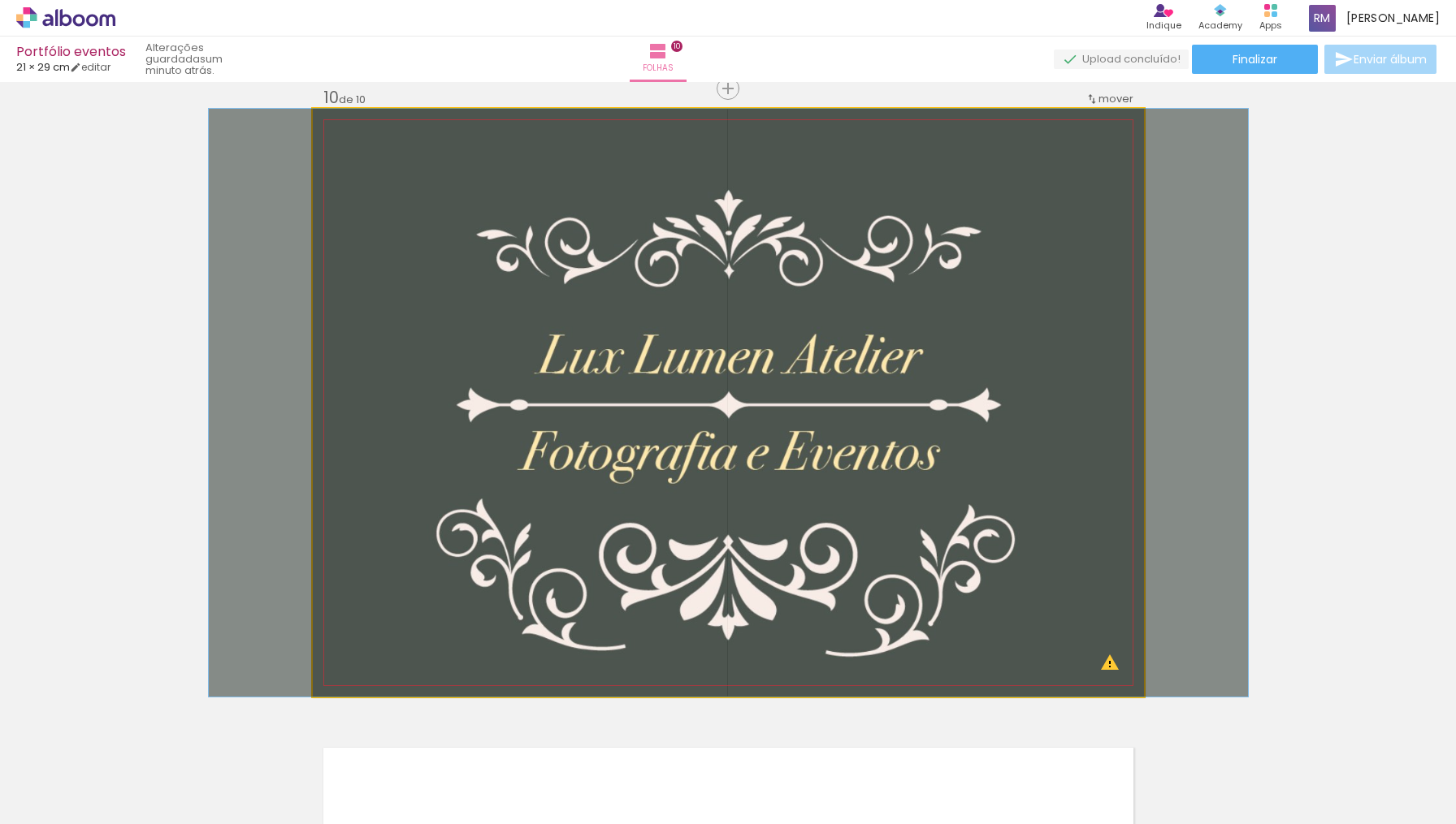
drag, startPoint x: 378, startPoint y: 153, endPoint x: 369, endPoint y: 153, distance: 9.0
type paper-slider "100"
click at [369, 153] on div at bounding box center [374, 149] width 14 height 14
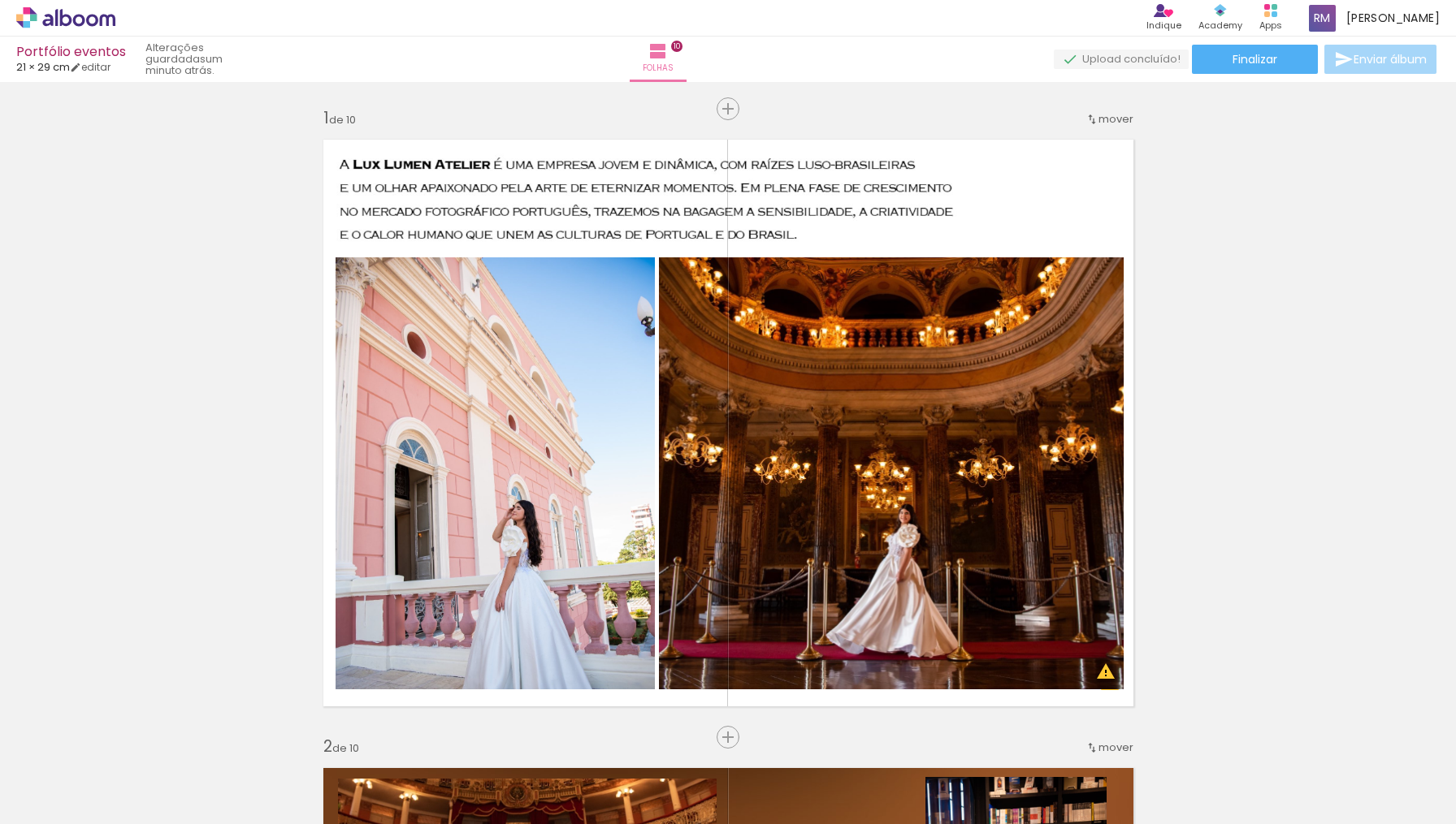
scroll to position [0, 0]
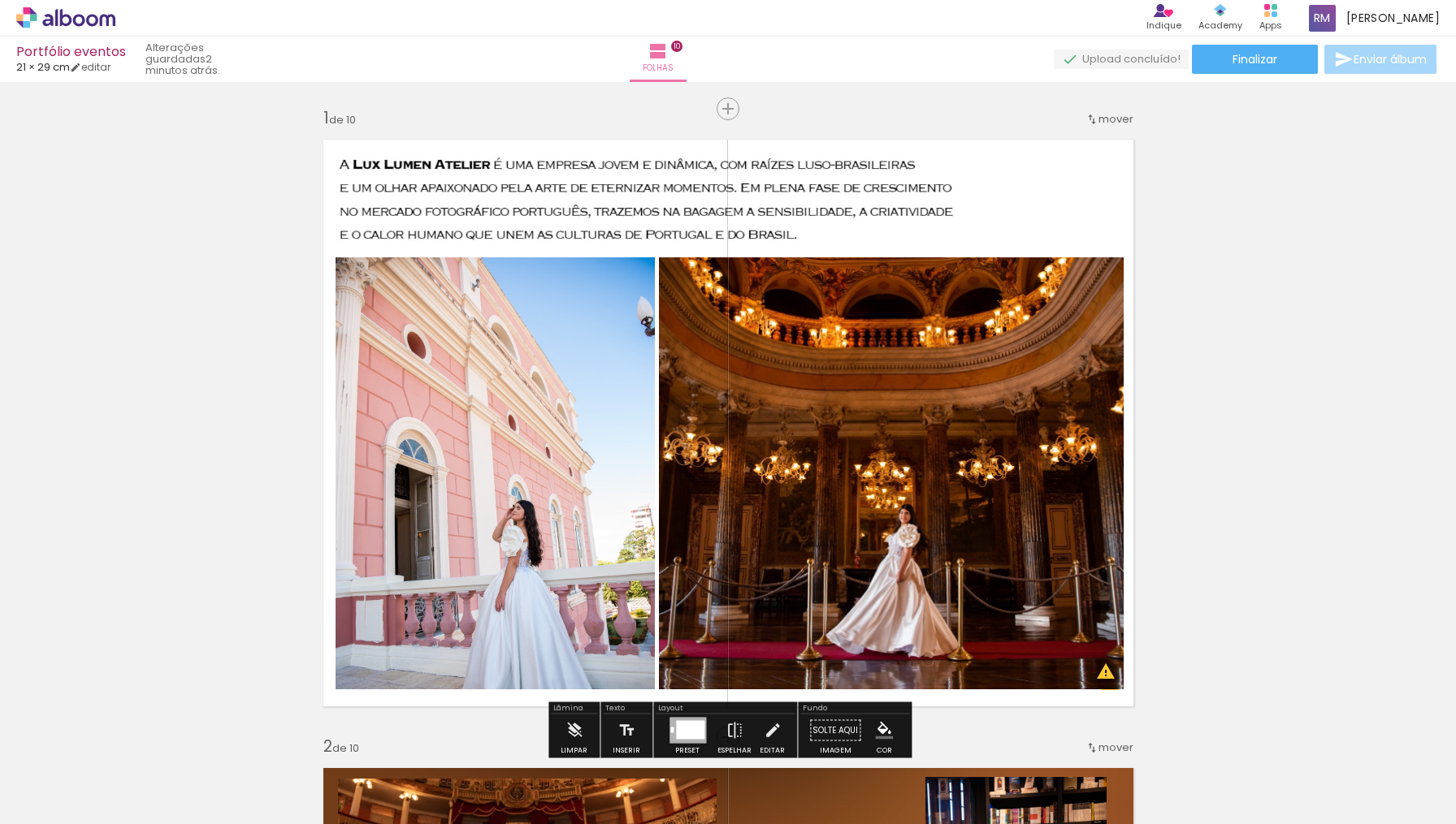
click at [627, 186] on quentale-layouter at bounding box center [728, 423] width 831 height 588
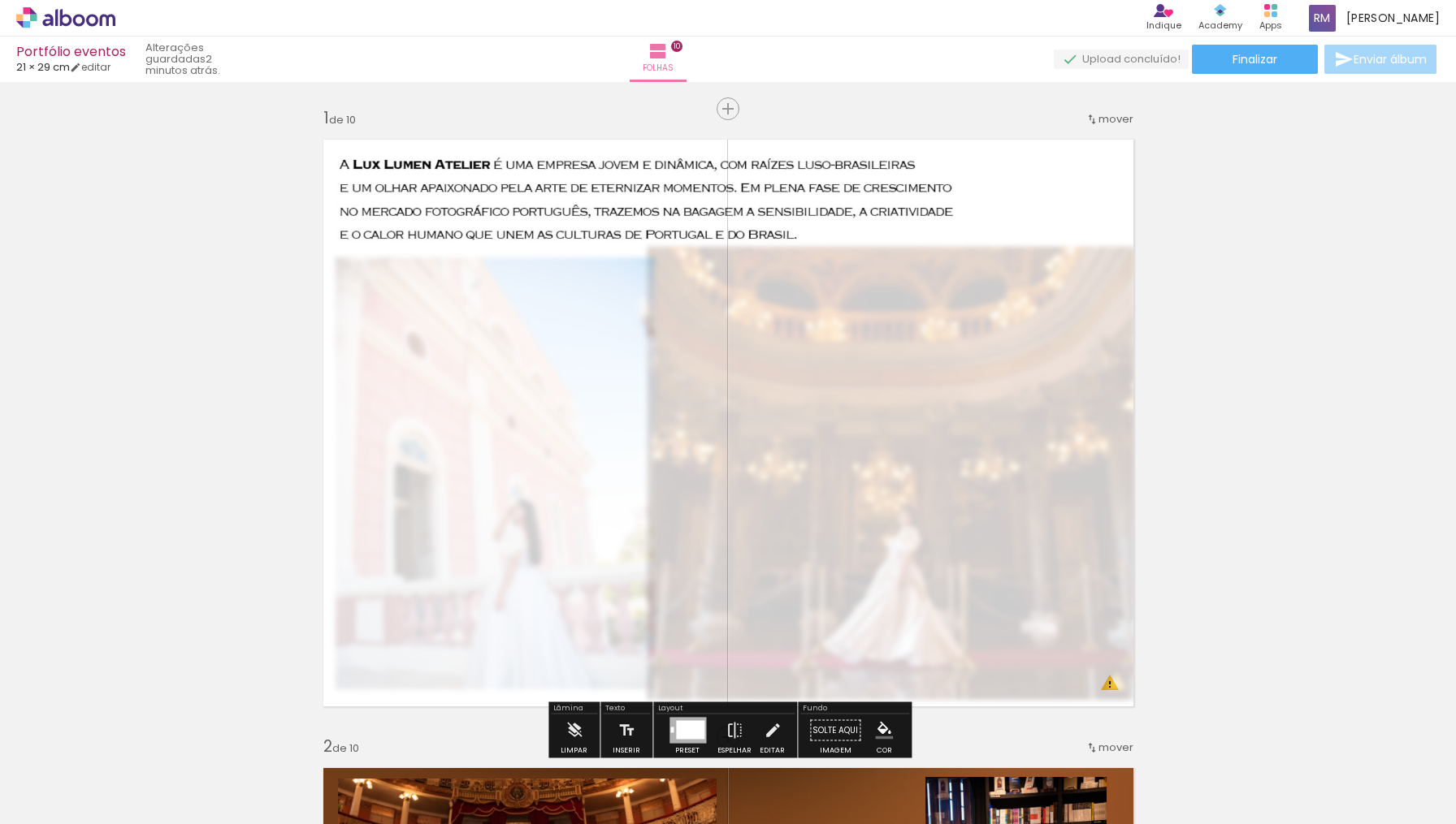
click at [627, 186] on quentale-photo at bounding box center [728, 423] width 831 height 588
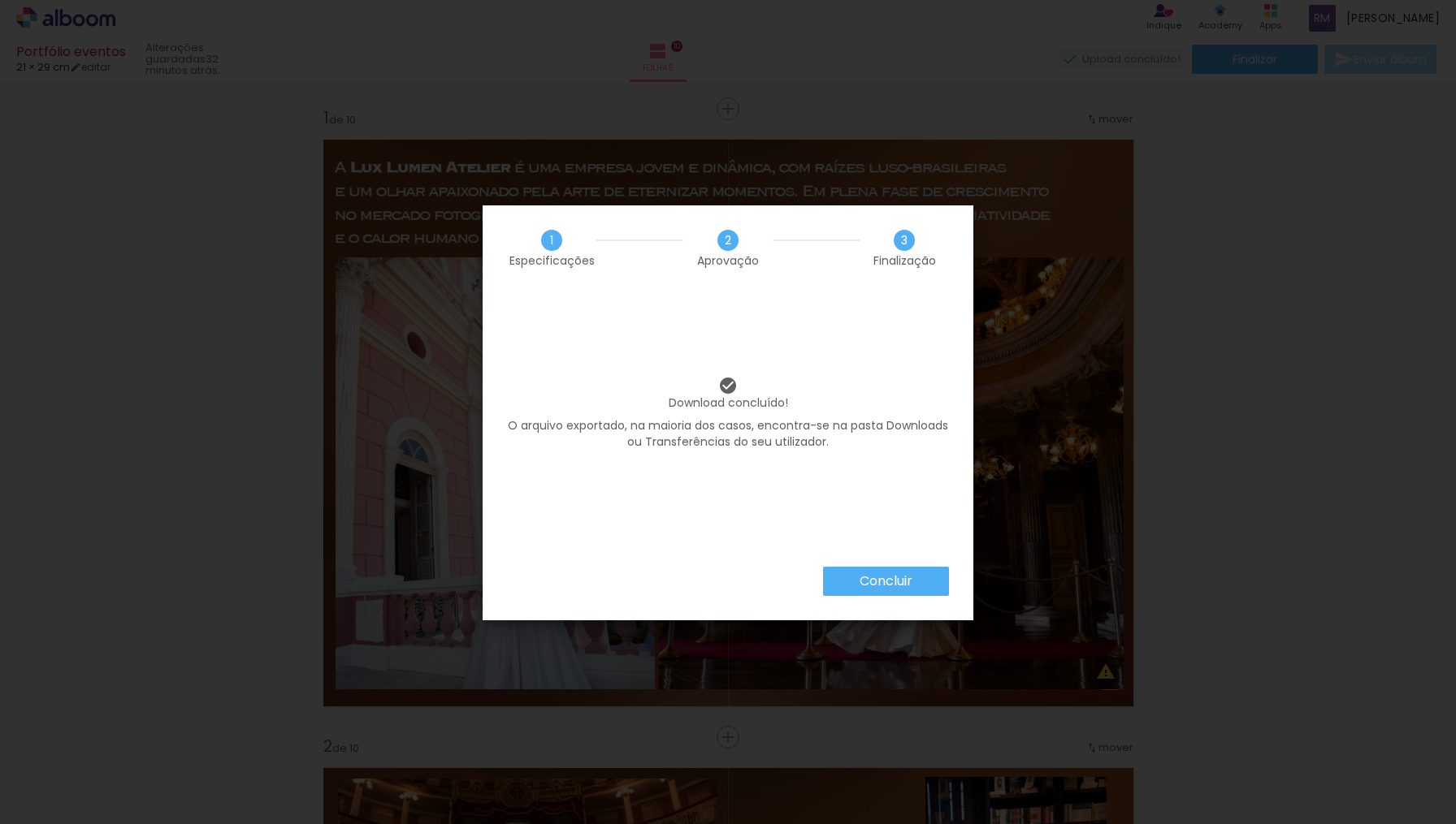
scroll to position [0, 3670]
click at [0, 0] on slot "Concluir" at bounding box center [0, 0] width 0 height 0
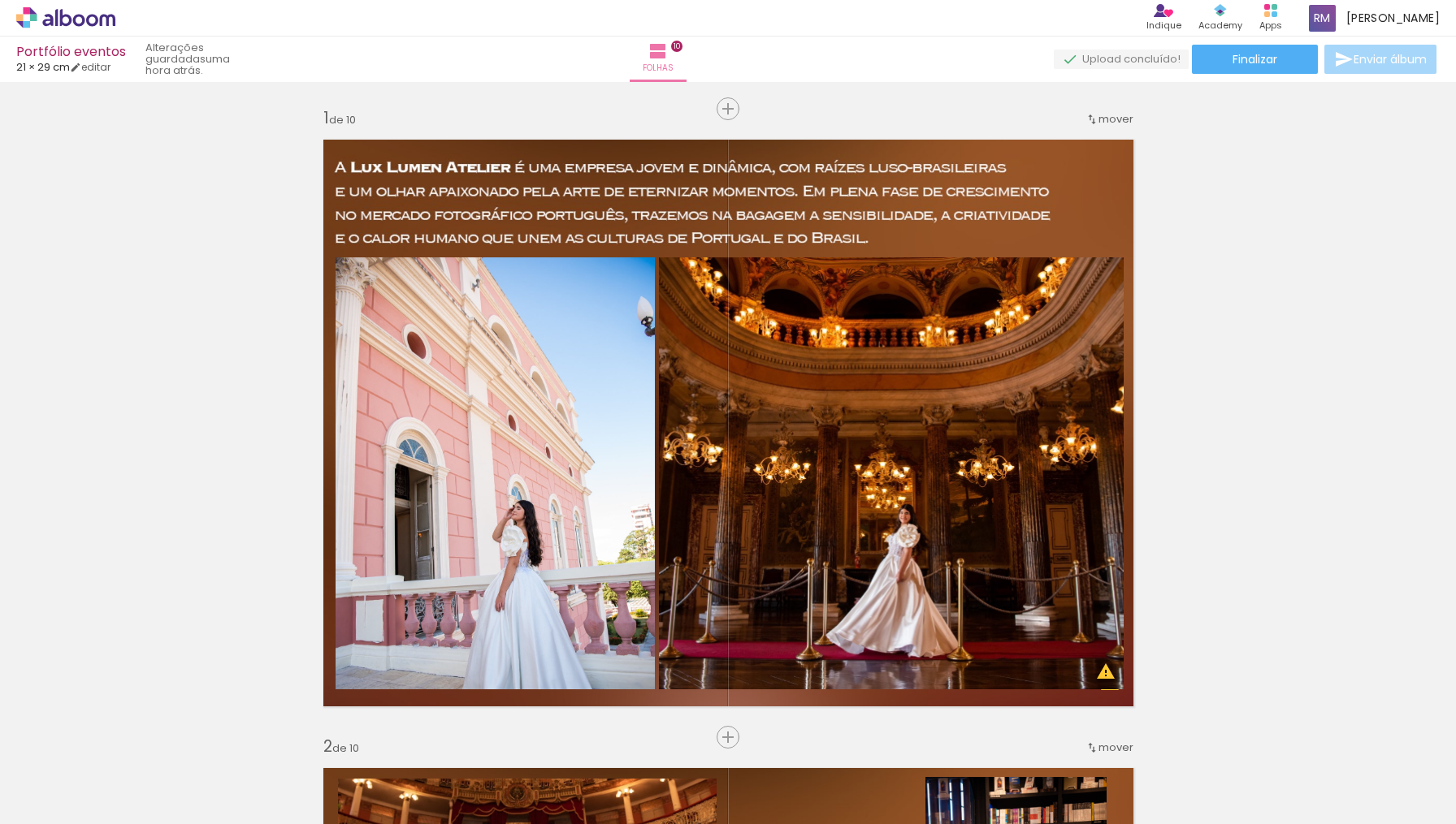
scroll to position [0, 3670]
